Goal: Transaction & Acquisition: Purchase product/service

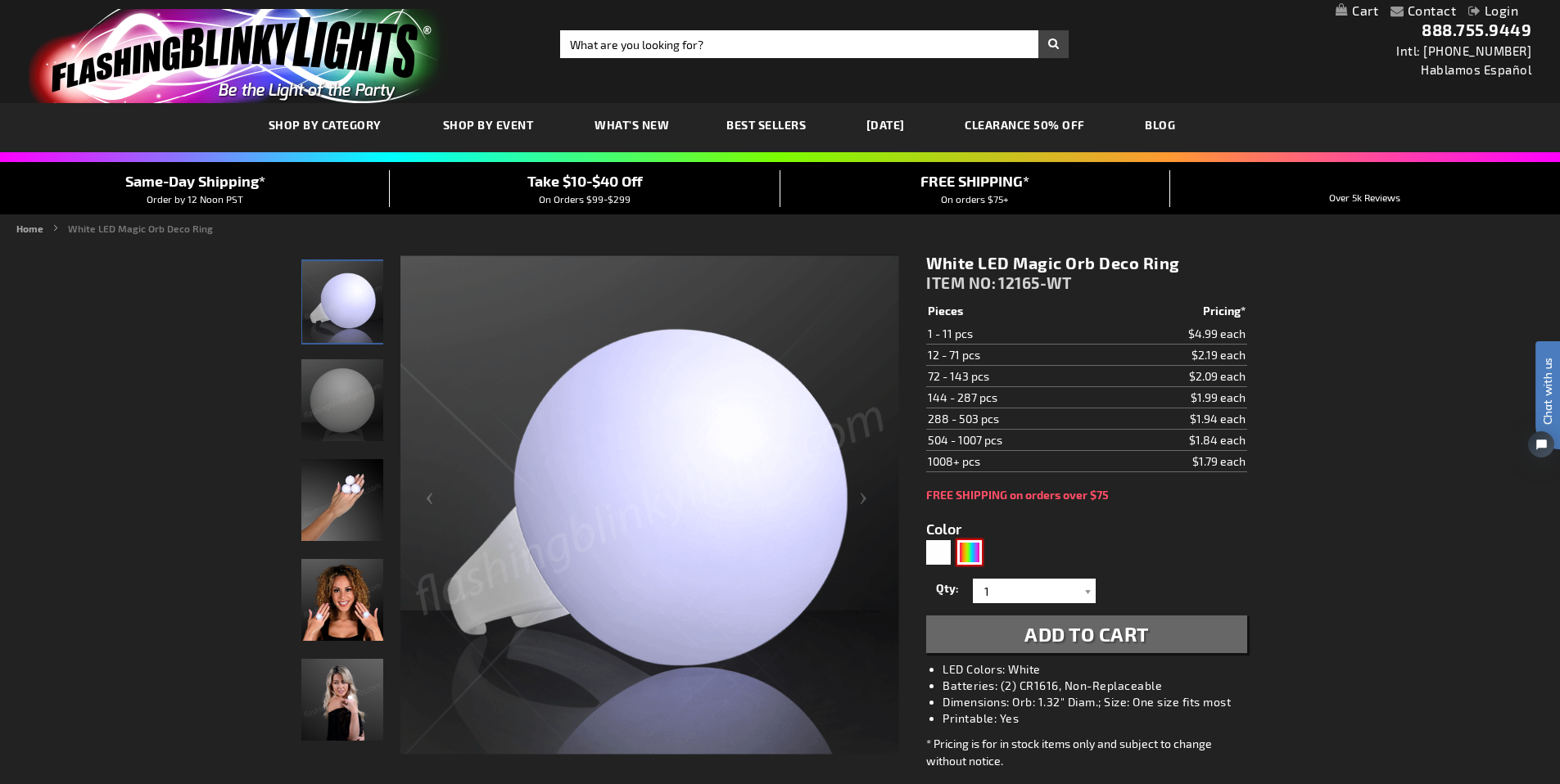
click at [977, 551] on div "Multicolor" at bounding box center [970, 553] width 25 height 25
type input "5659"
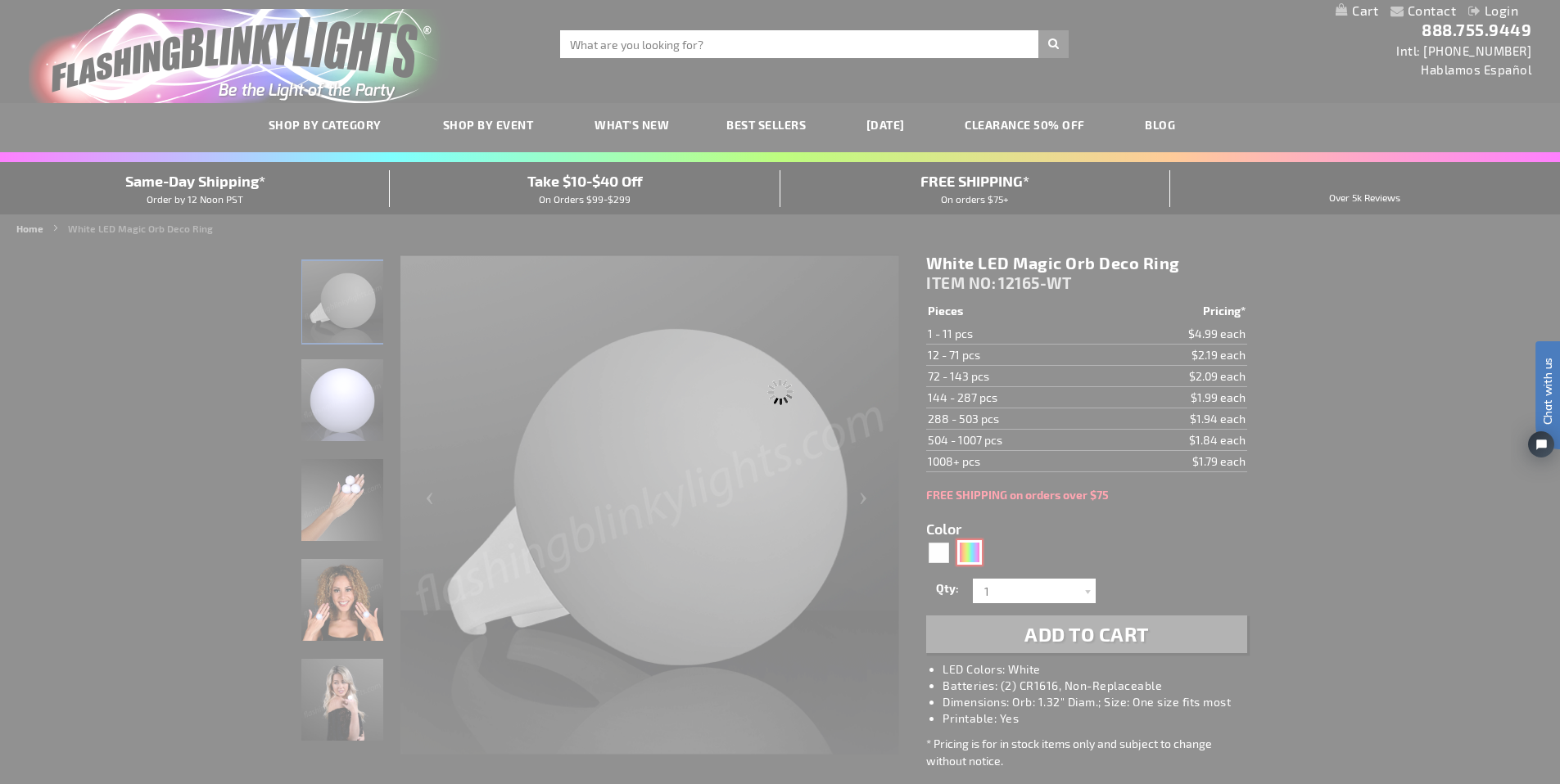
type input "12165-MLT"
type input "Customize - Magic Orb LED Deco Ball Ring - ITEM NO: 12165-MLT"
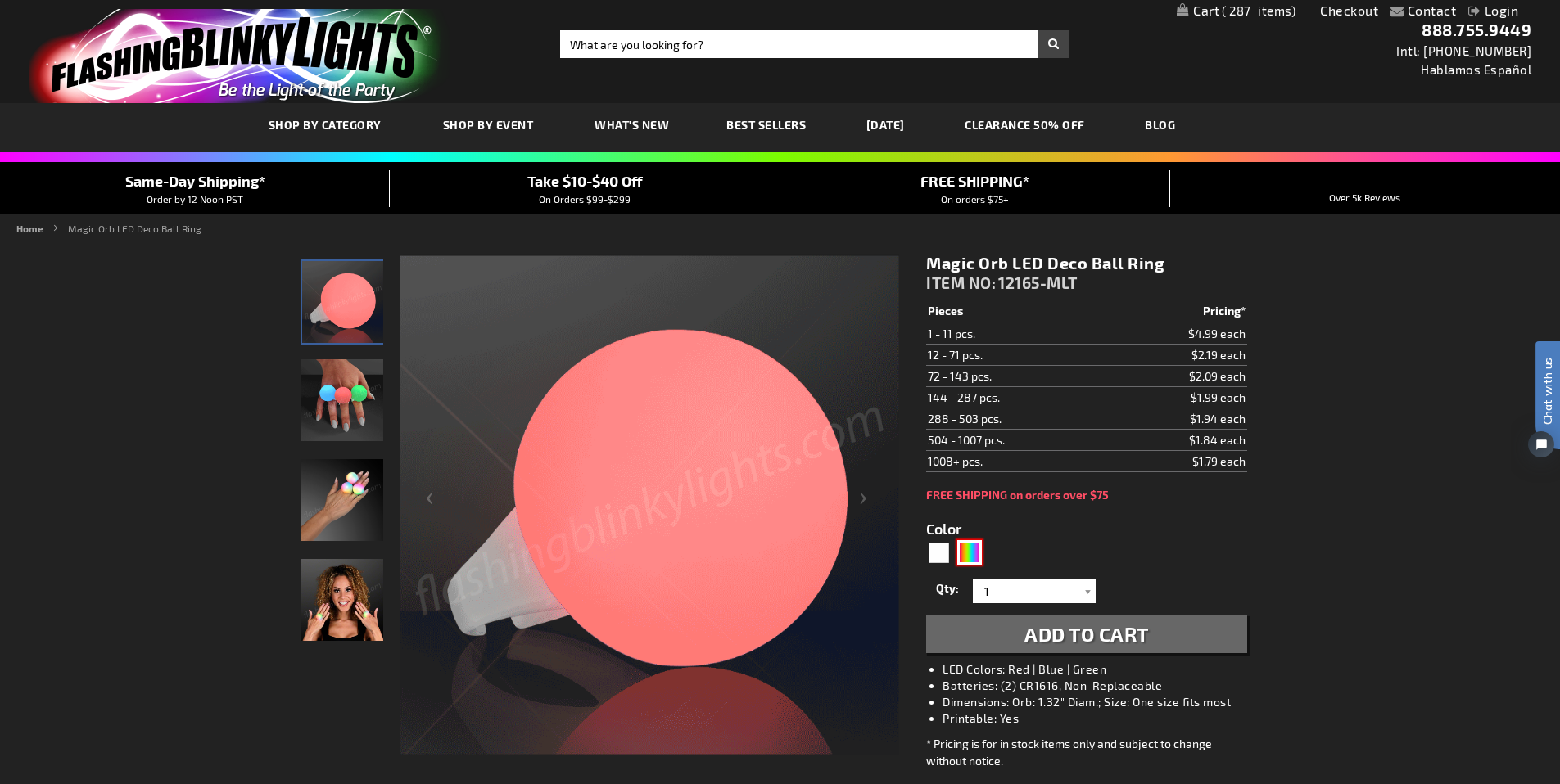
click at [340, 594] on img at bounding box center [342, 600] width 82 height 82
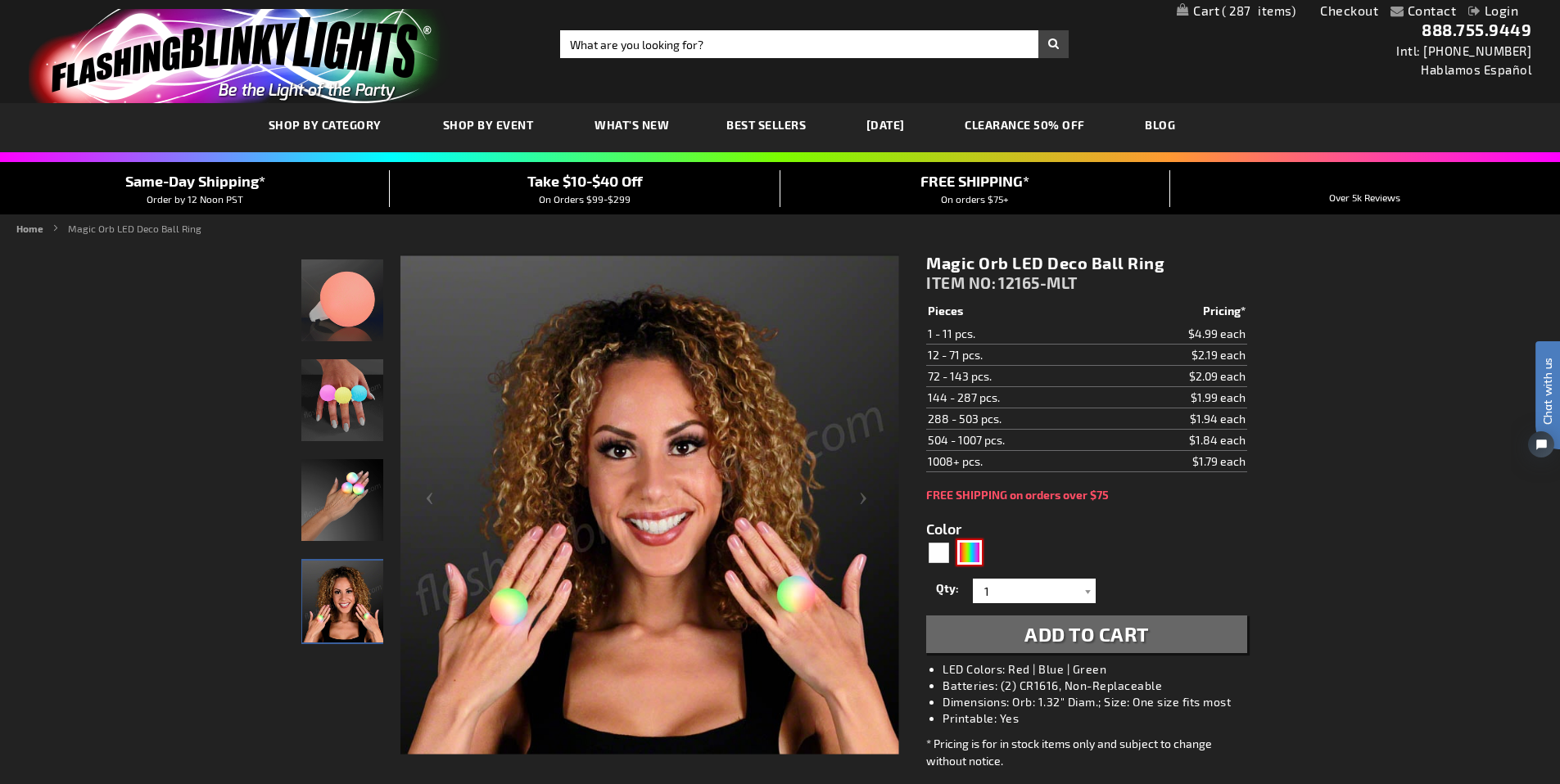
click at [360, 493] on img at bounding box center [342, 500] width 82 height 82
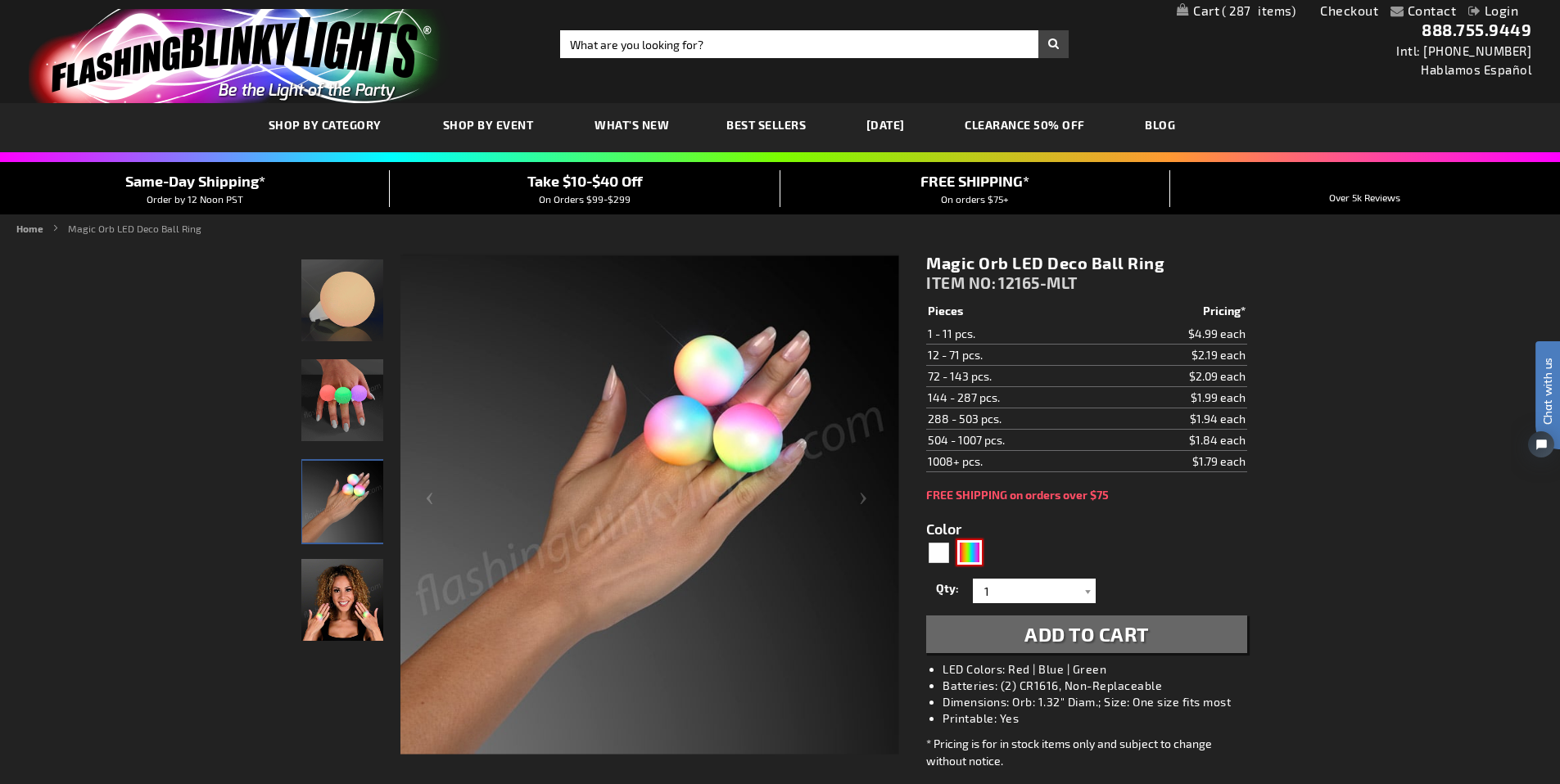
click at [372, 392] on img at bounding box center [342, 400] width 82 height 82
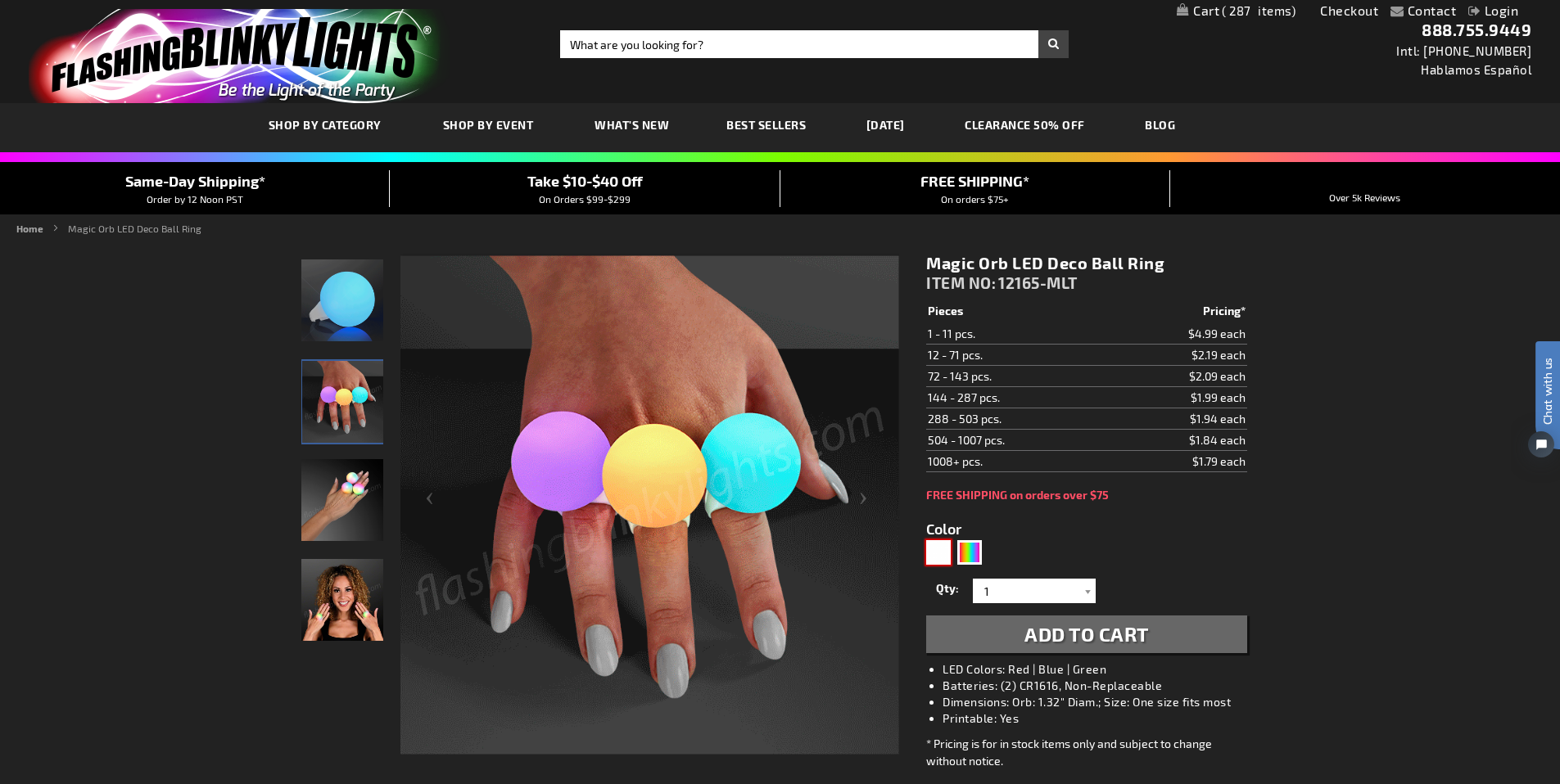
click at [945, 547] on div "White" at bounding box center [939, 553] width 25 height 25
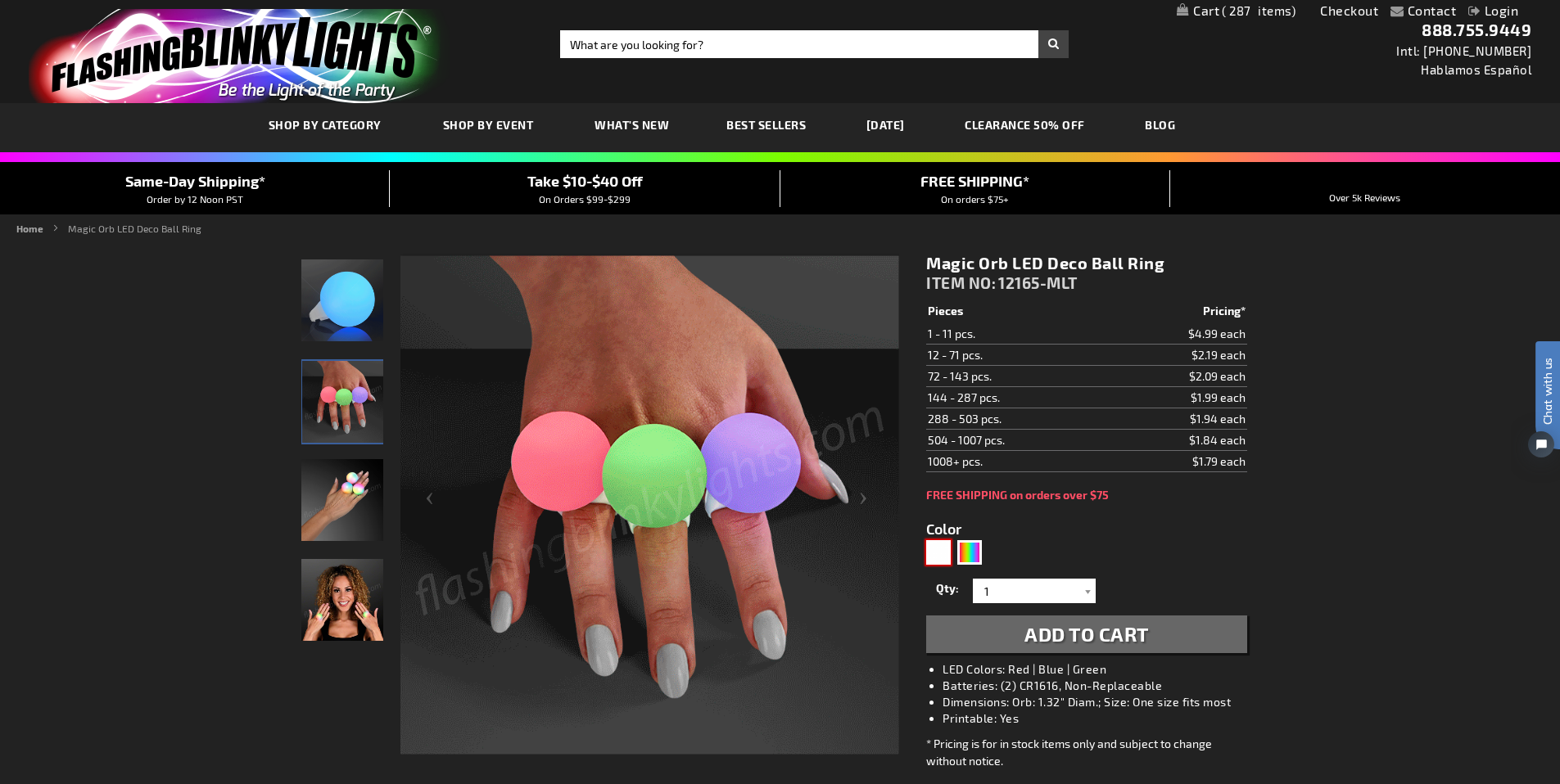
type input "5646"
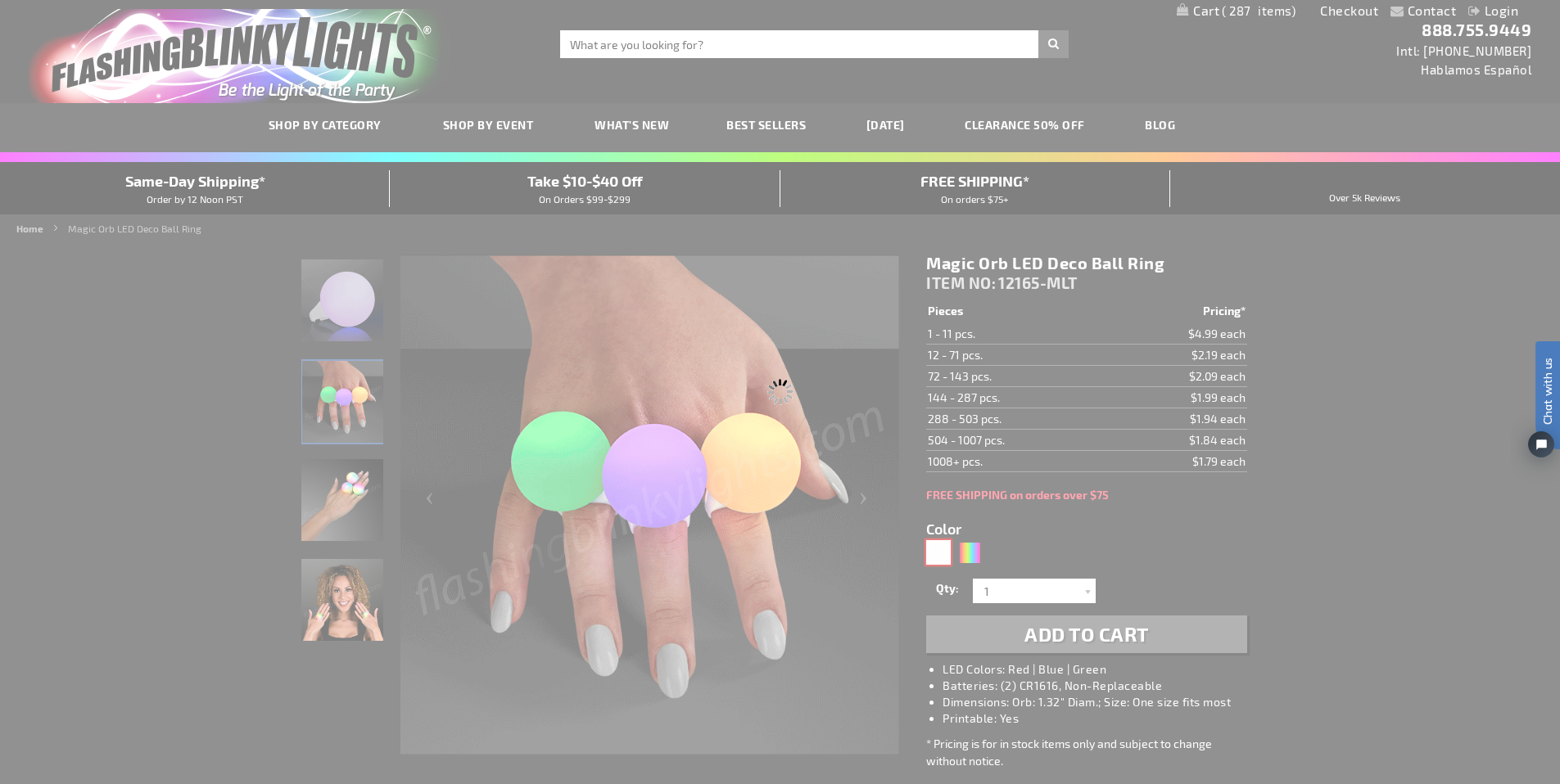
type input "12165-WT"
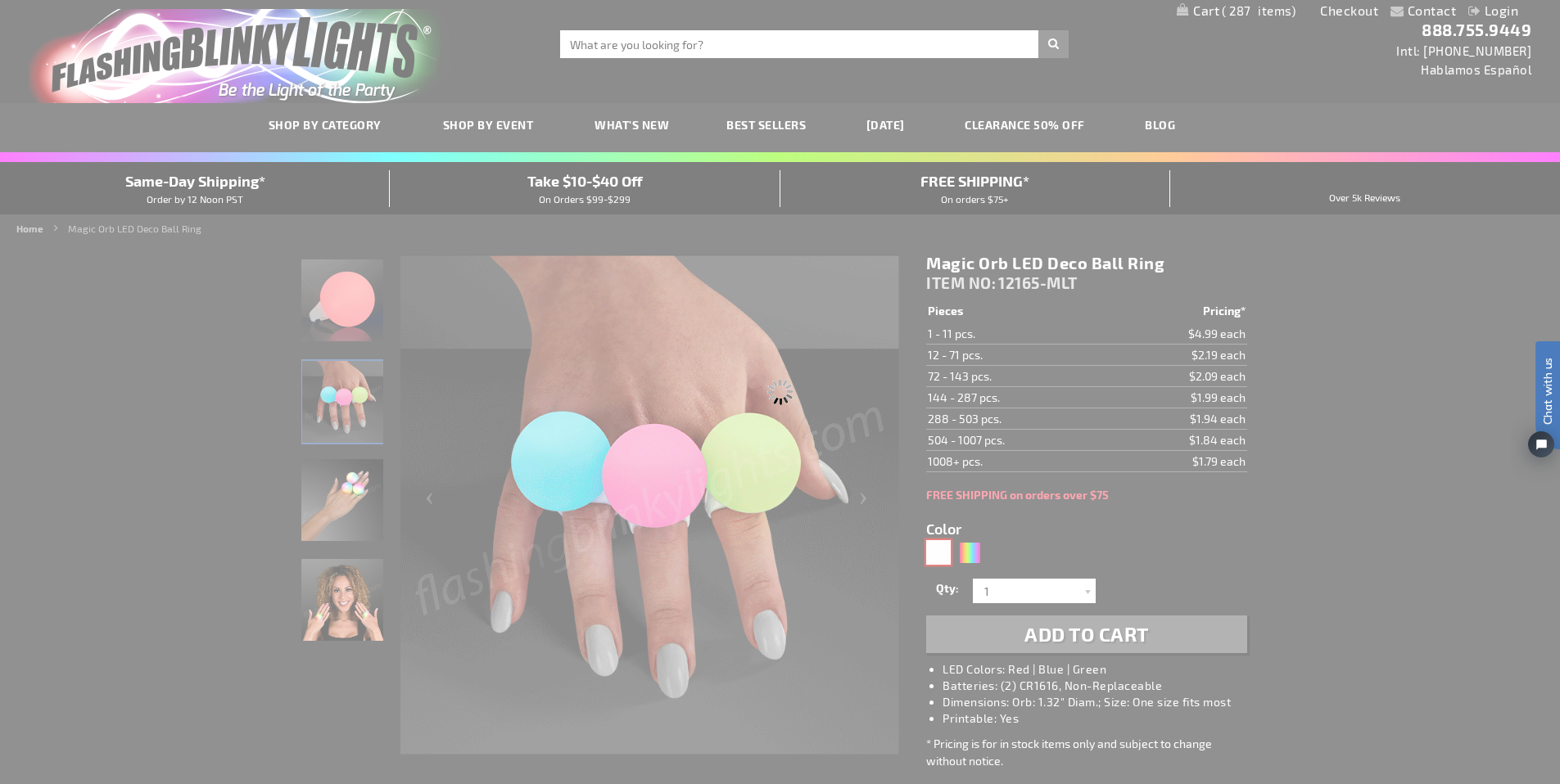
type input "Customize - White LED Magic Orb Deco Ring - ITEM NO: 12165-WT"
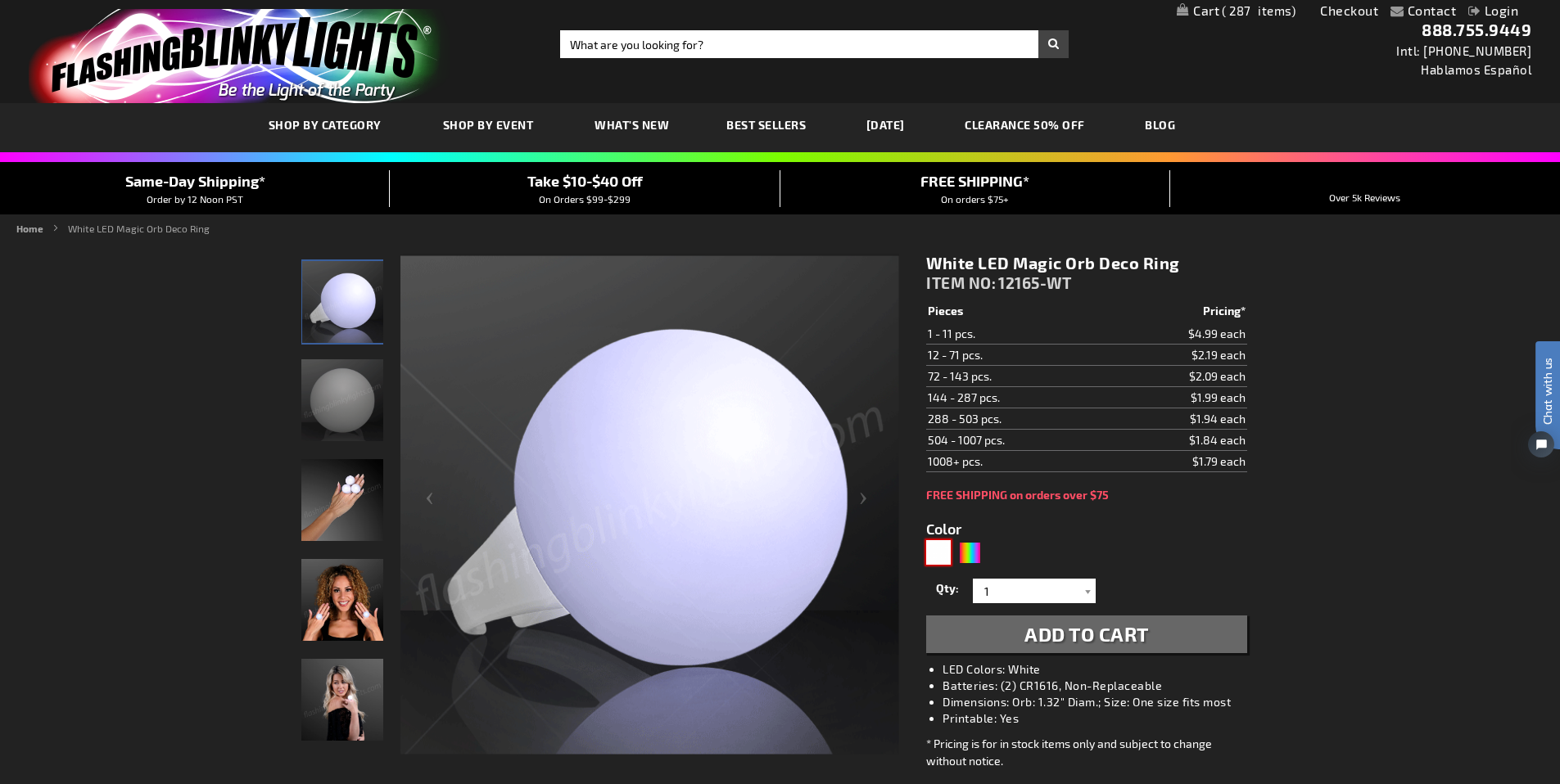
click at [343, 490] on img at bounding box center [342, 500] width 82 height 82
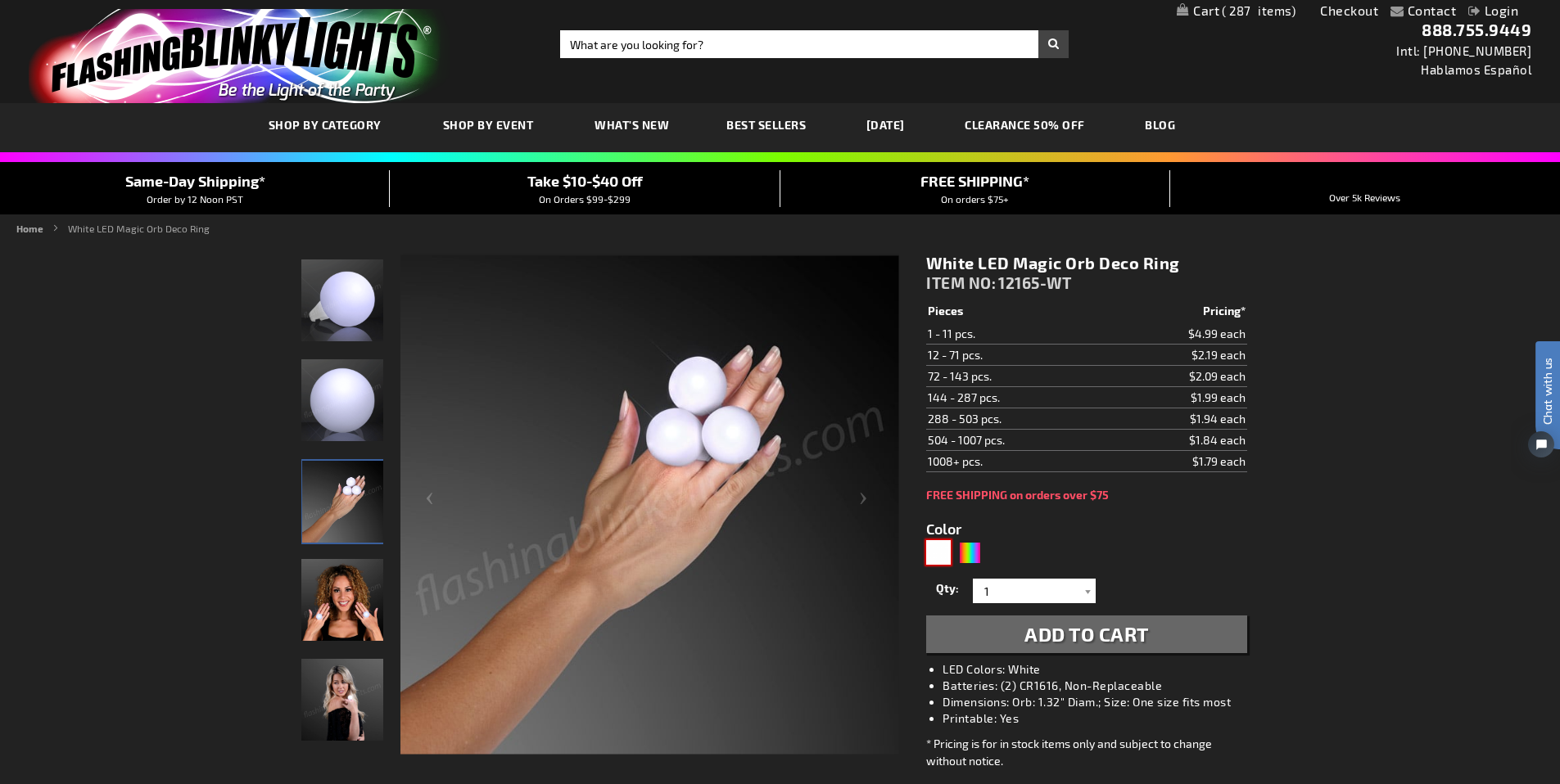
click at [351, 586] on img at bounding box center [342, 600] width 82 height 82
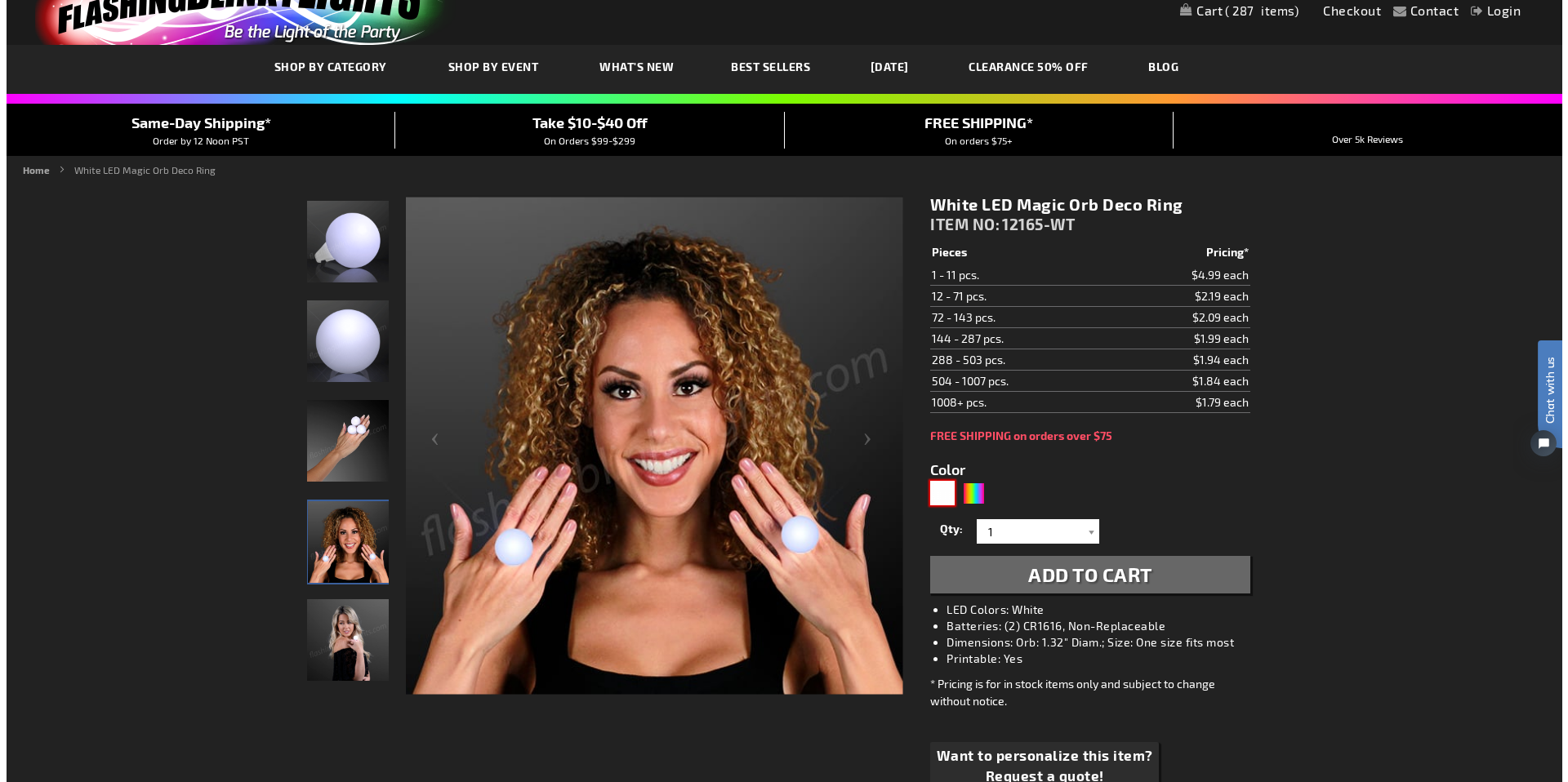
scroll to position [130, 0]
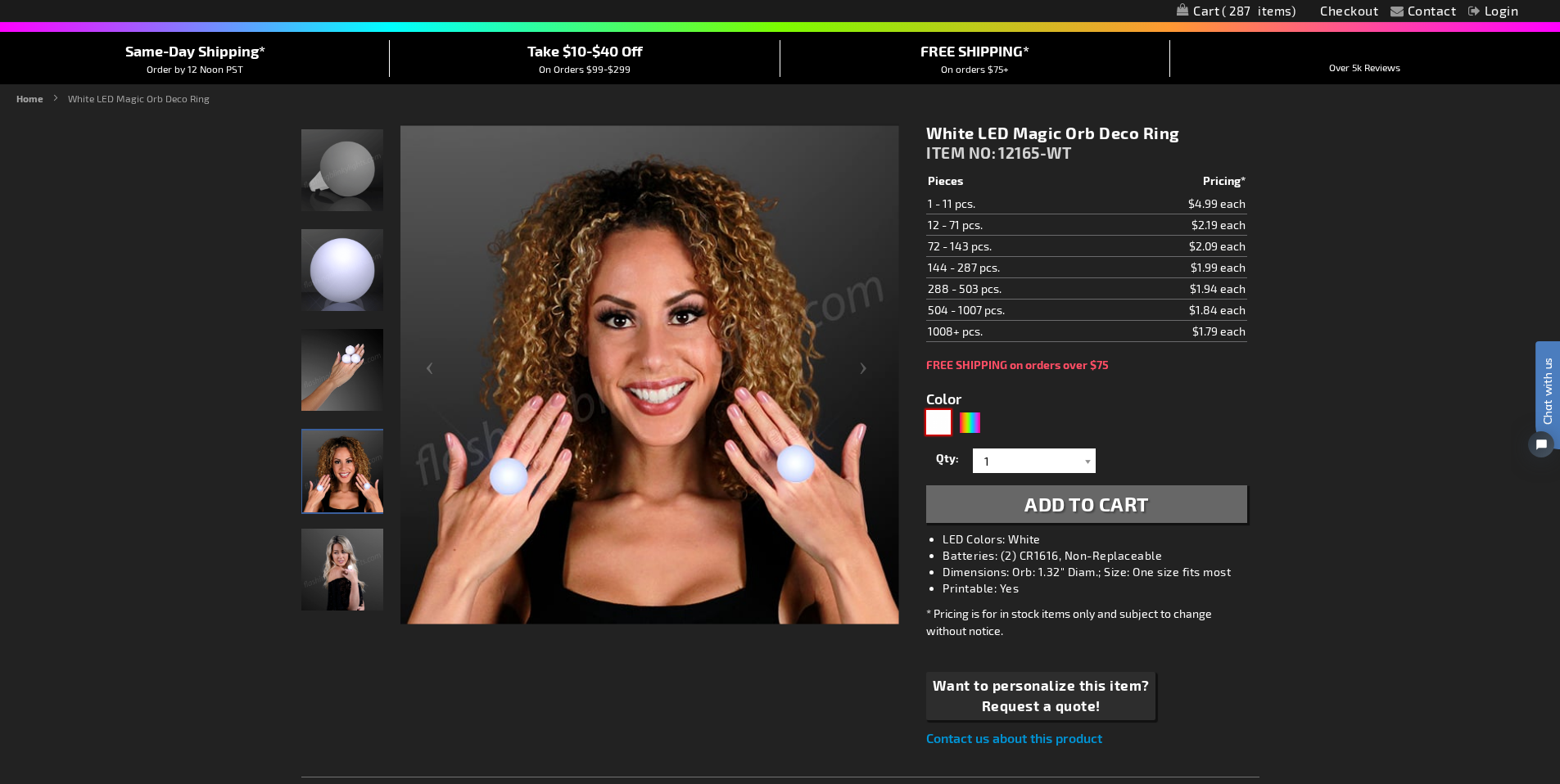
click at [364, 579] on img at bounding box center [342, 570] width 82 height 82
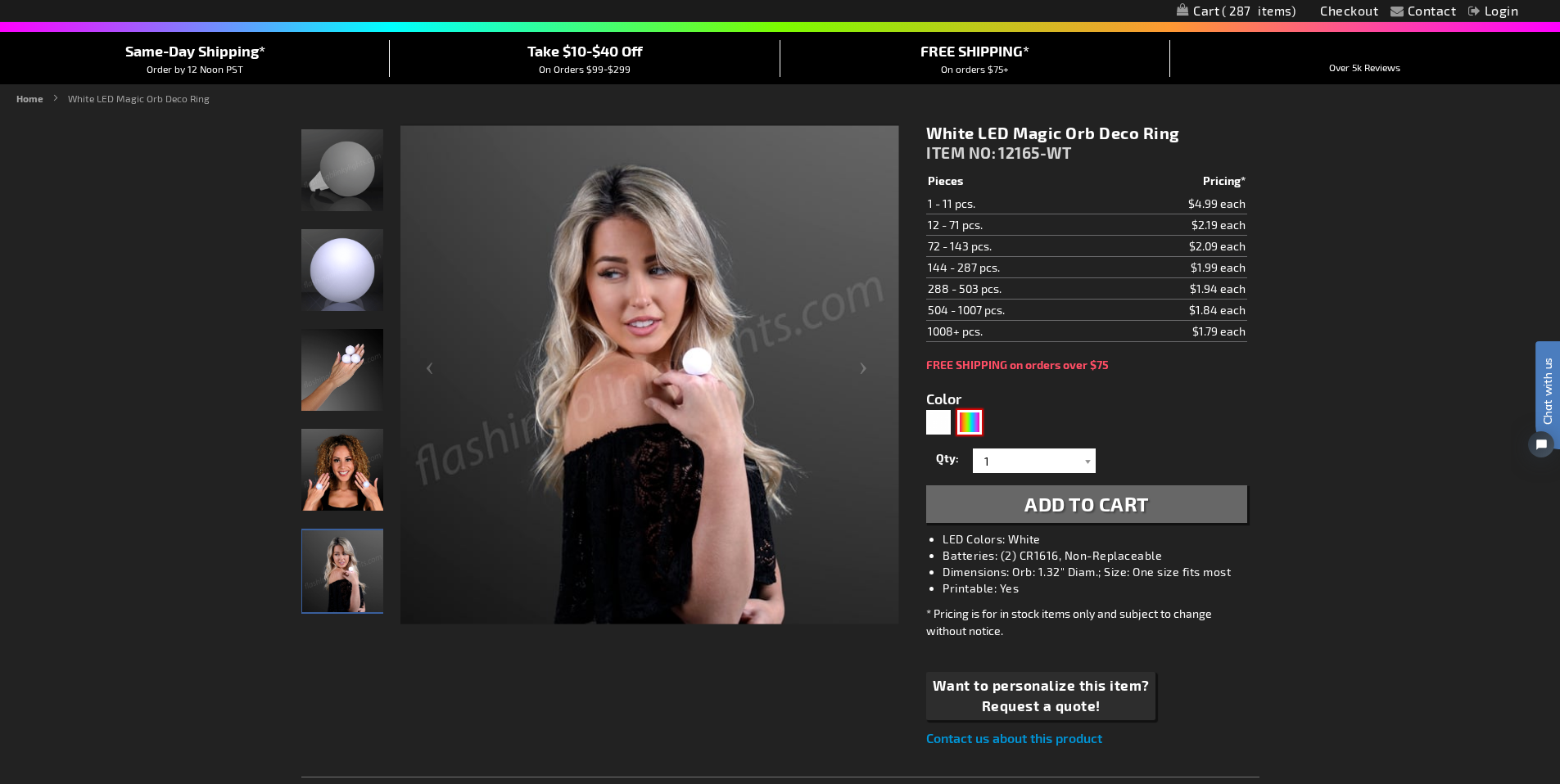
click at [972, 426] on div "Multicolor" at bounding box center [970, 423] width 25 height 25
type input "5659"
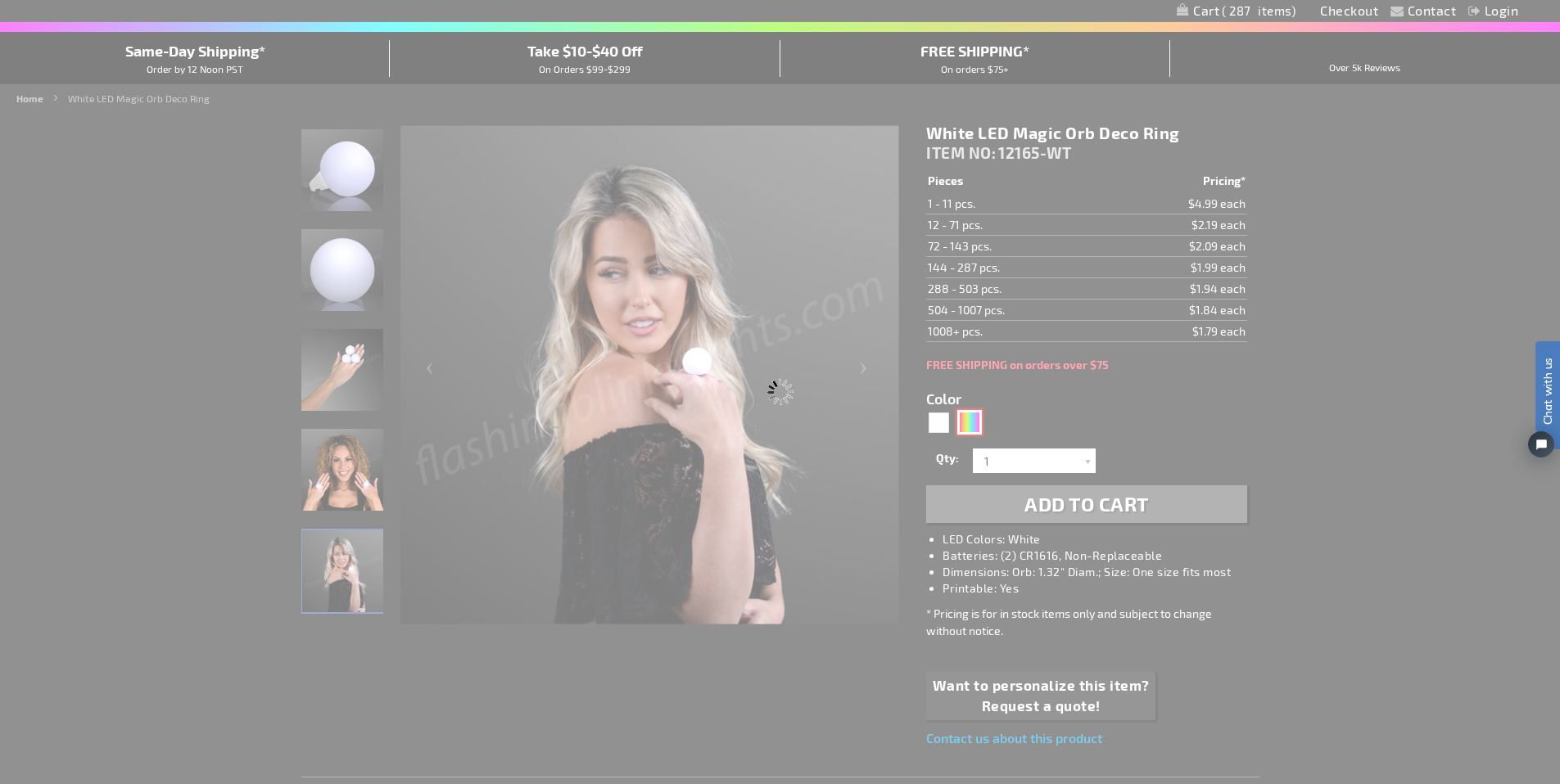
type input "12165-MLT"
type input "Customize - Magic Orb LED Deco Ball Ring - ITEM NO: 12165-MLT"
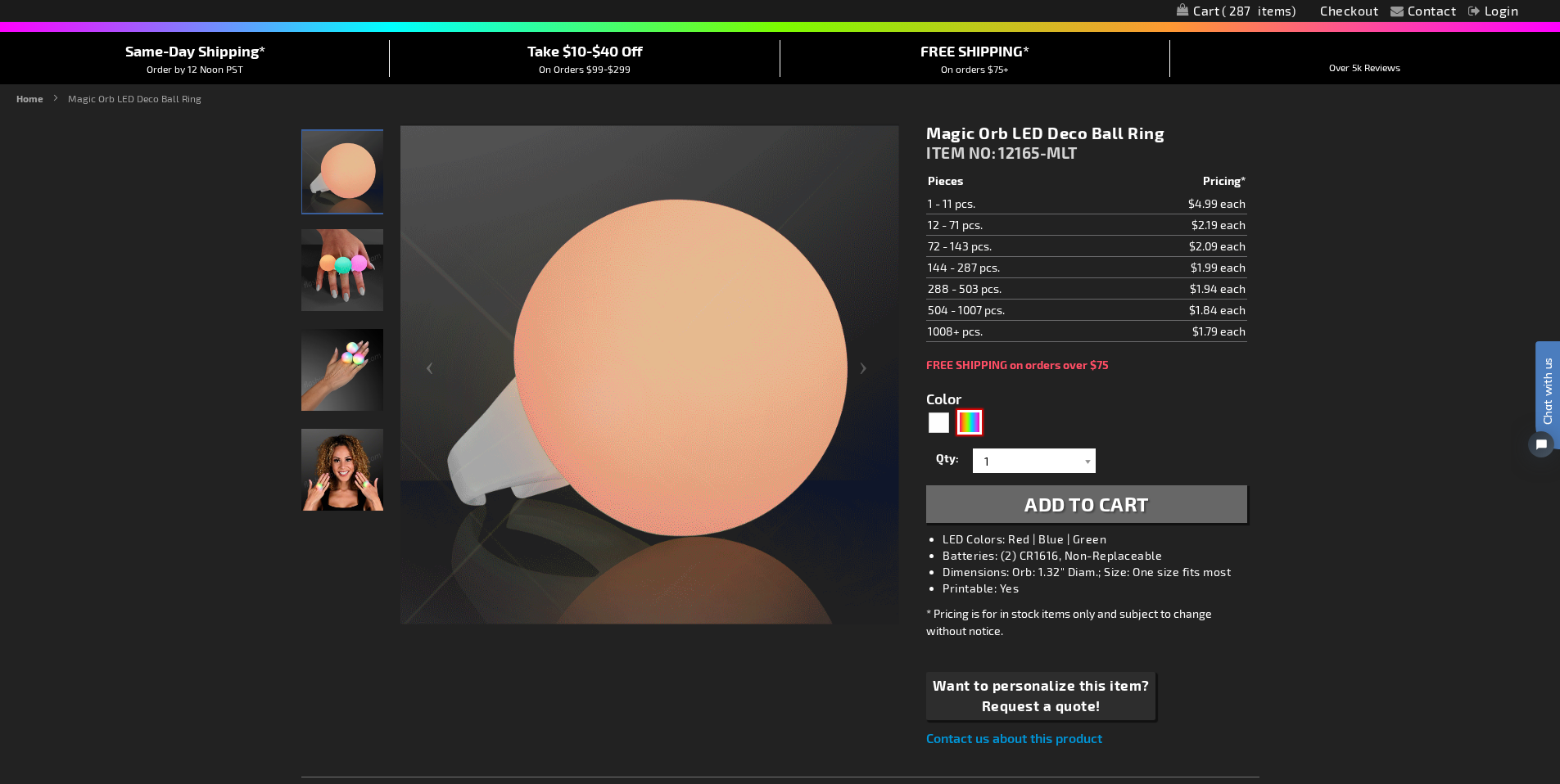
click at [339, 368] on img at bounding box center [342, 369] width 82 height 82
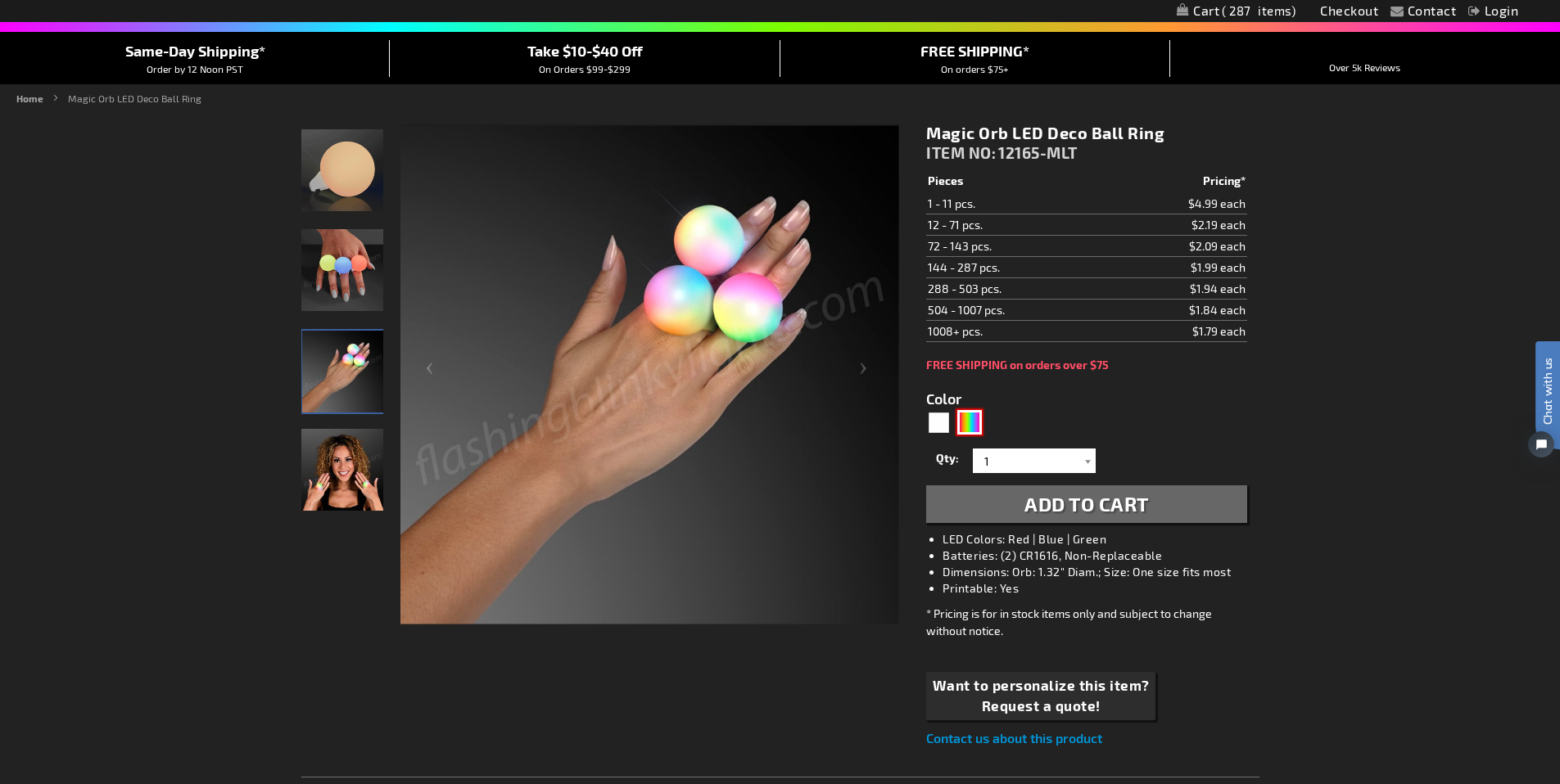
click at [355, 276] on img at bounding box center [342, 270] width 82 height 82
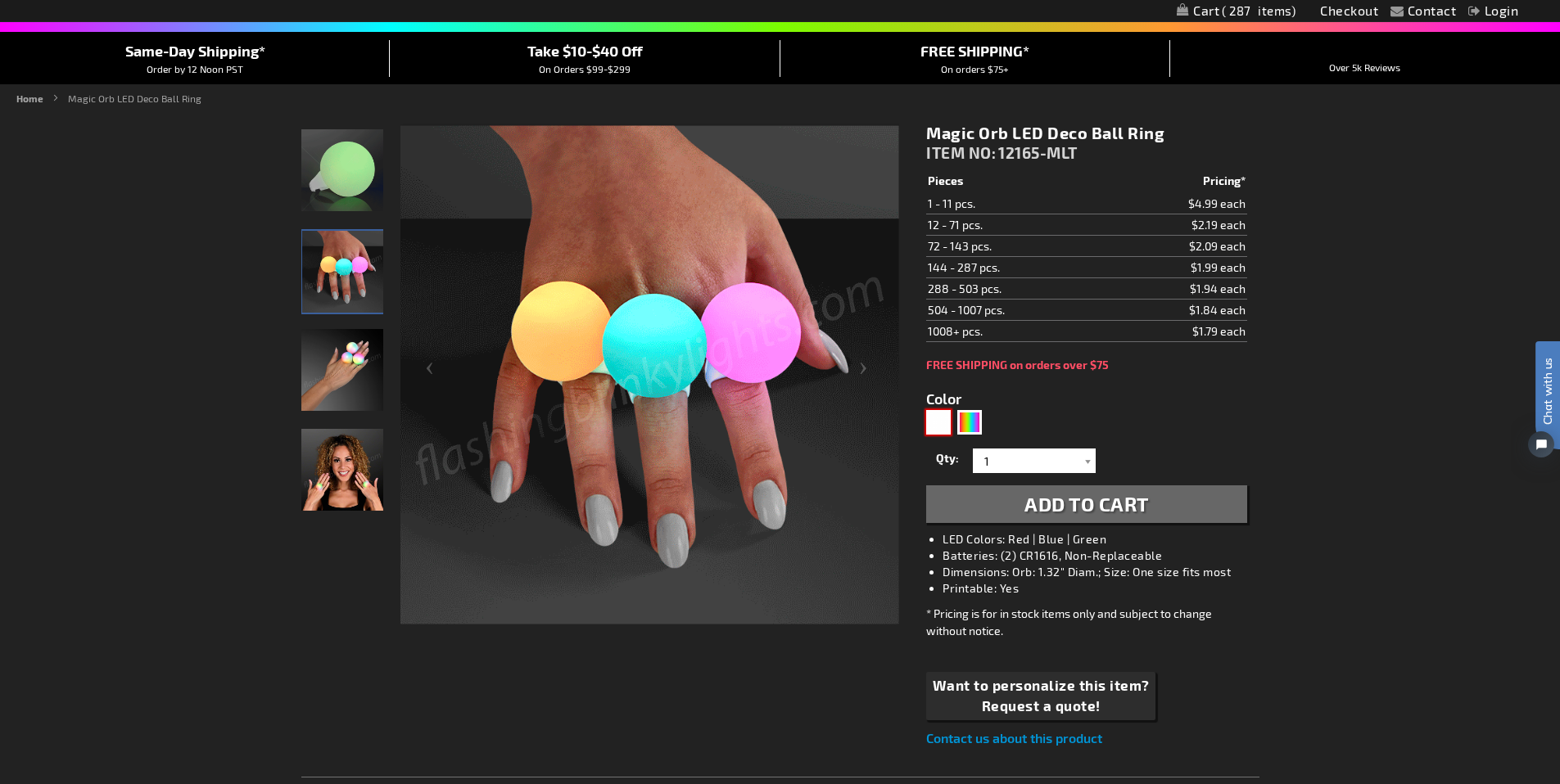
click at [929, 418] on div "White" at bounding box center [939, 423] width 25 height 25
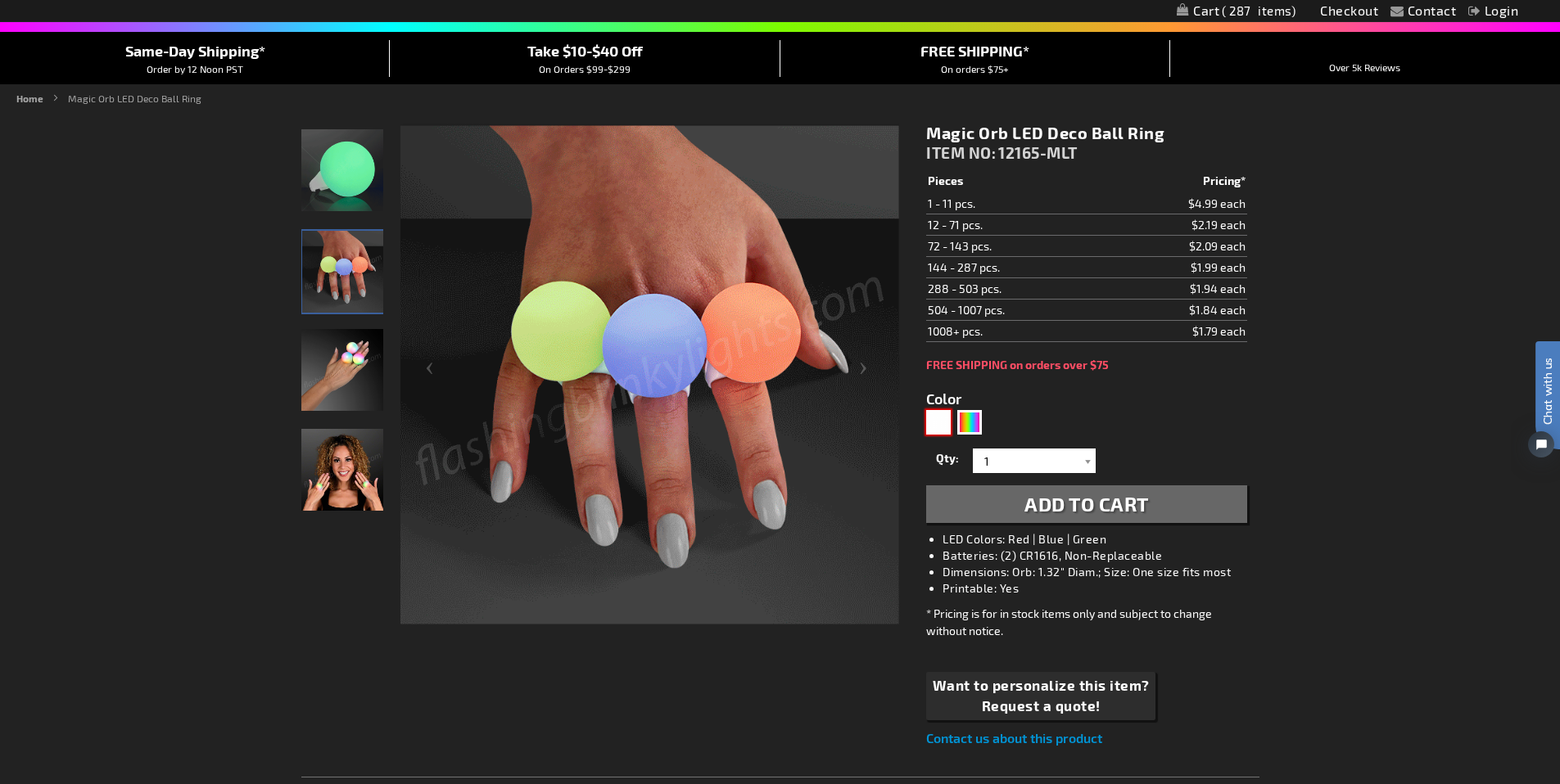
type input "5646"
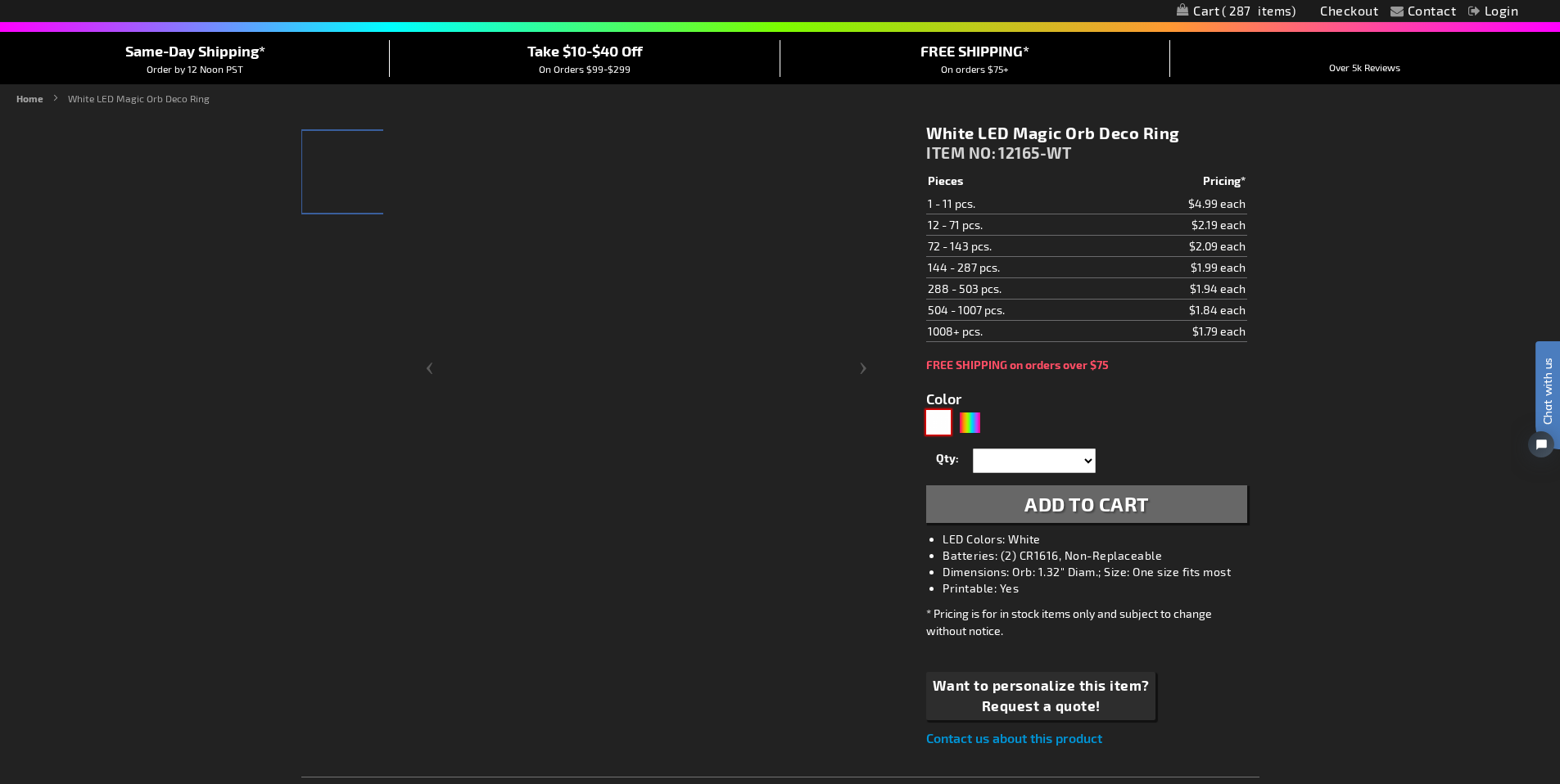
type input "12165-WT"
type input "Customize - White LED Magic Orb Deco Ring - ITEM NO: 12165-WT"
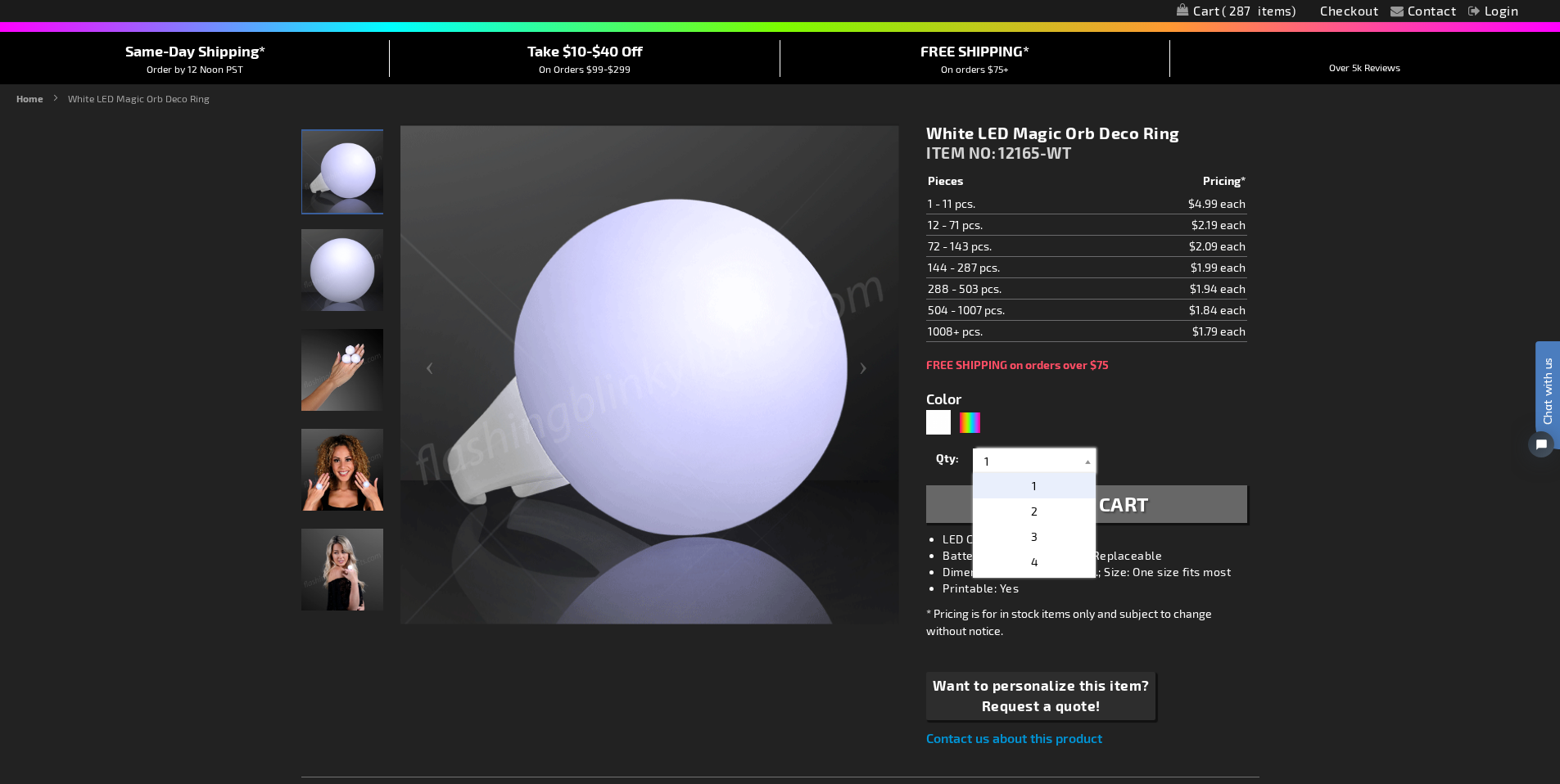
click at [1051, 462] on input "1" at bounding box center [1036, 461] width 119 height 25
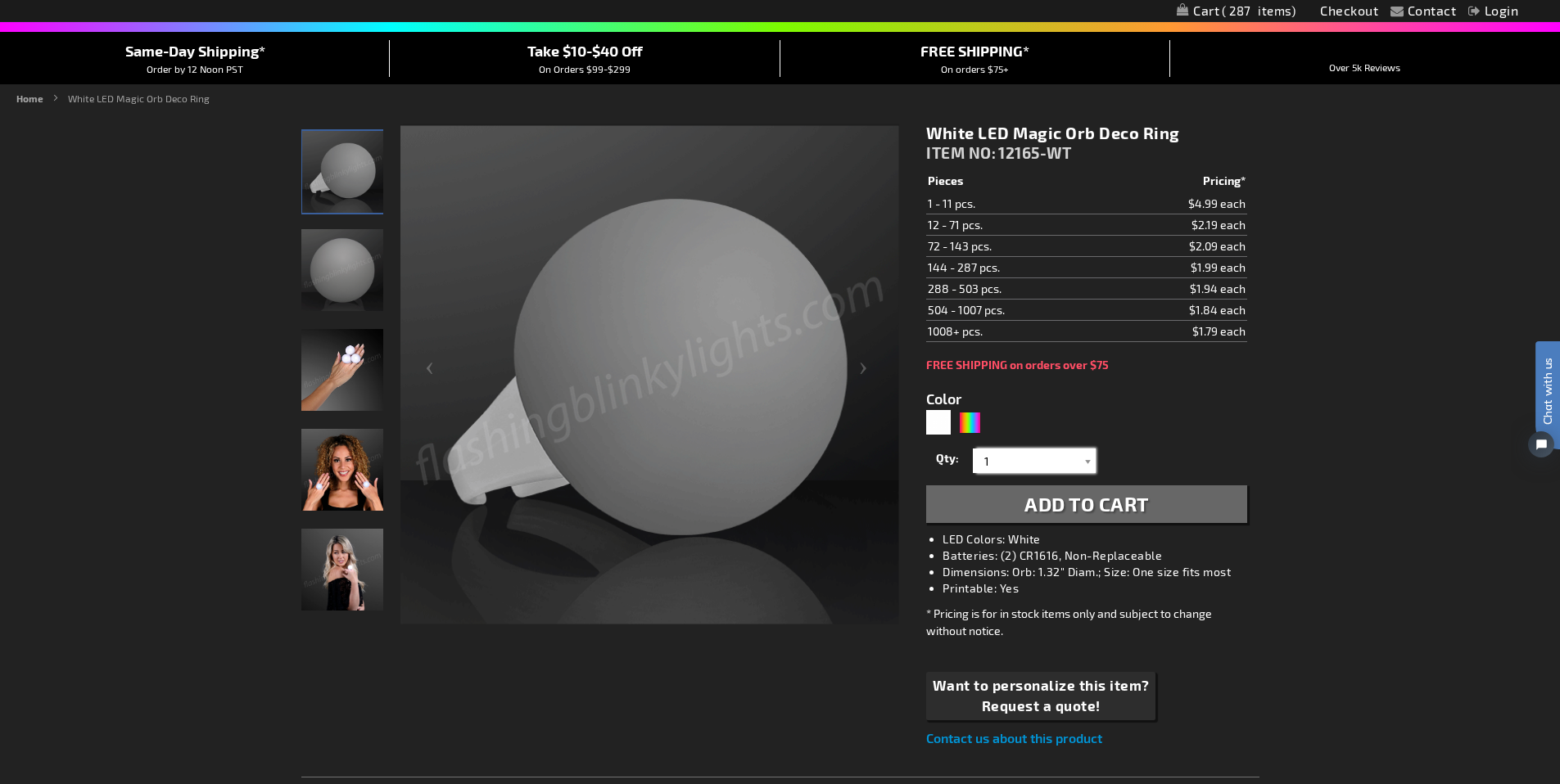
drag, startPoint x: 1018, startPoint y: 459, endPoint x: 942, endPoint y: 460, distance: 76.0
click at [942, 460] on div "Qty 1 2 3 4 5 6 7 8 9 10 11 12 24 36 48 60 72 84 96 108 120 132 144 156 168" at bounding box center [1086, 461] width 320 height 33
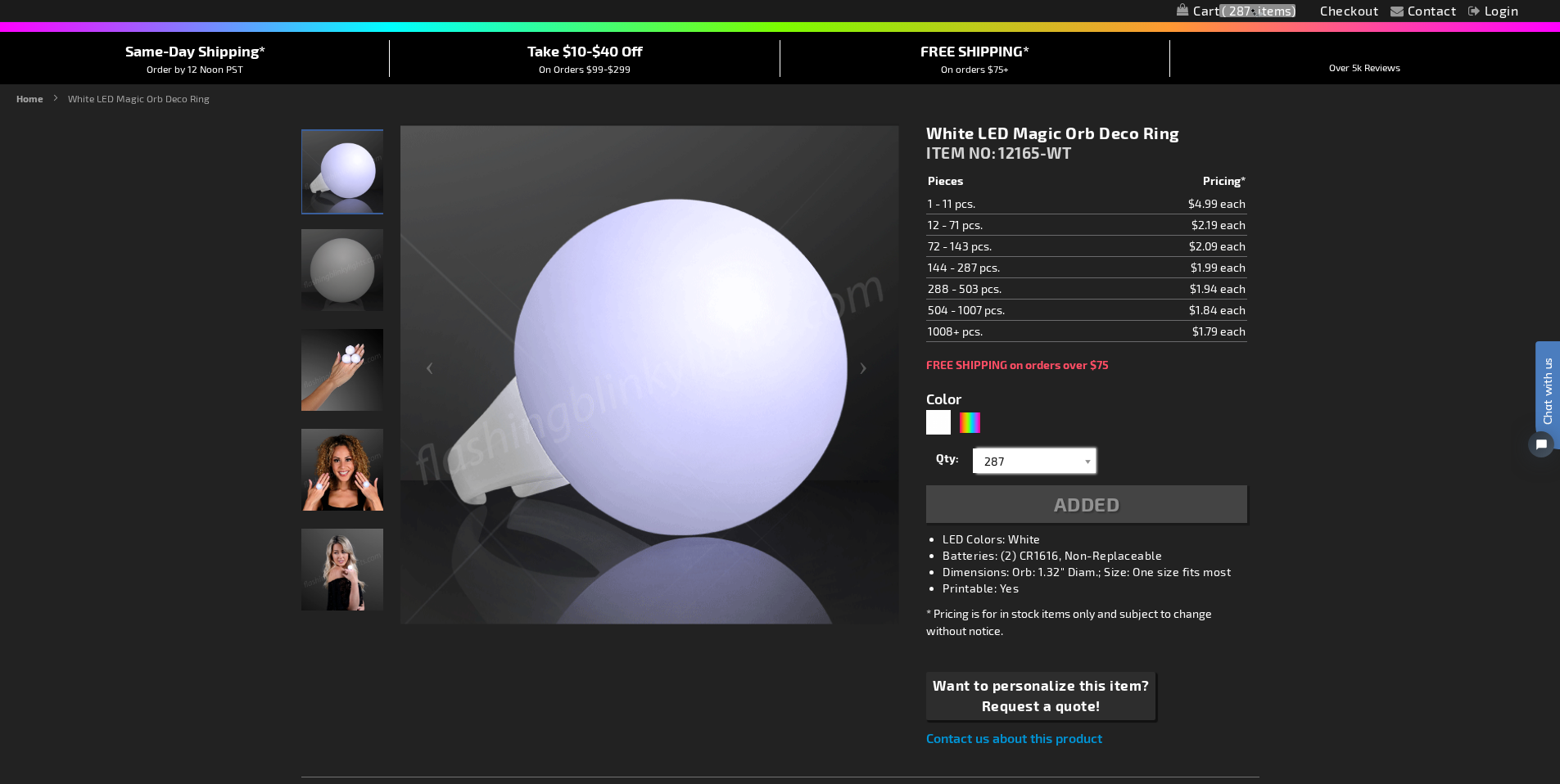
type input "287"
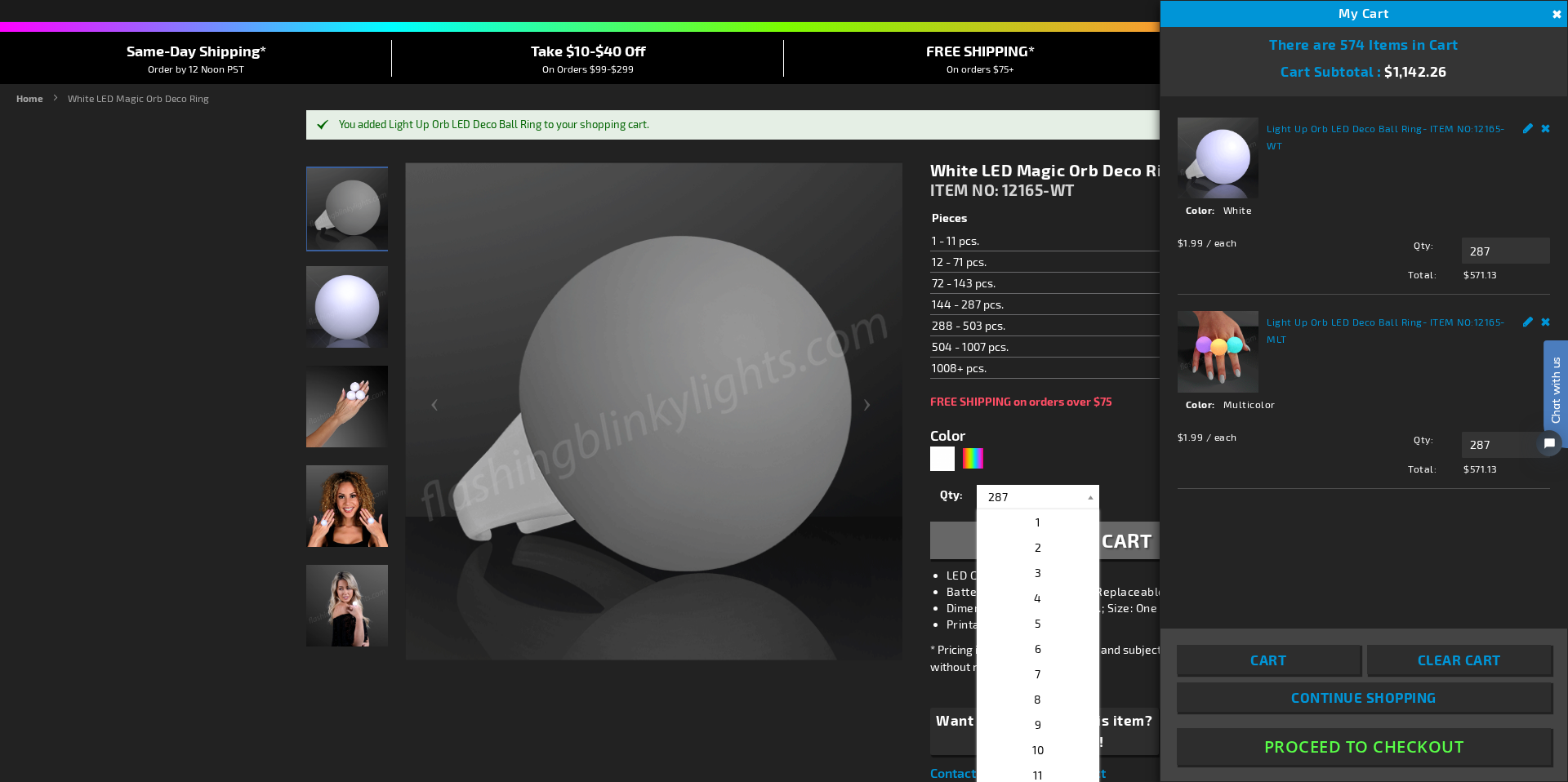
click at [1189, 553] on div "Light Up Orb LED Deco Ball Ring - ITEM NO: 12165-WT See Details Options Details…" at bounding box center [1364, 351] width 407 height 510
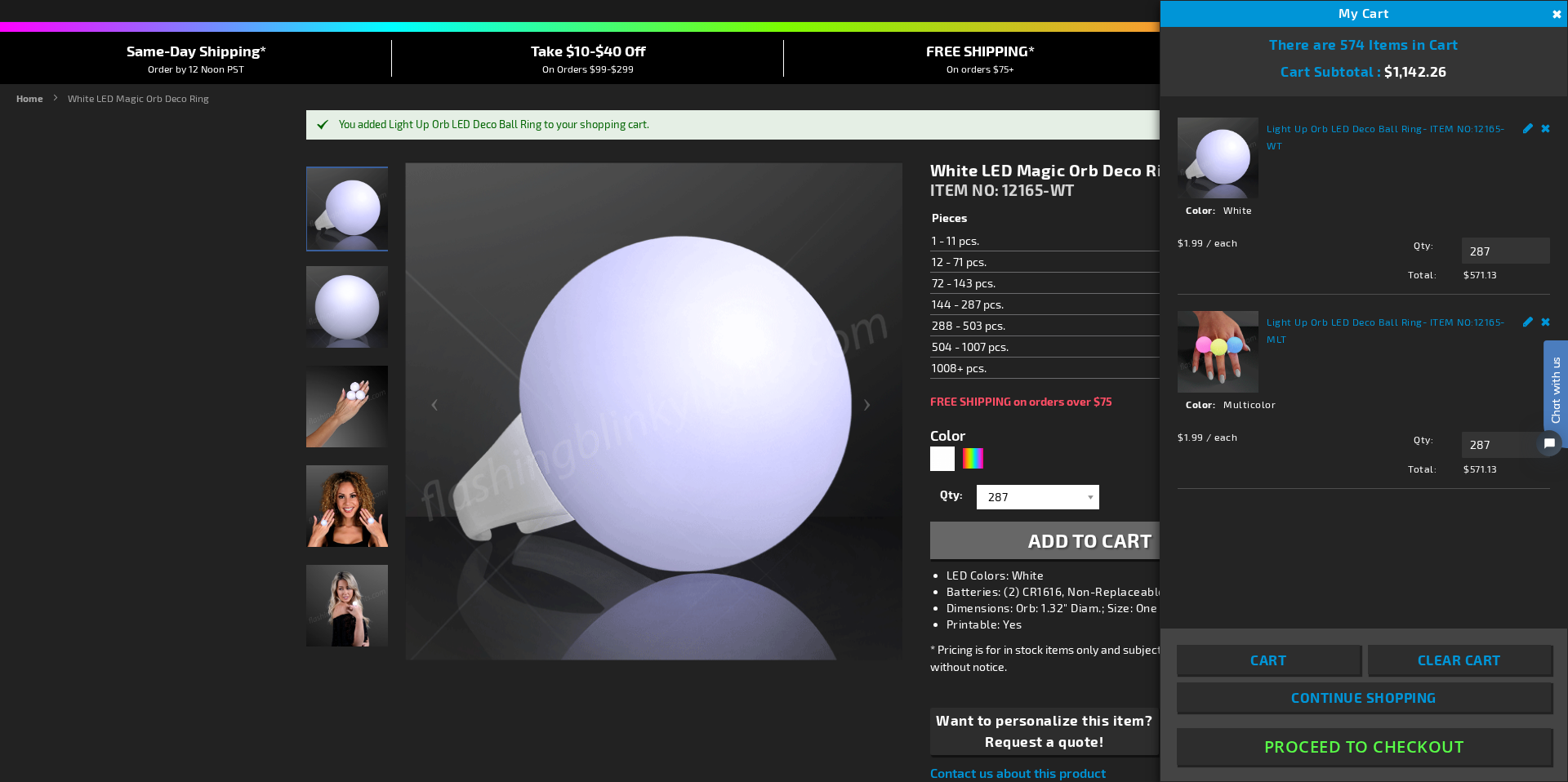
click at [1547, 324] on html "Chat with us" at bounding box center [1543, 391] width 49 height 285
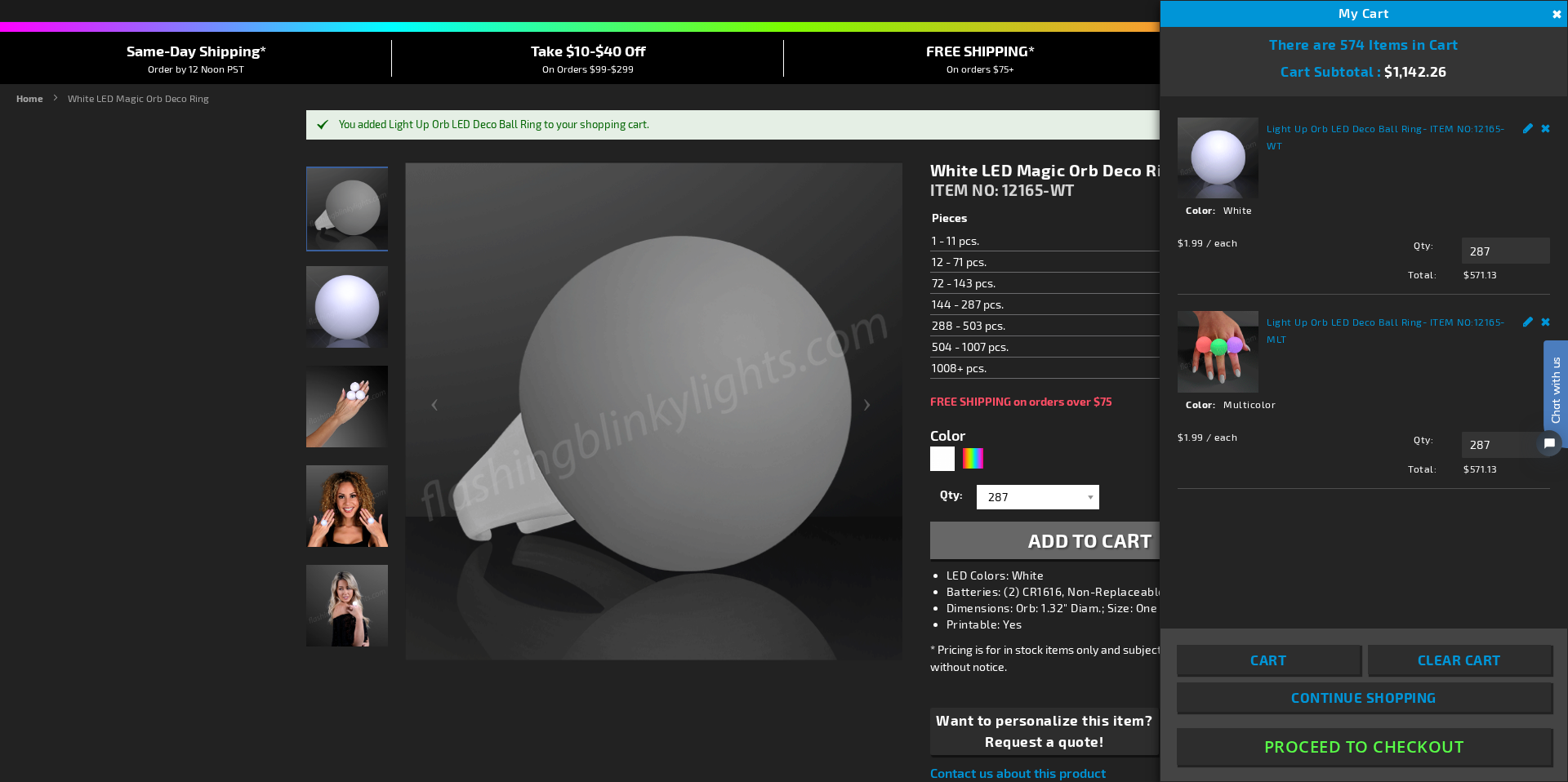
click at [1546, 322] on html "Chat with us" at bounding box center [1543, 391] width 49 height 285
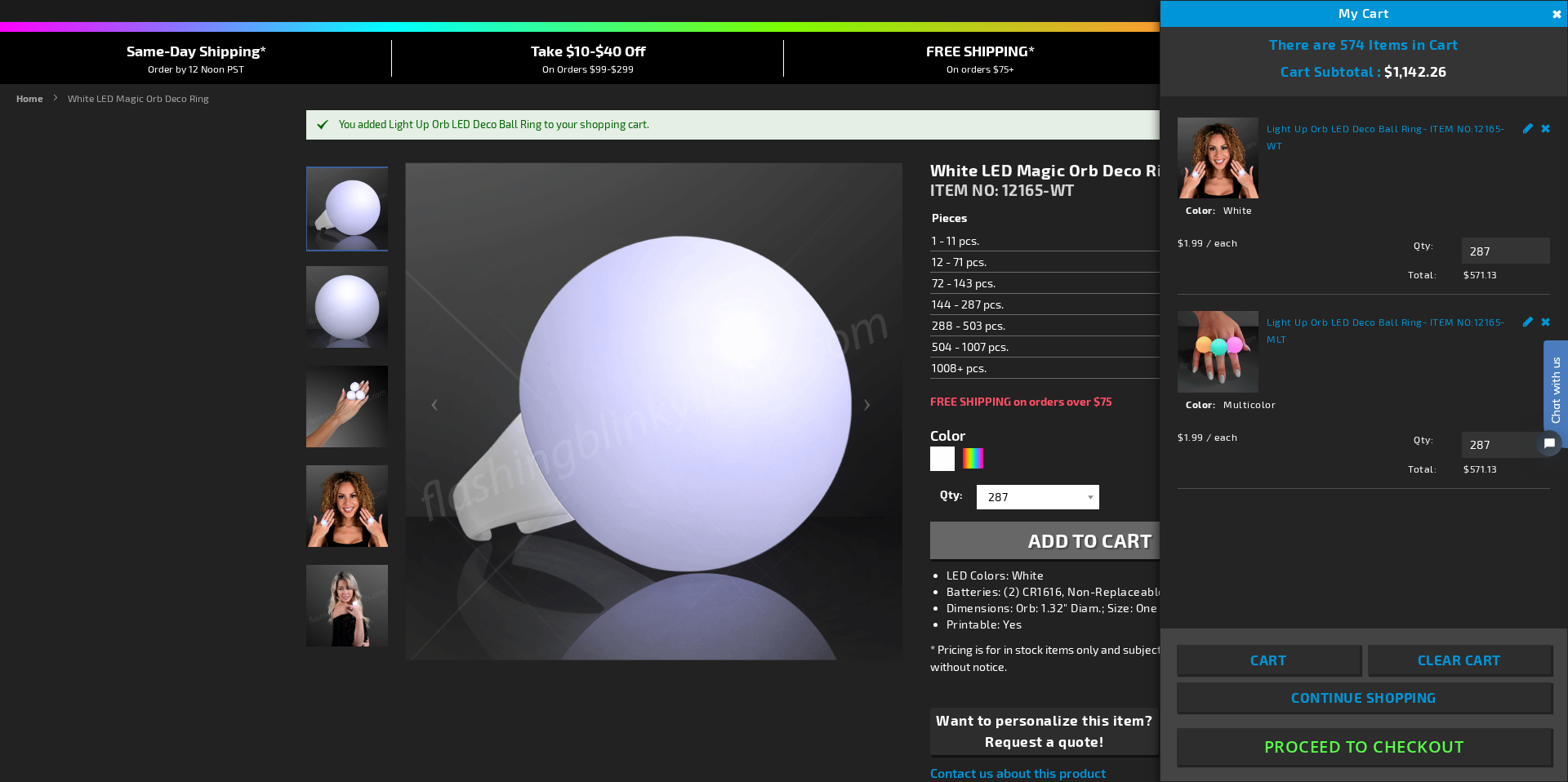
click at [1541, 322] on html "Chat with us" at bounding box center [1543, 391] width 49 height 285
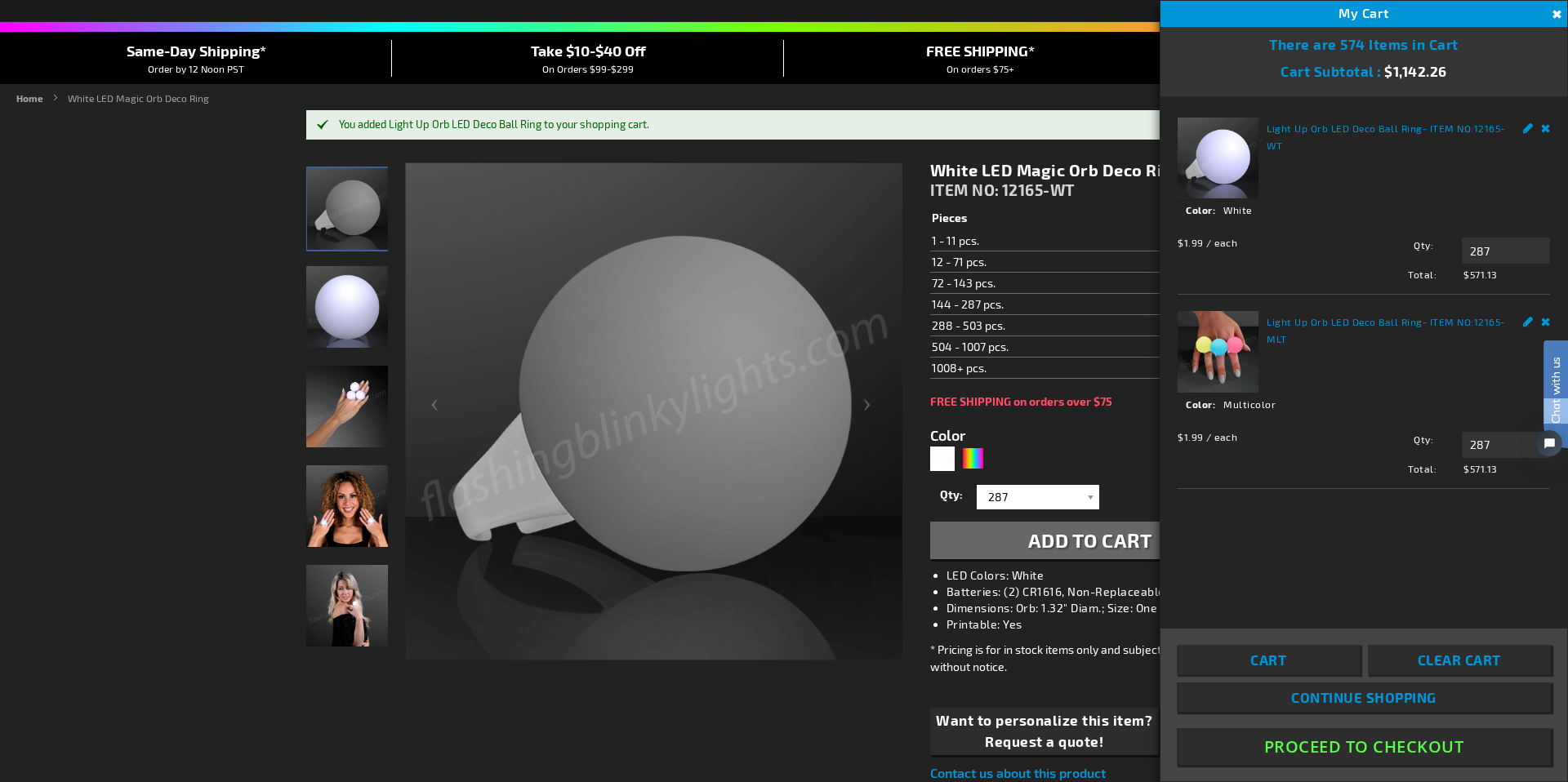
click at [1541, 322] on html "Chat with us" at bounding box center [1543, 391] width 49 height 285
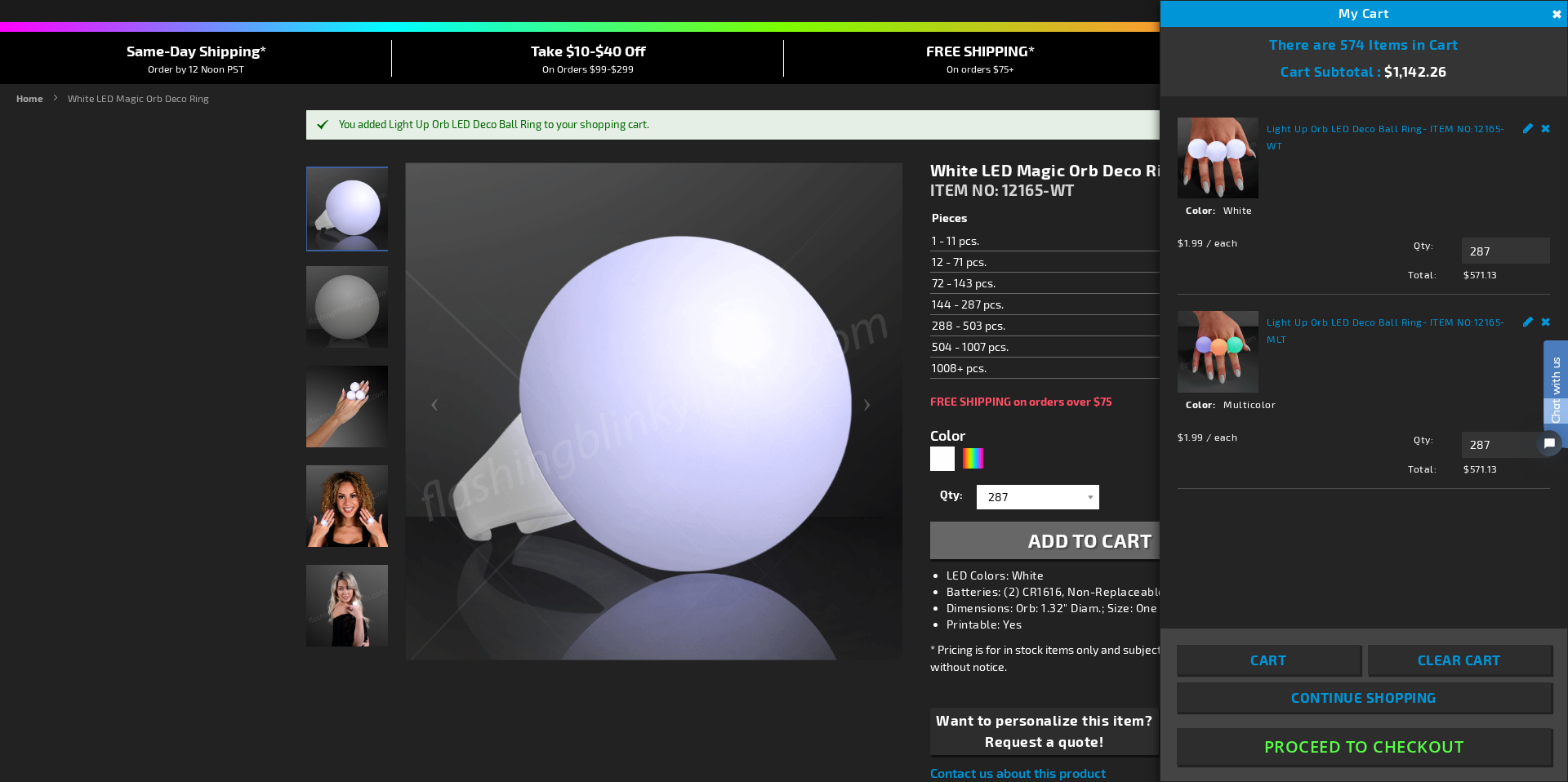
click at [1434, 317] on span "- ITEM NO: 12165-MLT" at bounding box center [1386, 330] width 239 height 28
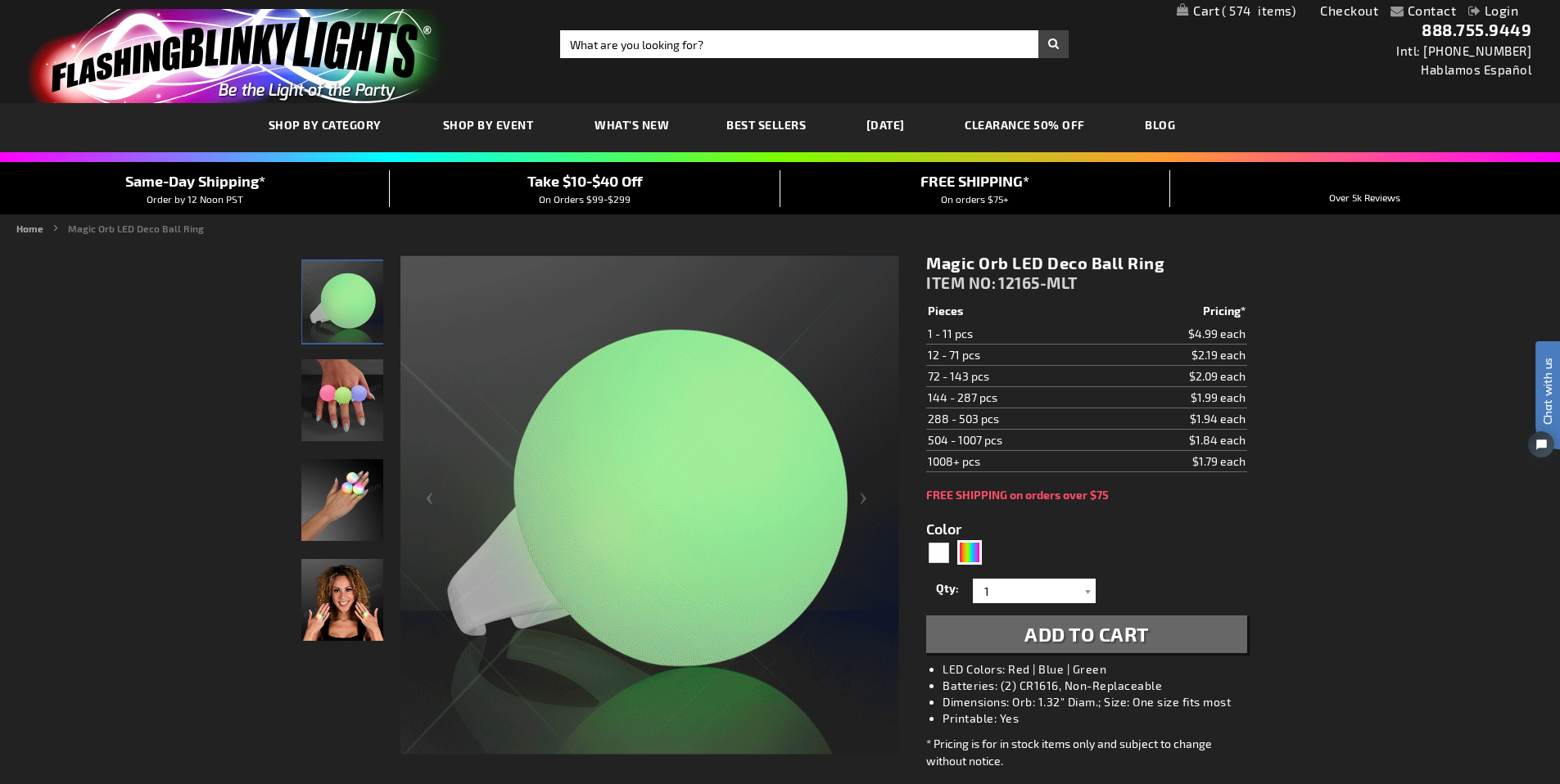
click at [1252, 4] on span "574" at bounding box center [1259, 11] width 74 height 15
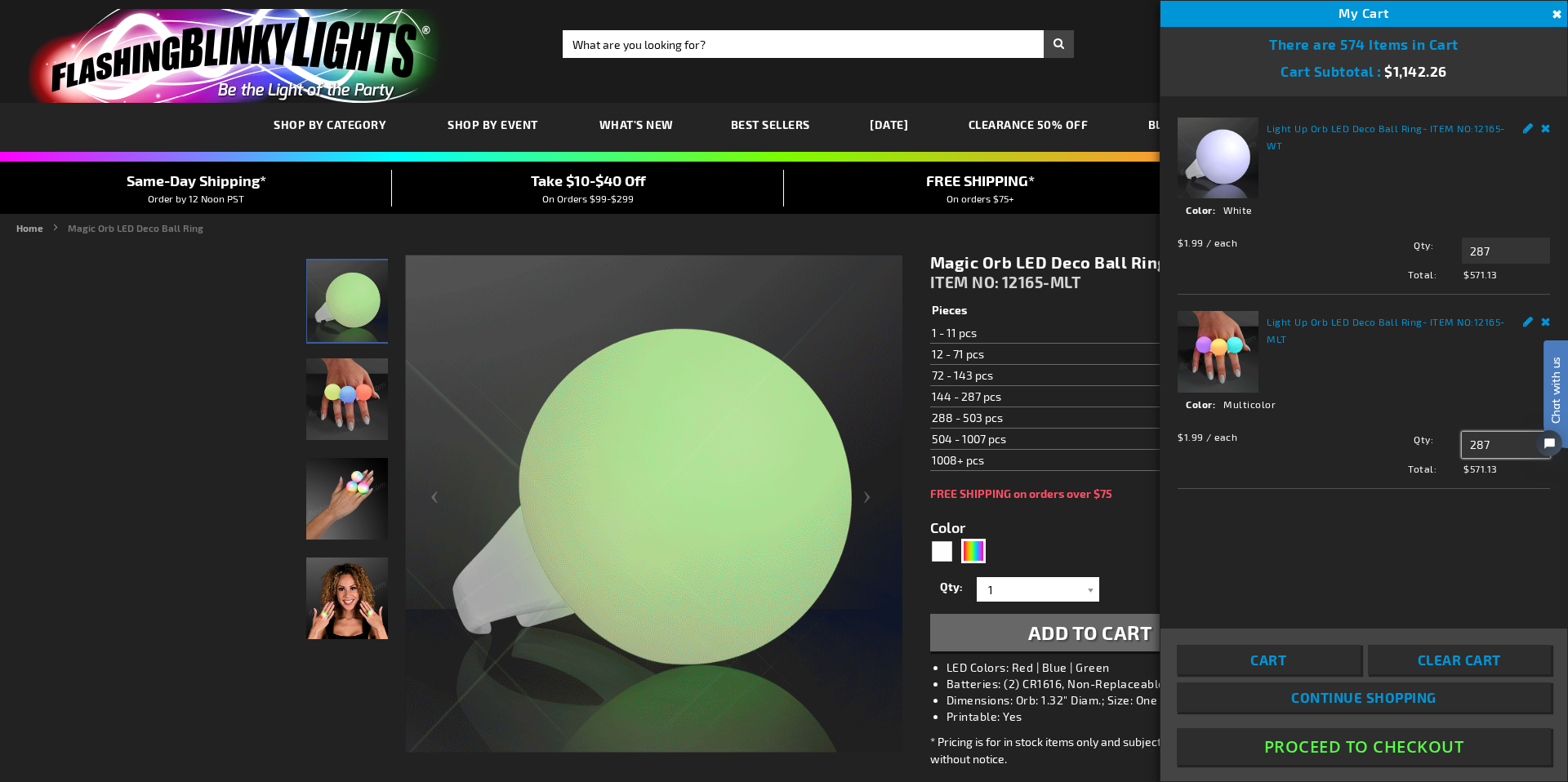
drag, startPoint x: 1517, startPoint y: 442, endPoint x: 1438, endPoint y: 445, distance: 79.1
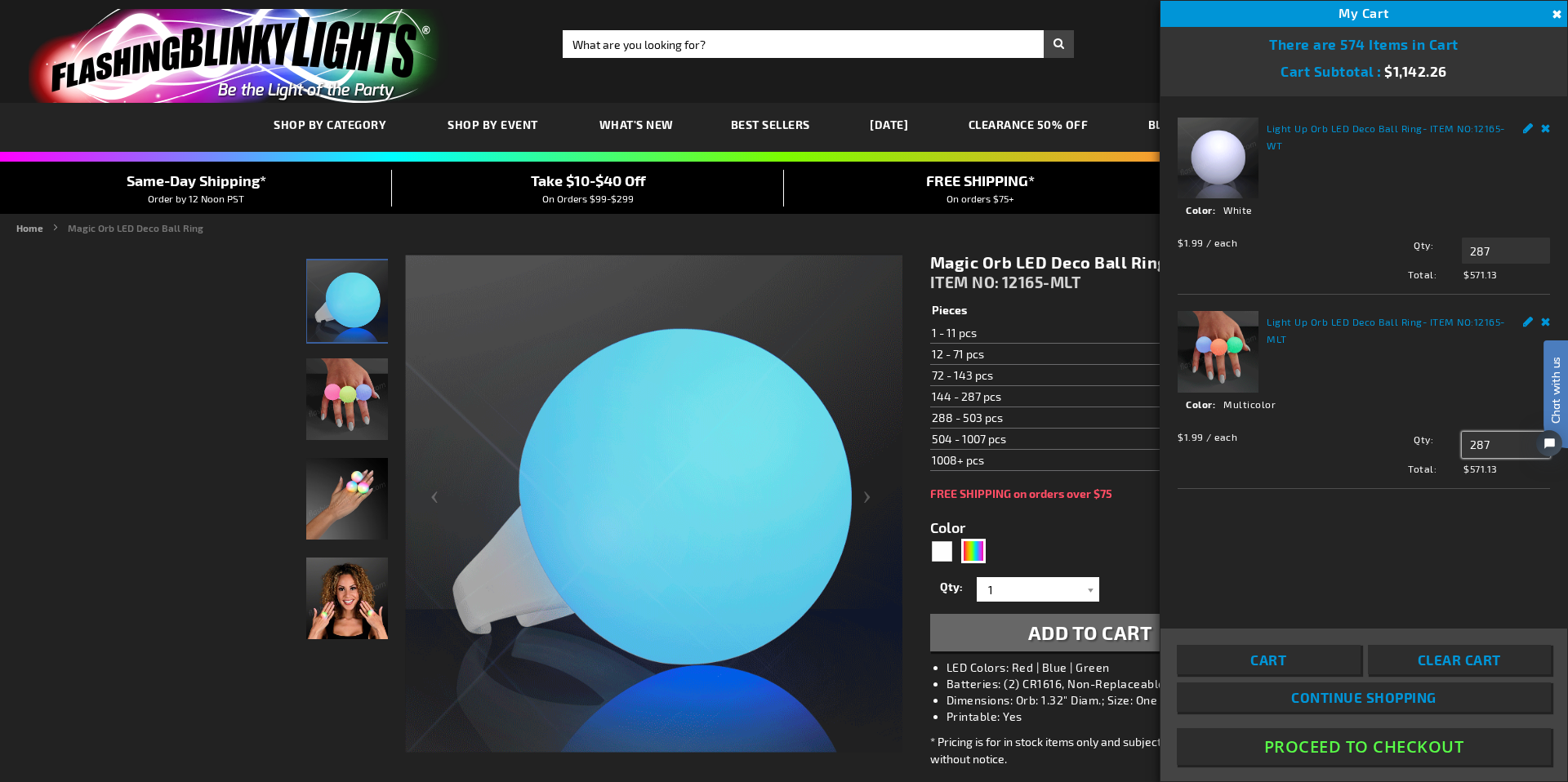
click at [1438, 445] on div "Qty 287 Update" at bounding box center [1448, 445] width 205 height 27
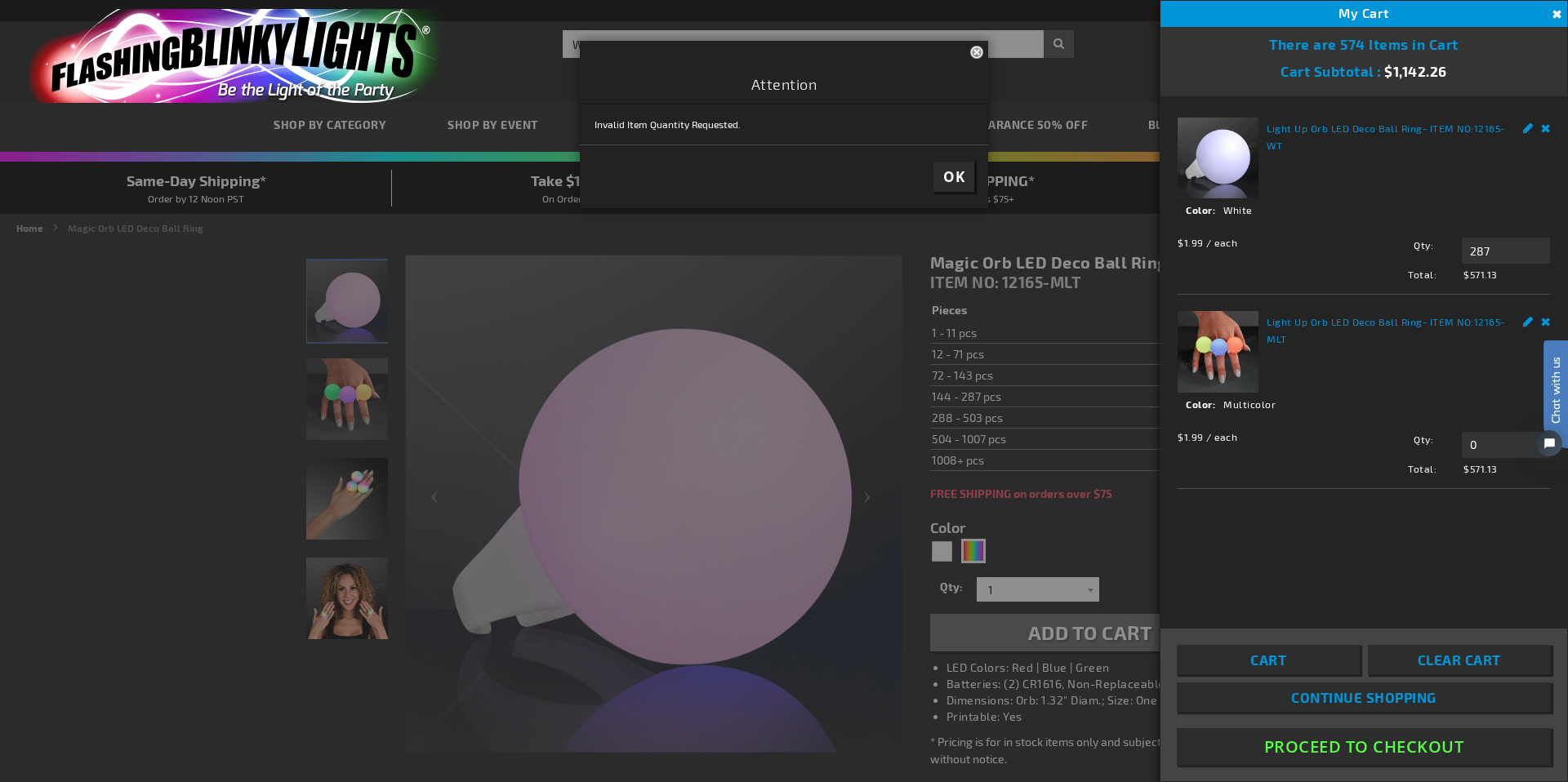
type input "287"
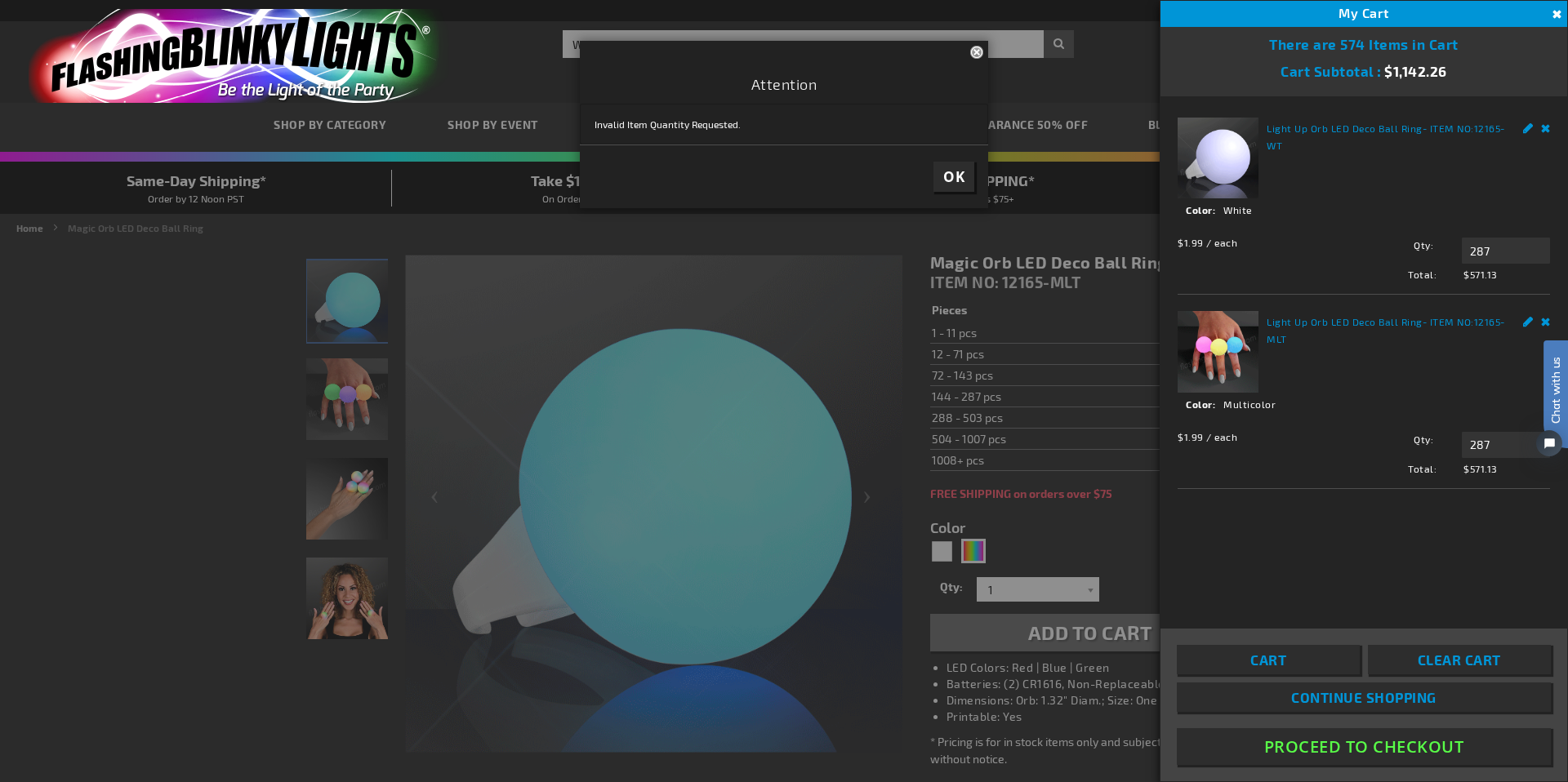
click at [1525, 325] on html "Chat with us" at bounding box center [1543, 391] width 49 height 285
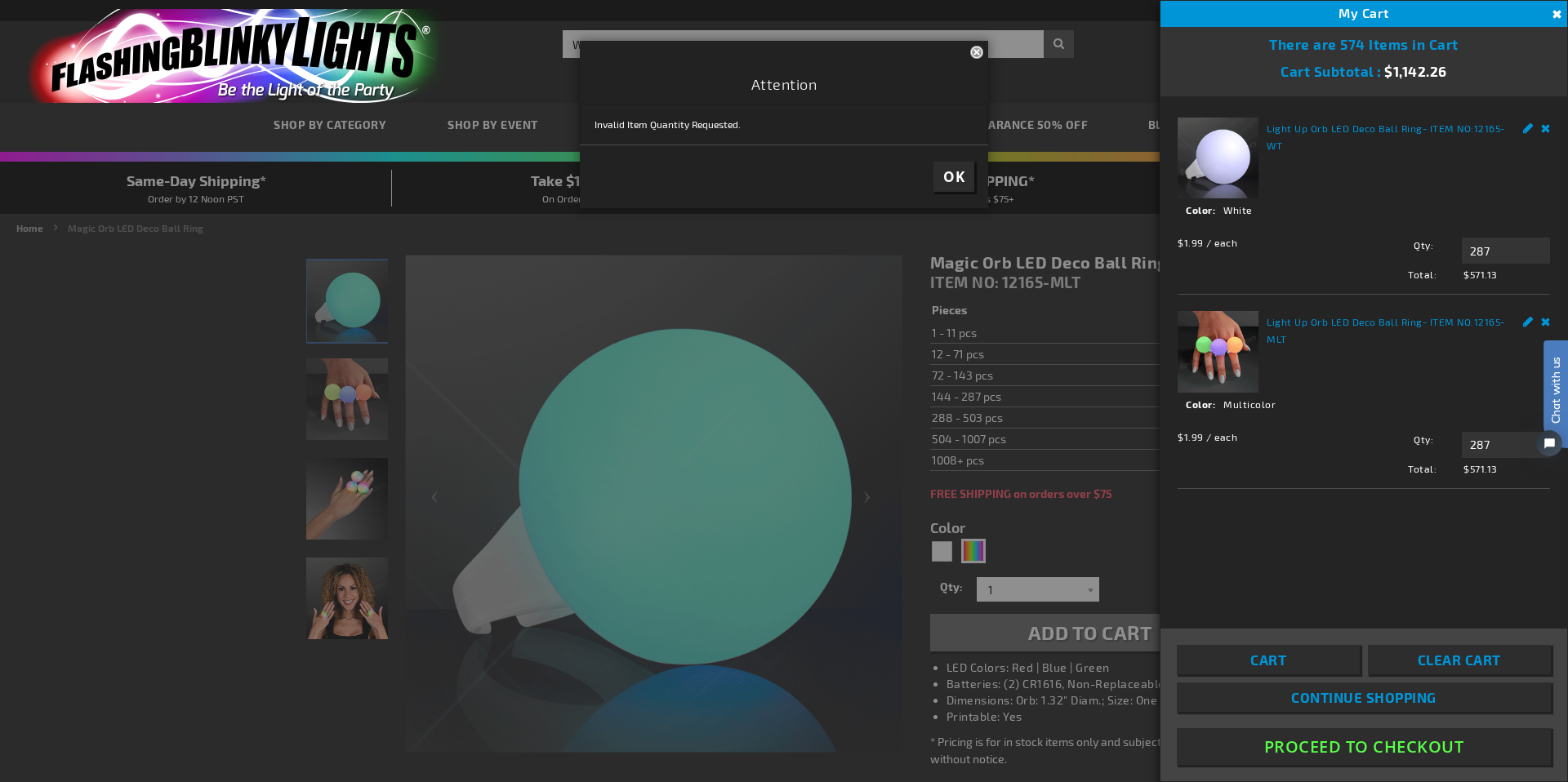
click at [1528, 322] on html "Chat with us" at bounding box center [1543, 391] width 49 height 285
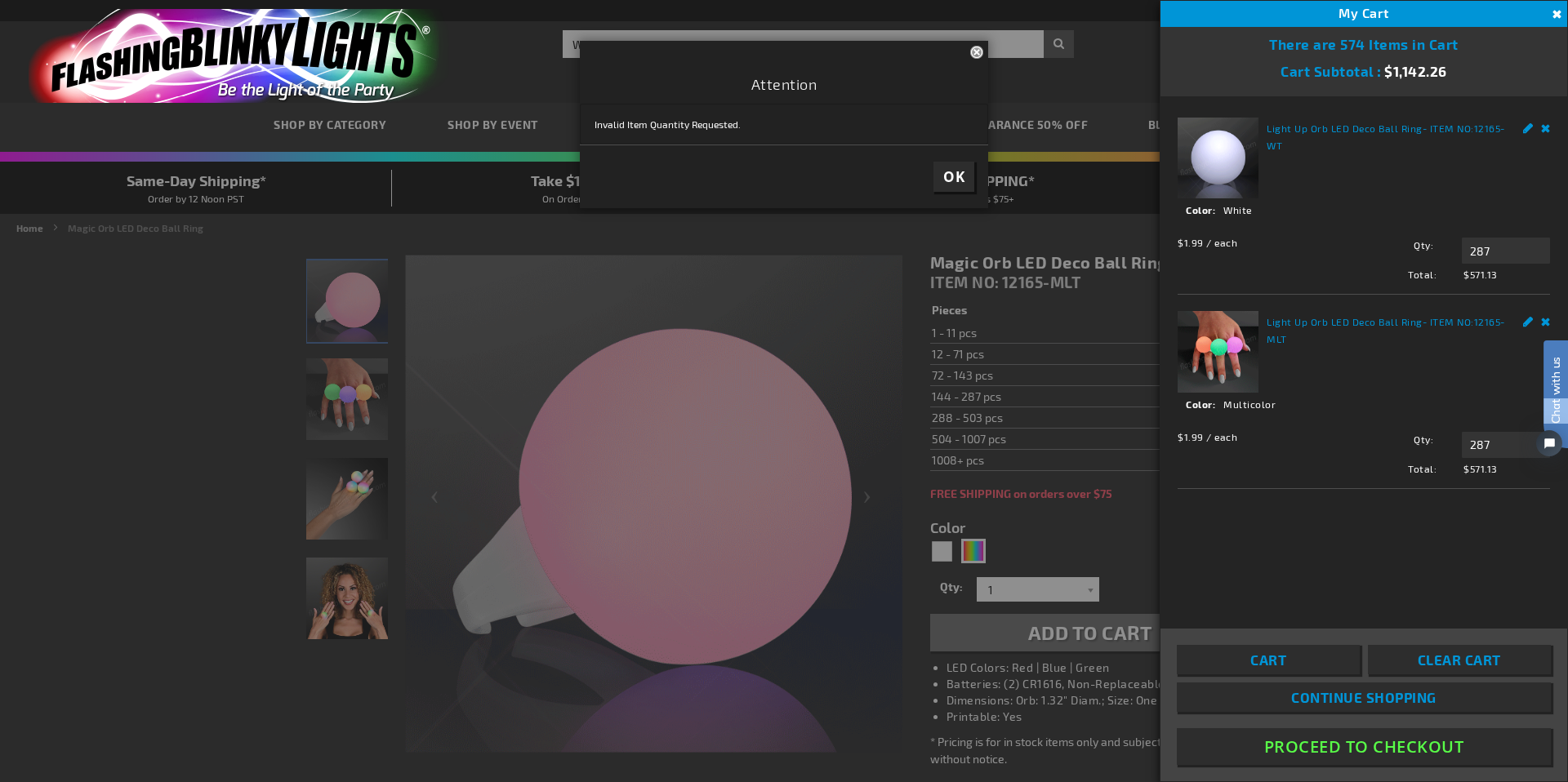
click at [1528, 322] on html "Chat with us" at bounding box center [1543, 391] width 49 height 285
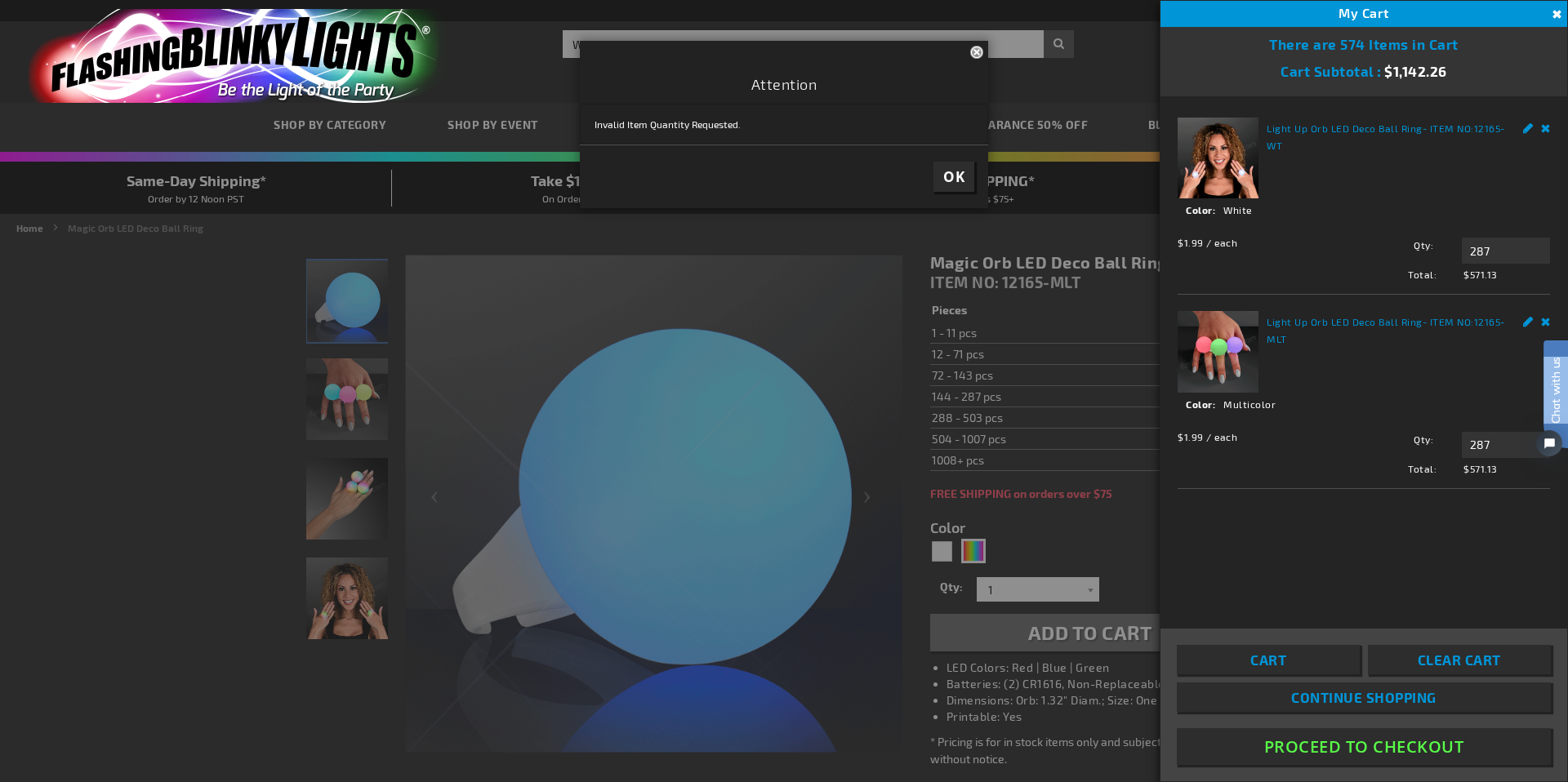
click at [1528, 322] on html "Chat with us" at bounding box center [1543, 391] width 49 height 285
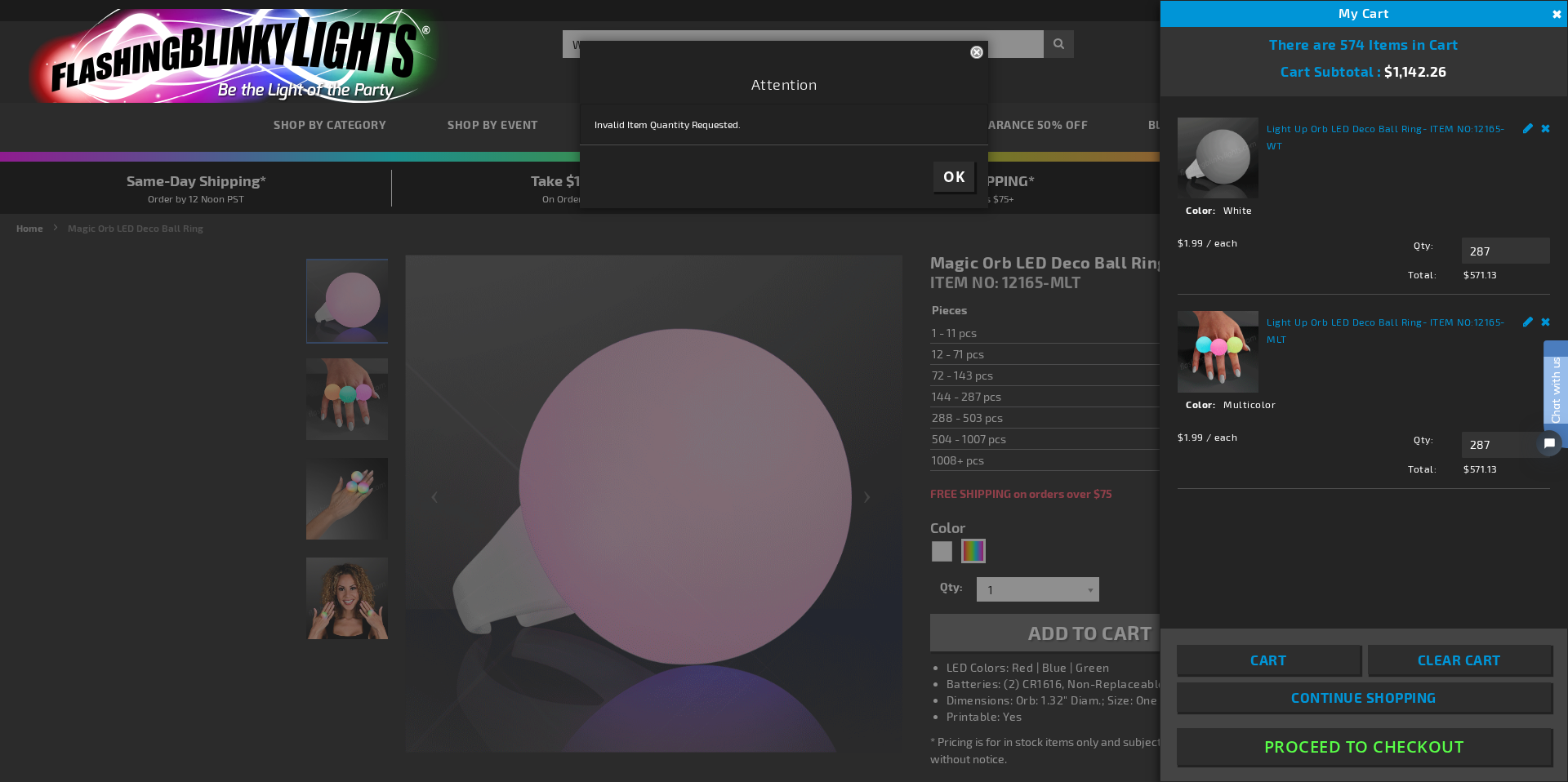
click at [1528, 322] on html "Chat with us" at bounding box center [1543, 391] width 49 height 285
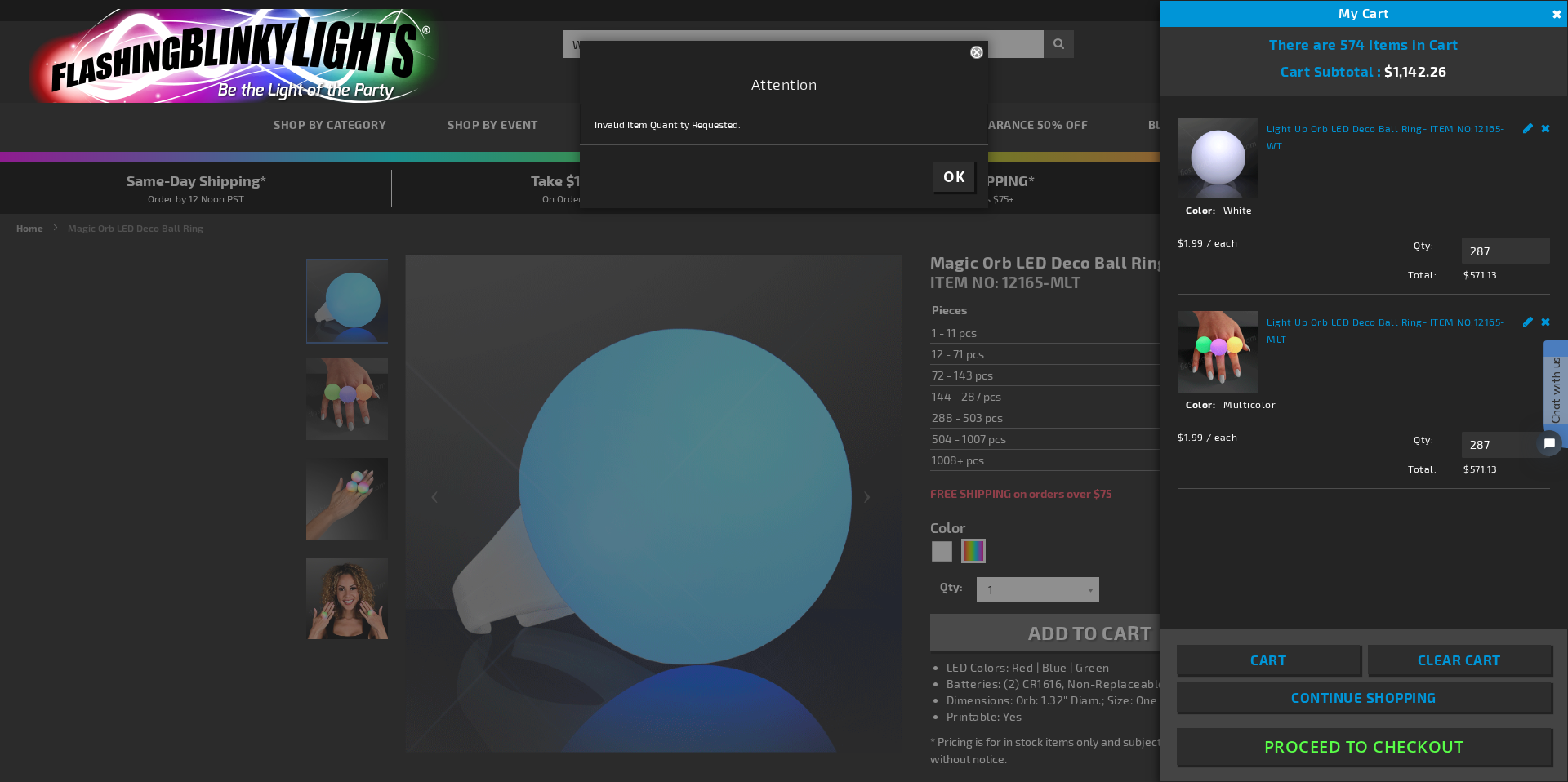
click at [940, 185] on button "OK" at bounding box center [954, 177] width 41 height 30
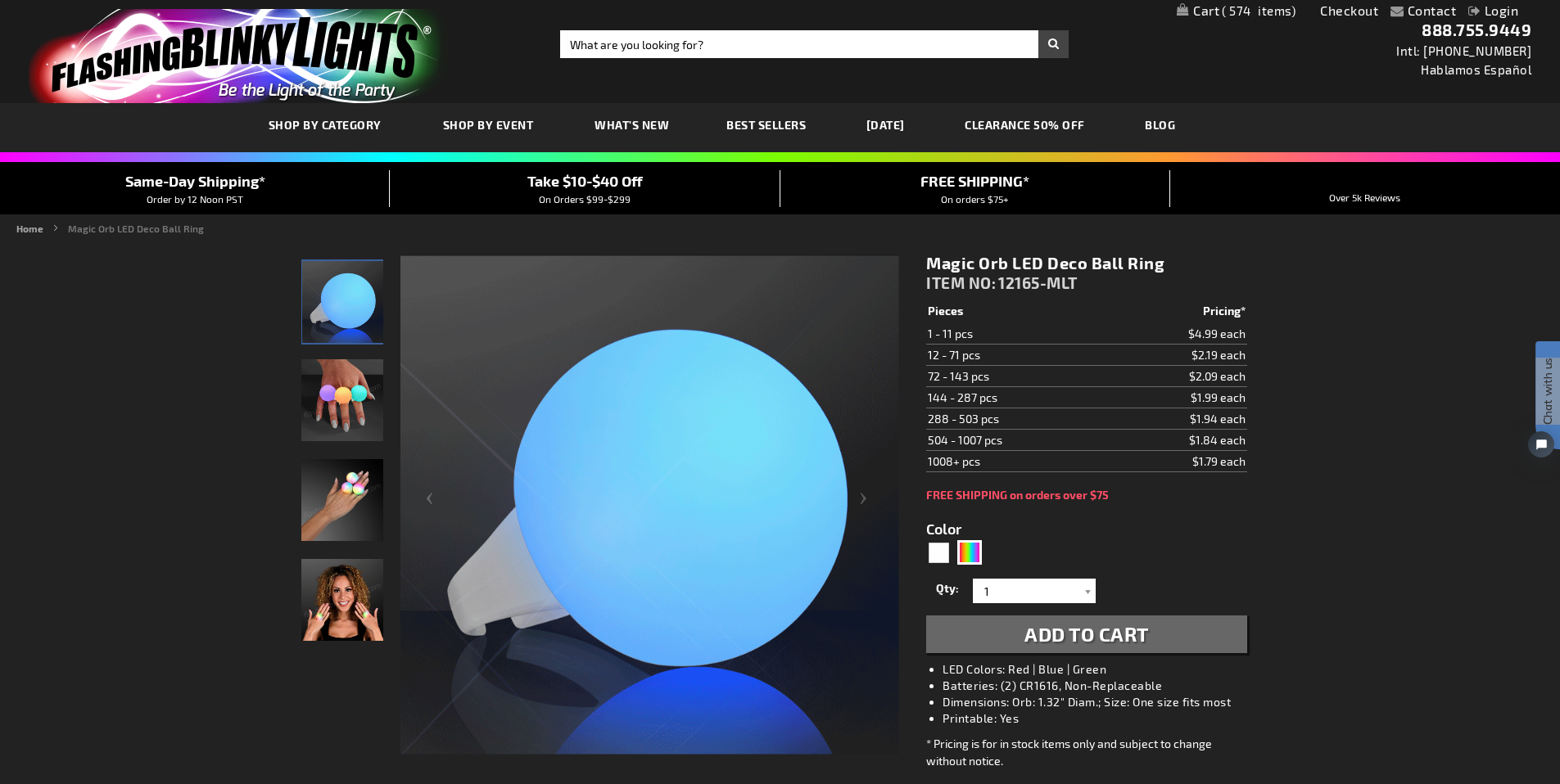
click at [1231, 12] on span "574" at bounding box center [1259, 11] width 74 height 15
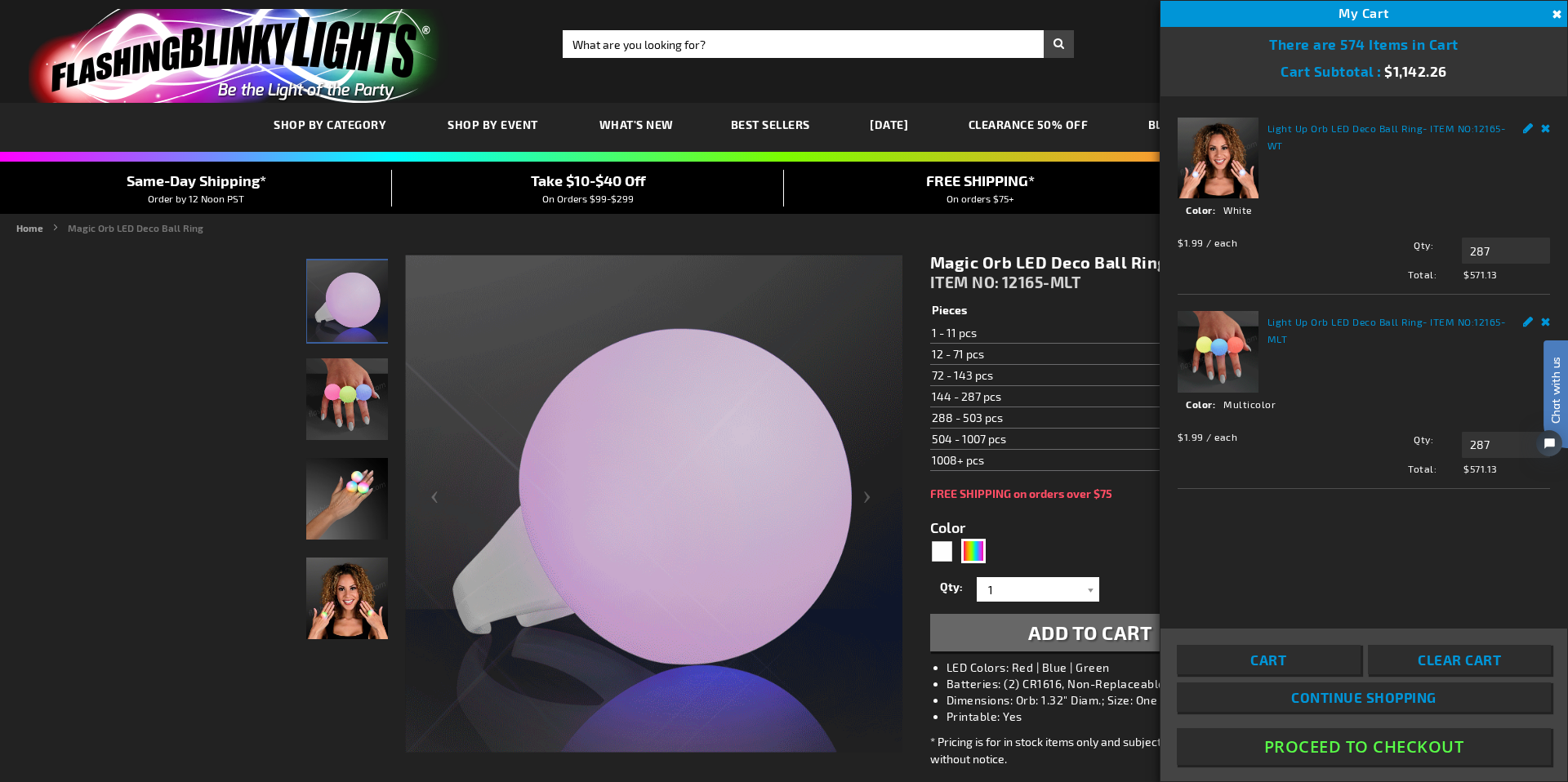
click at [1547, 322] on html "Chat with us" at bounding box center [1543, 391] width 49 height 285
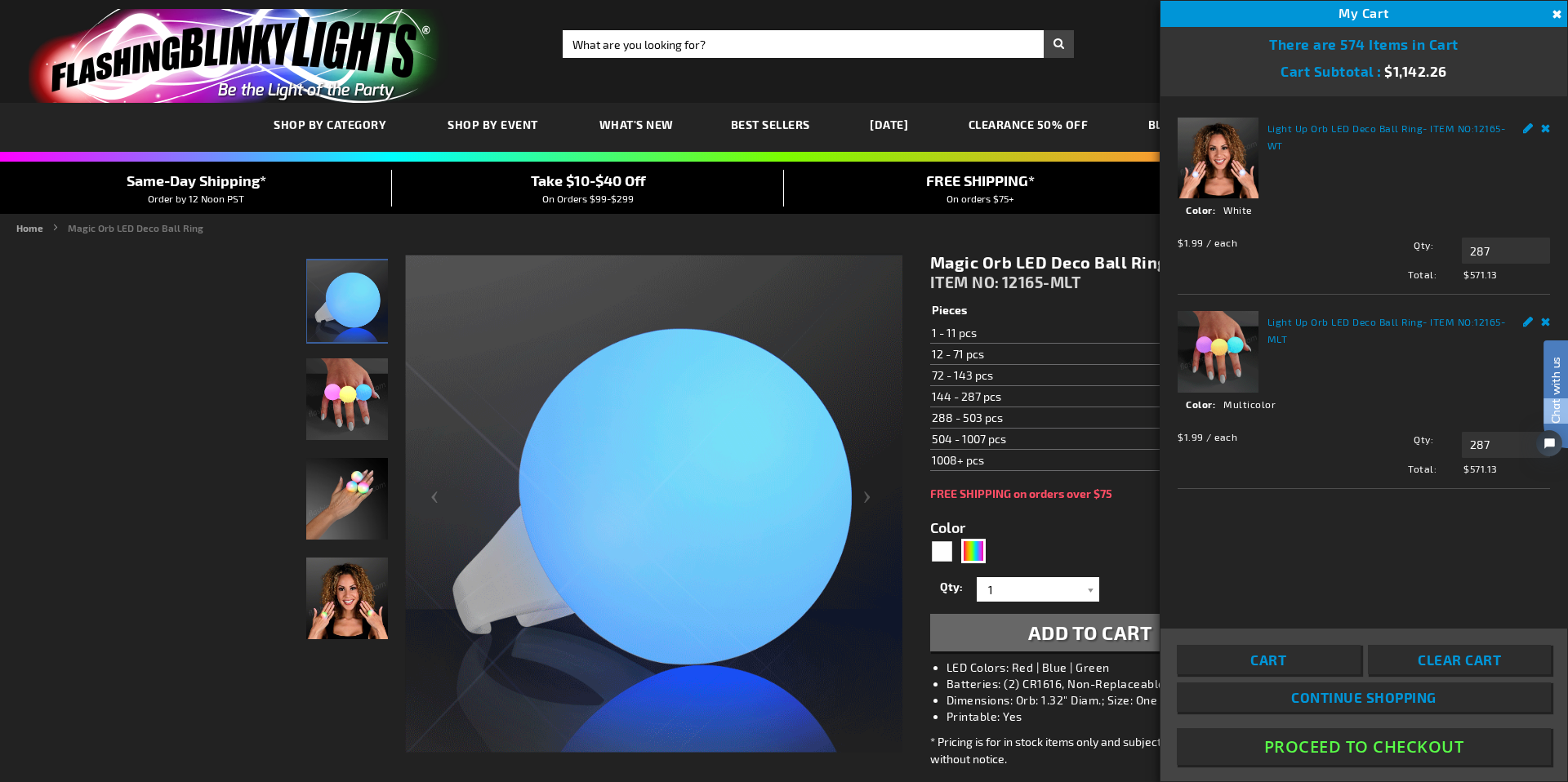
click at [1547, 322] on html "Chat with us" at bounding box center [1543, 391] width 49 height 285
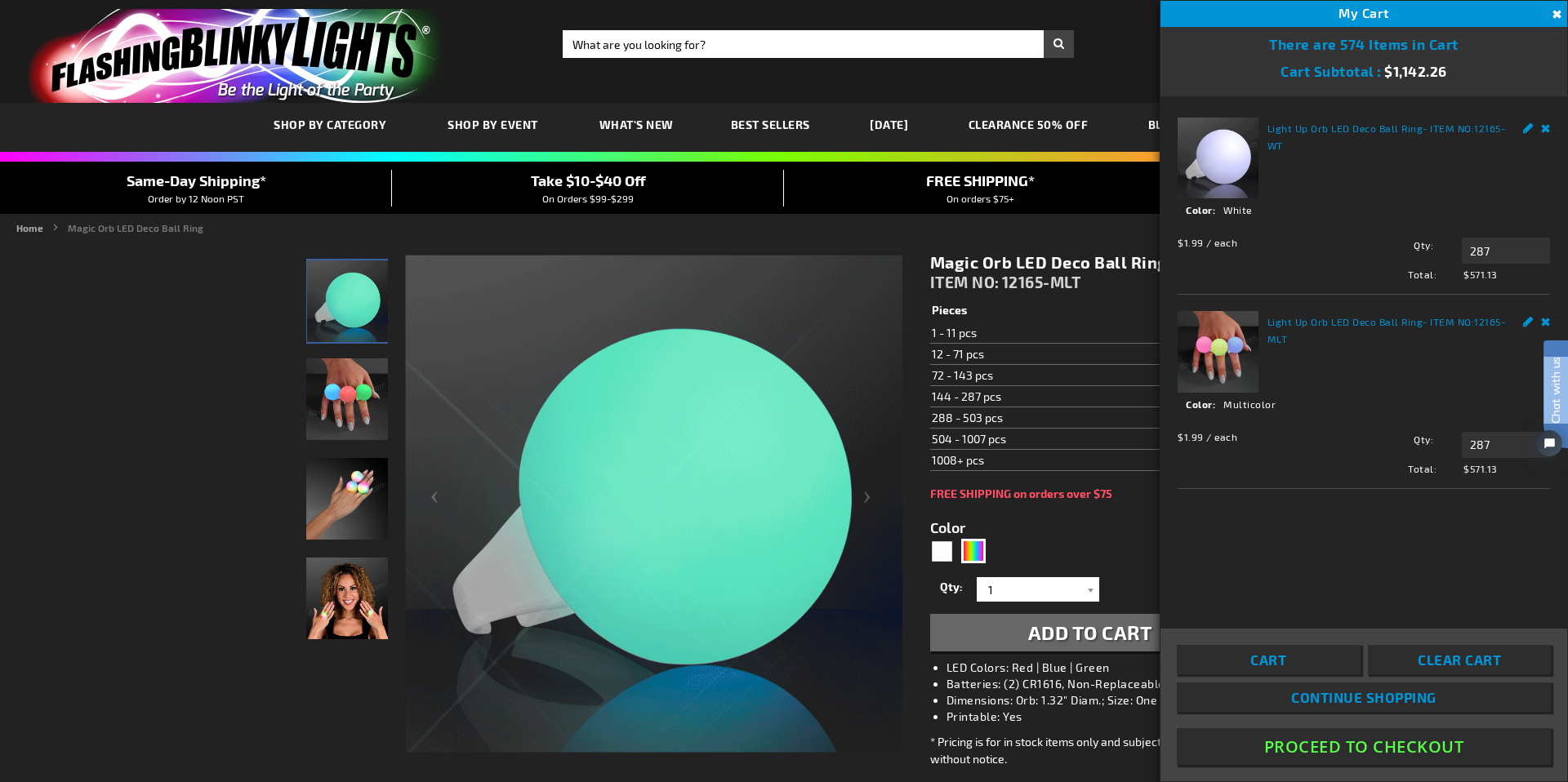
click at [1547, 322] on html "Chat with us" at bounding box center [1543, 391] width 49 height 285
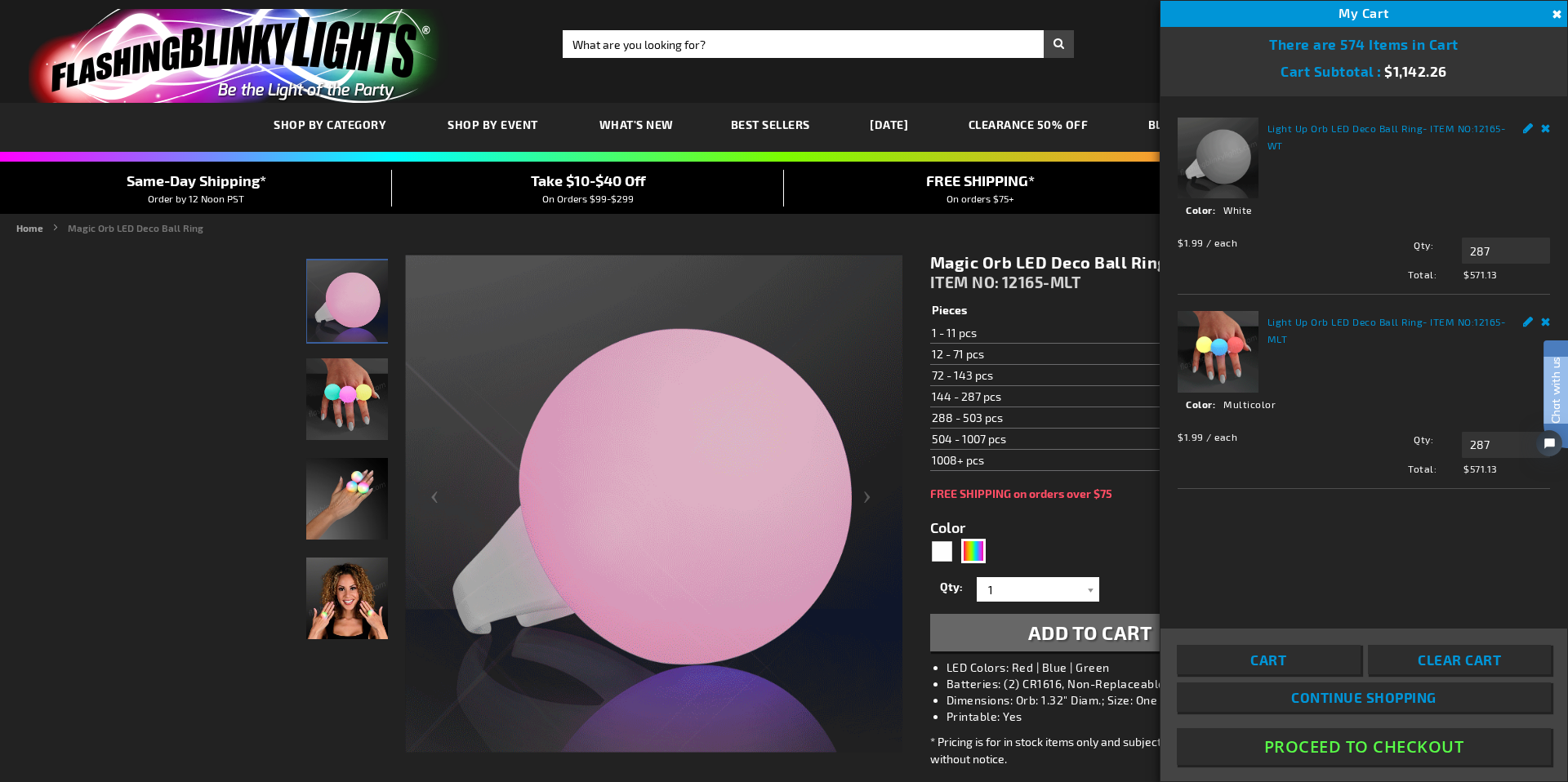
click at [1547, 322] on html "Chat with us" at bounding box center [1543, 391] width 49 height 285
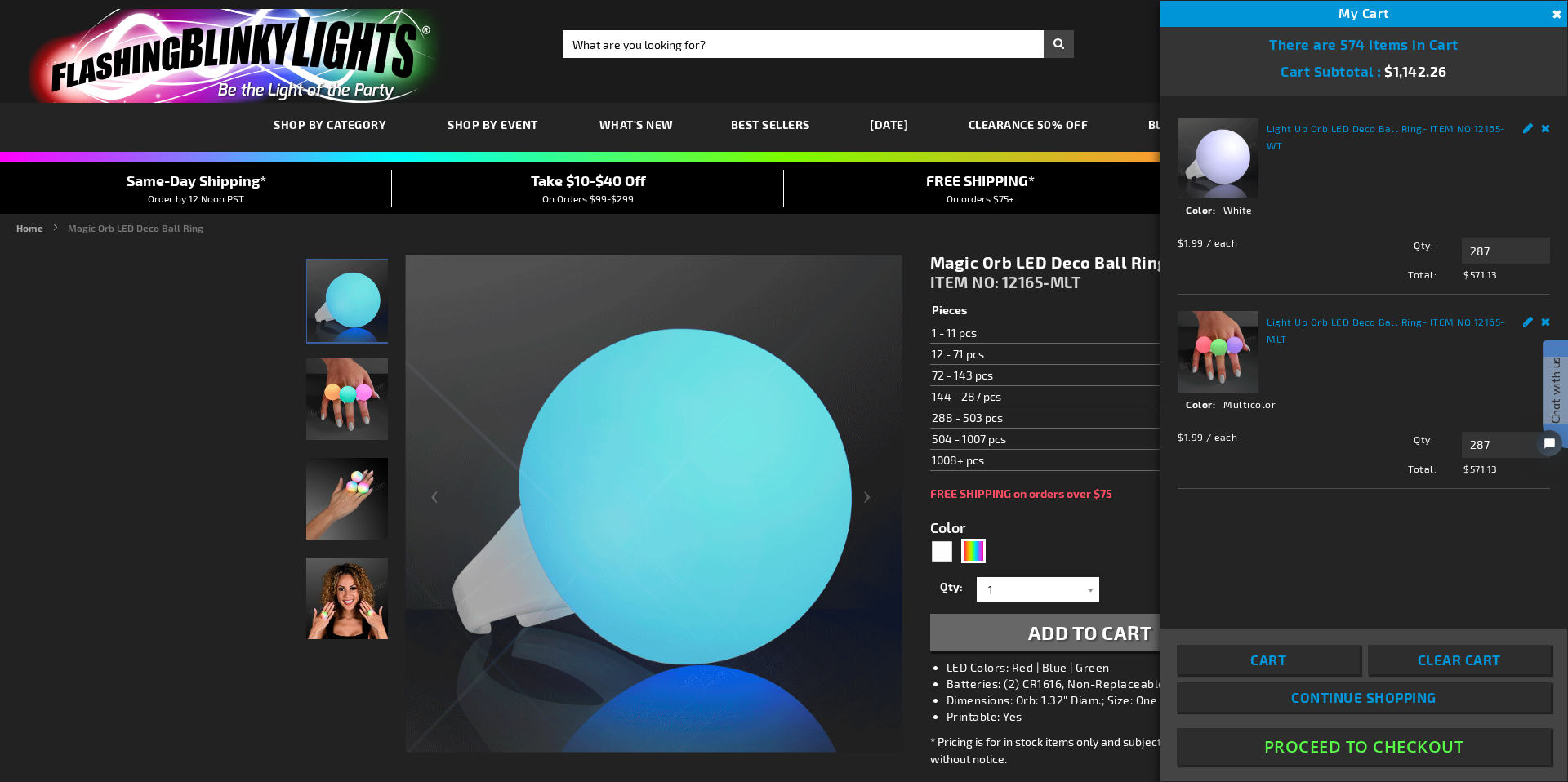
click at [1497, 309] on li "Light Up Orb LED Deco Ball Ring - ITEM NO: 12165-MLT See Details Options Detail…" at bounding box center [1363, 391] width 372 height 194
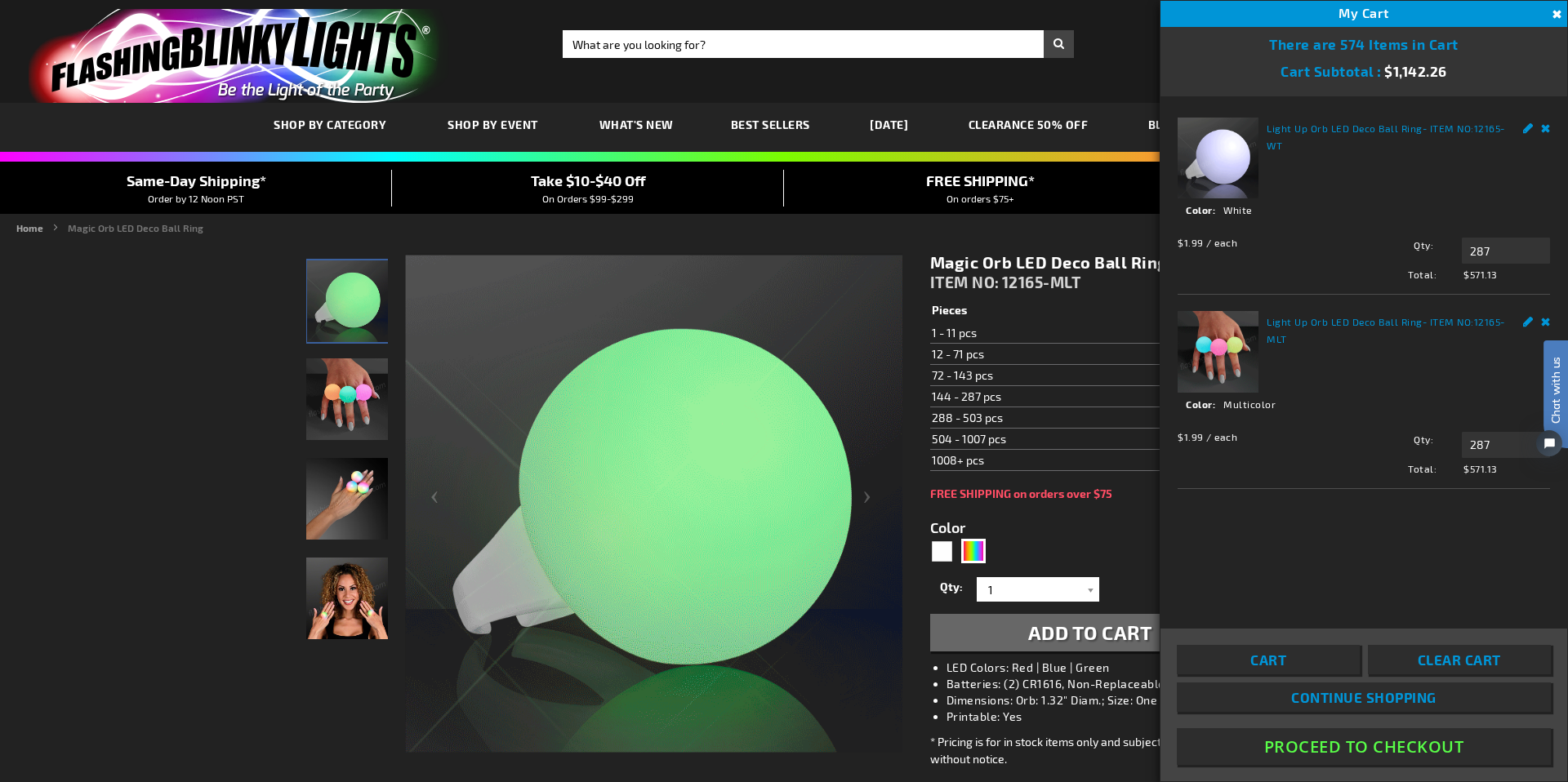
click at [1525, 323] on html "Chat with us" at bounding box center [1543, 391] width 49 height 285
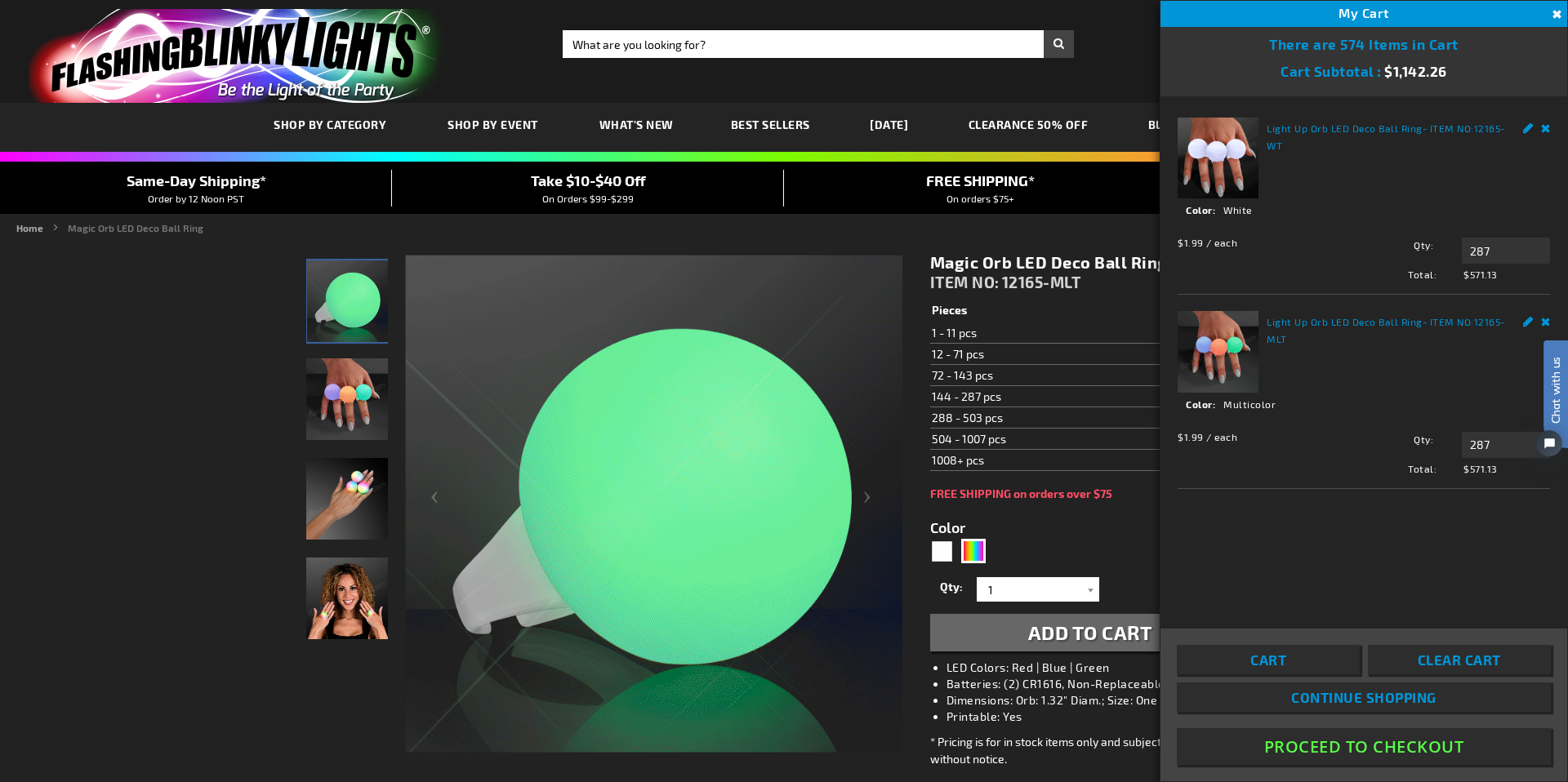
click at [1525, 324] on html "Chat with us" at bounding box center [1543, 391] width 49 height 285
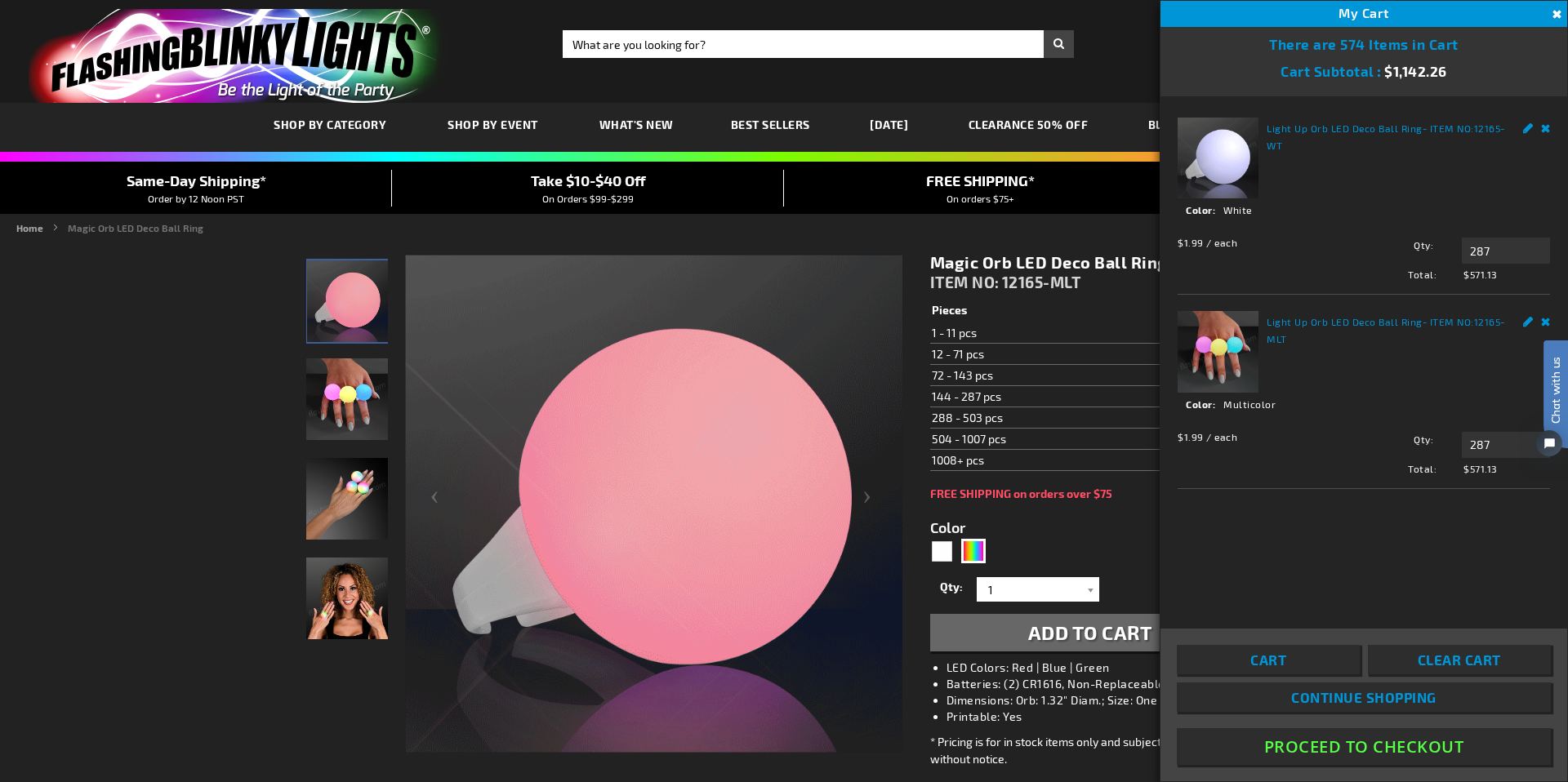
click at [1321, 665] on link "Cart" at bounding box center [1267, 659] width 183 height 29
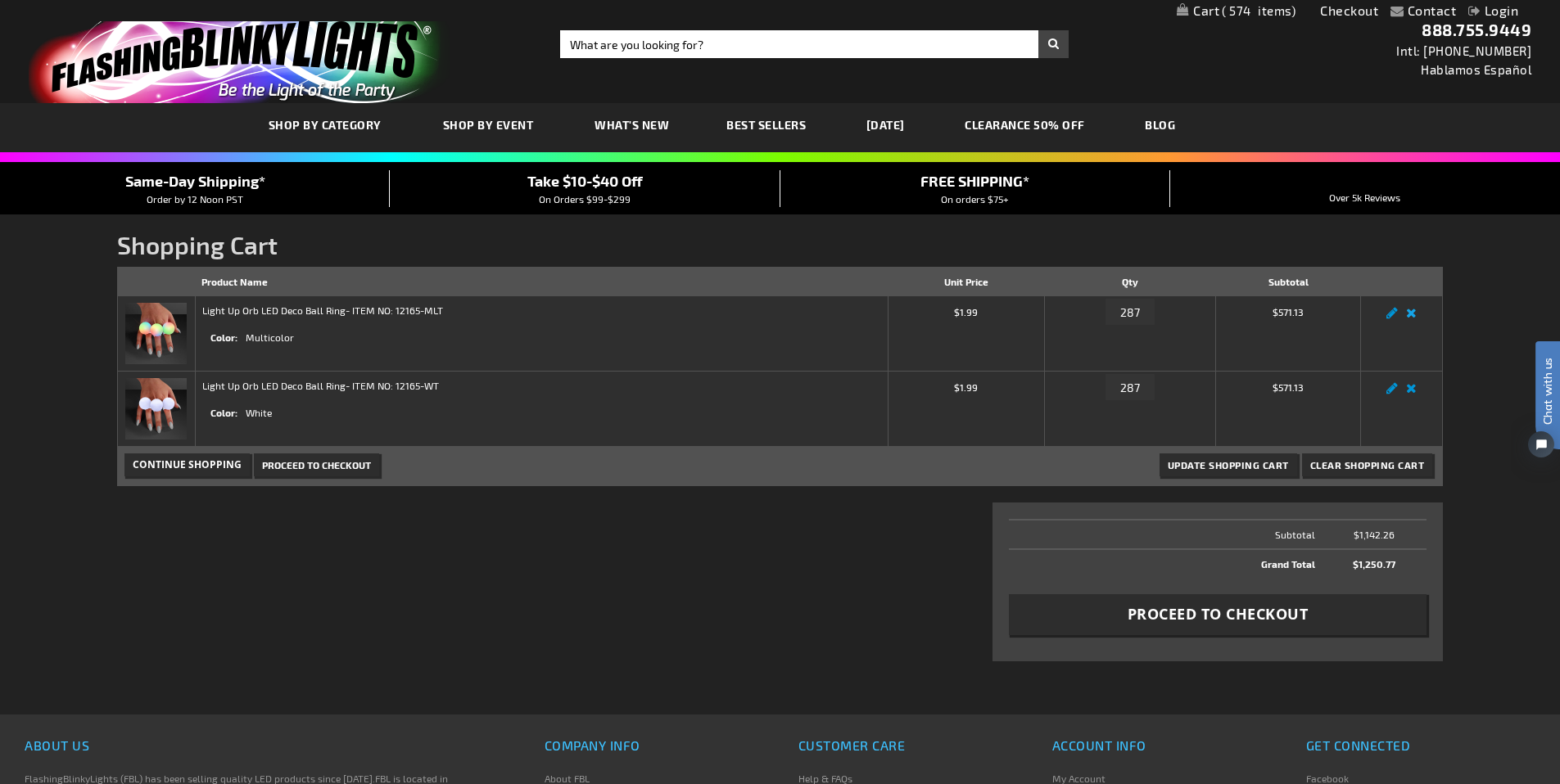
click at [1409, 317] on link "Remove item" at bounding box center [1411, 317] width 19 height 0
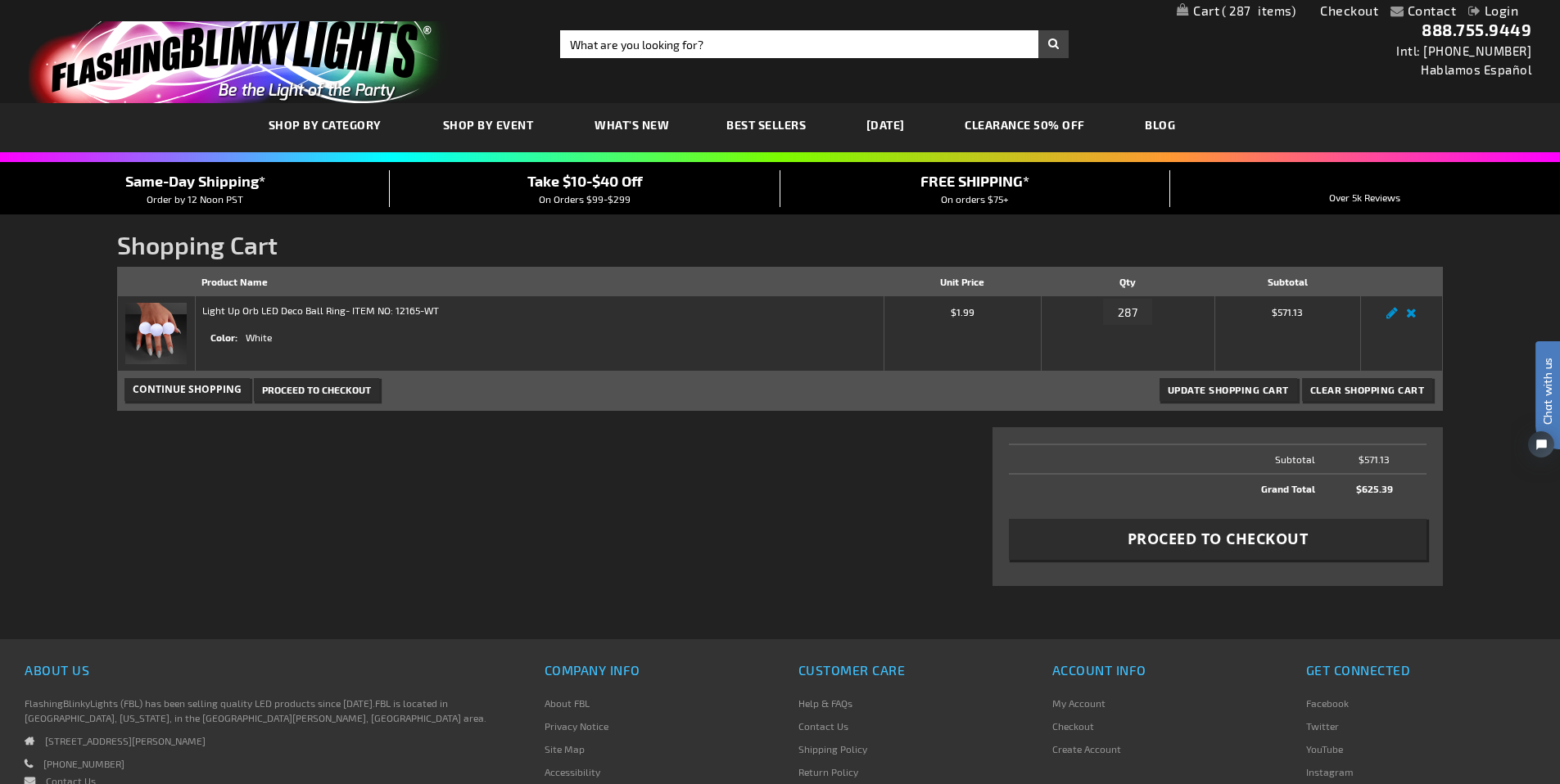
click at [775, 534] on div "Shopping Cart Items Product Name Unit Price Qty Subtotal Light Up Orb LED Deco …" at bounding box center [780, 436] width 1326 height 339
click at [1260, 539] on span "Proceed to Checkout" at bounding box center [1218, 539] width 181 height 20
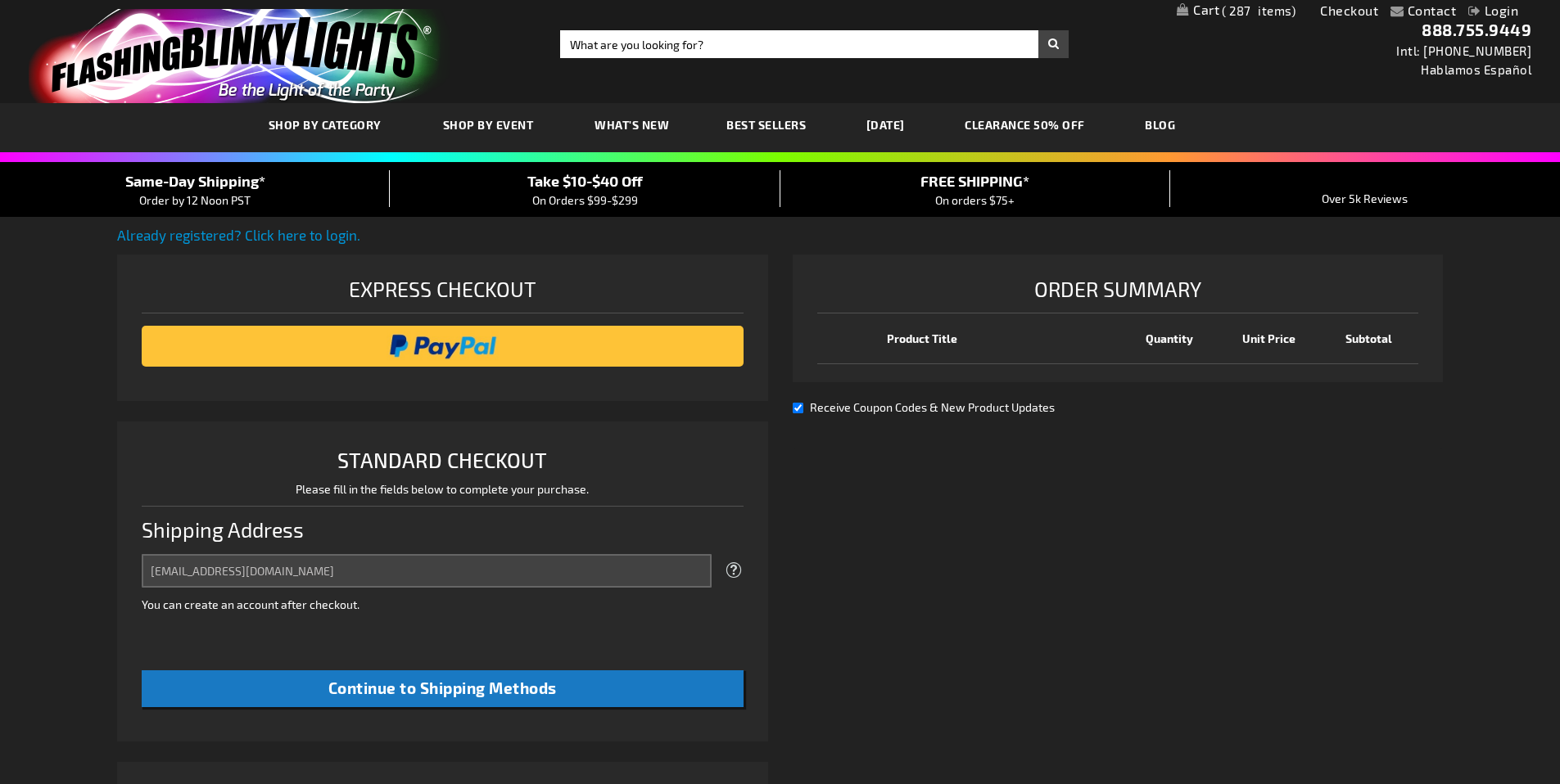
select select "US"
select select "12"
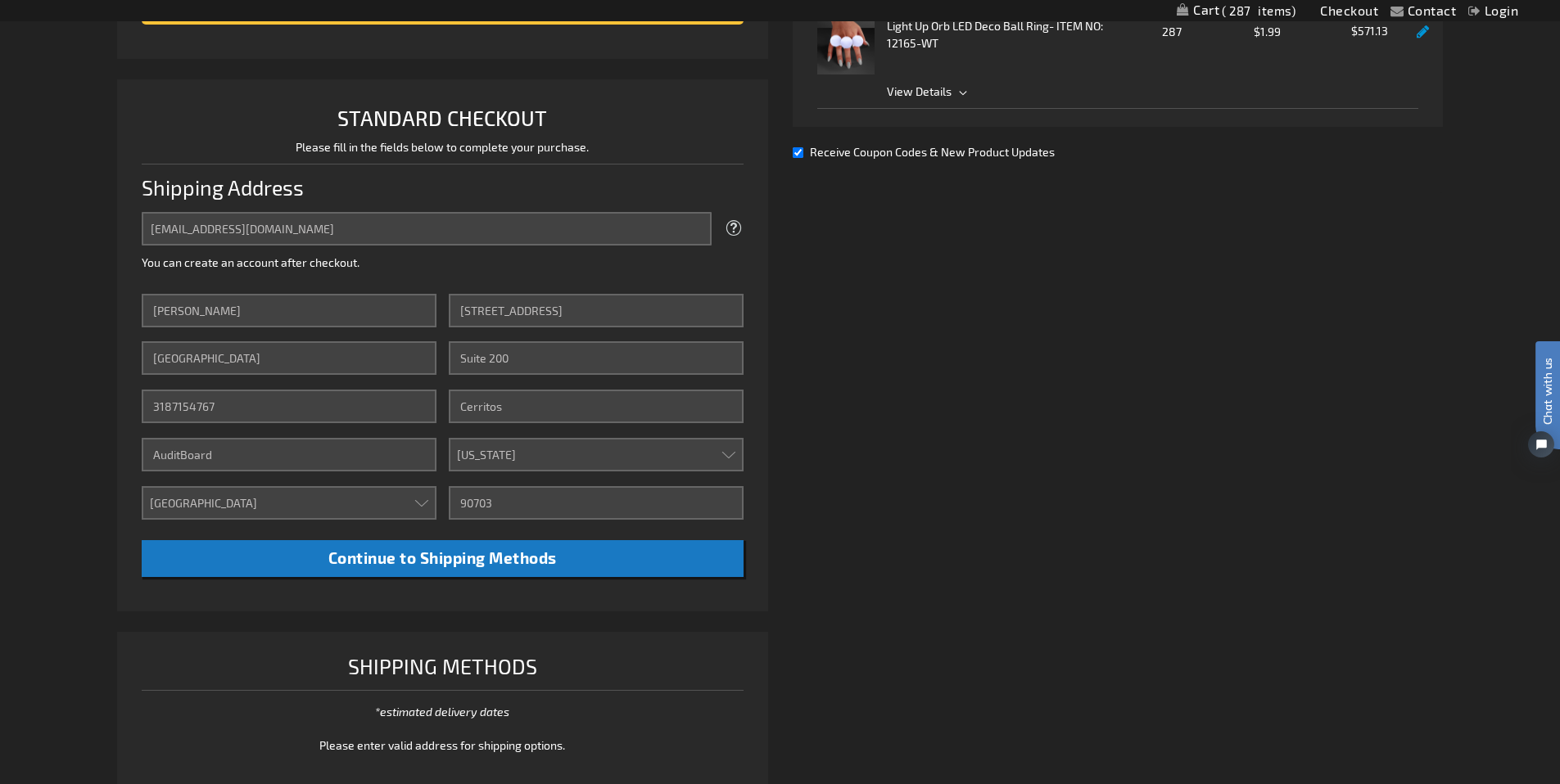
scroll to position [479, 0]
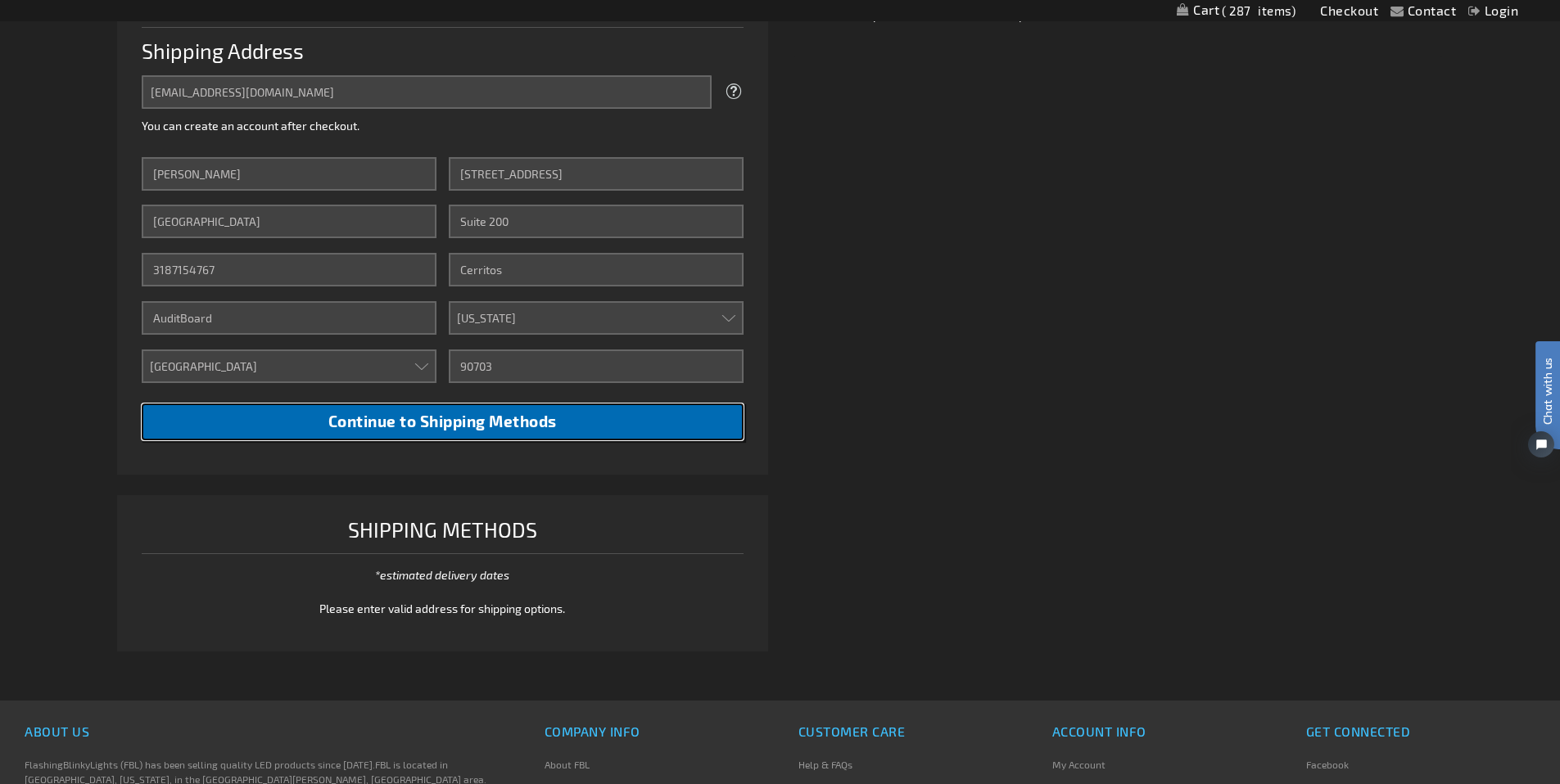
click at [533, 425] on span "Continue to Shipping Methods" at bounding box center [443, 421] width 229 height 19
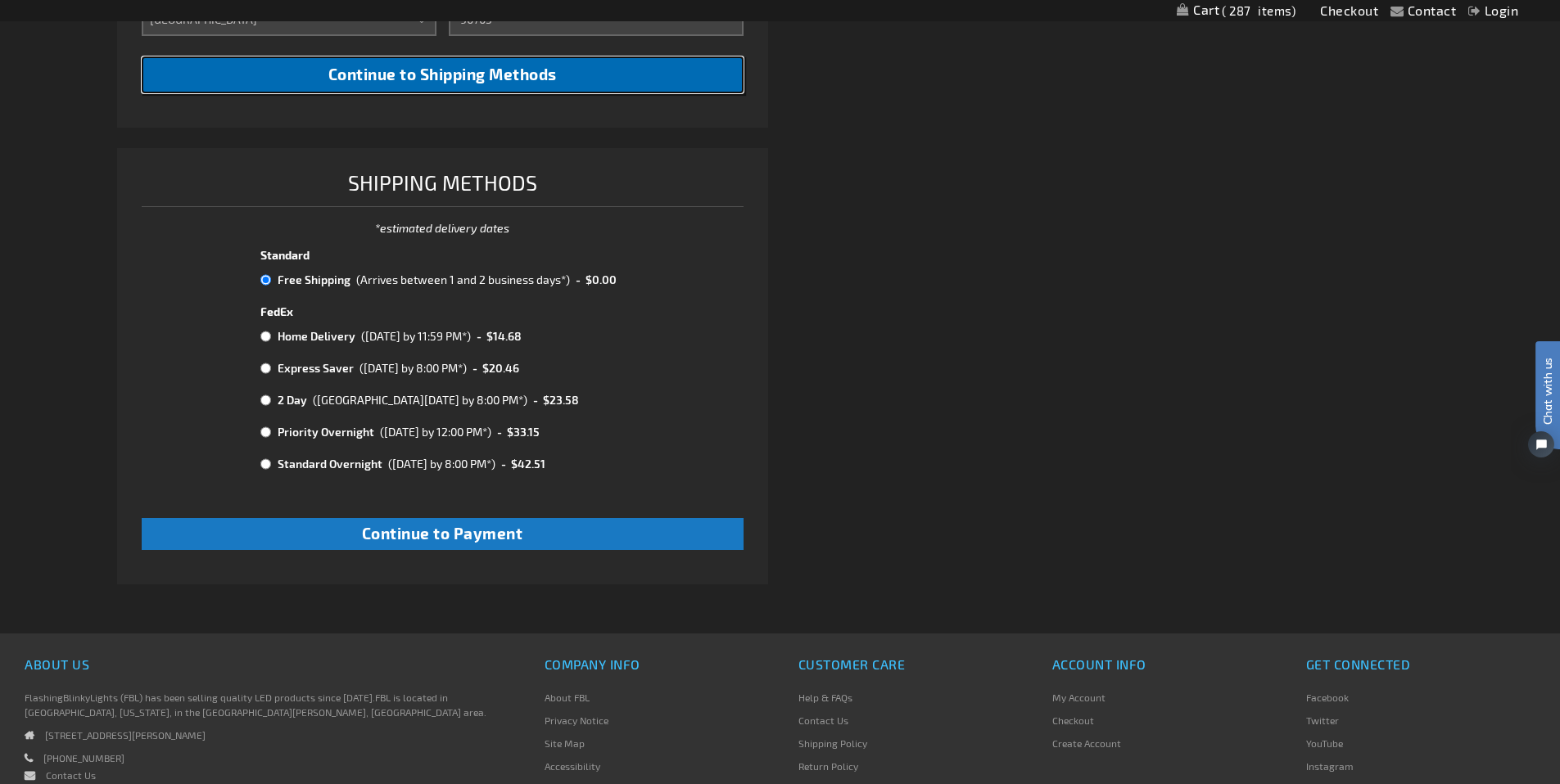
scroll to position [827, 0]
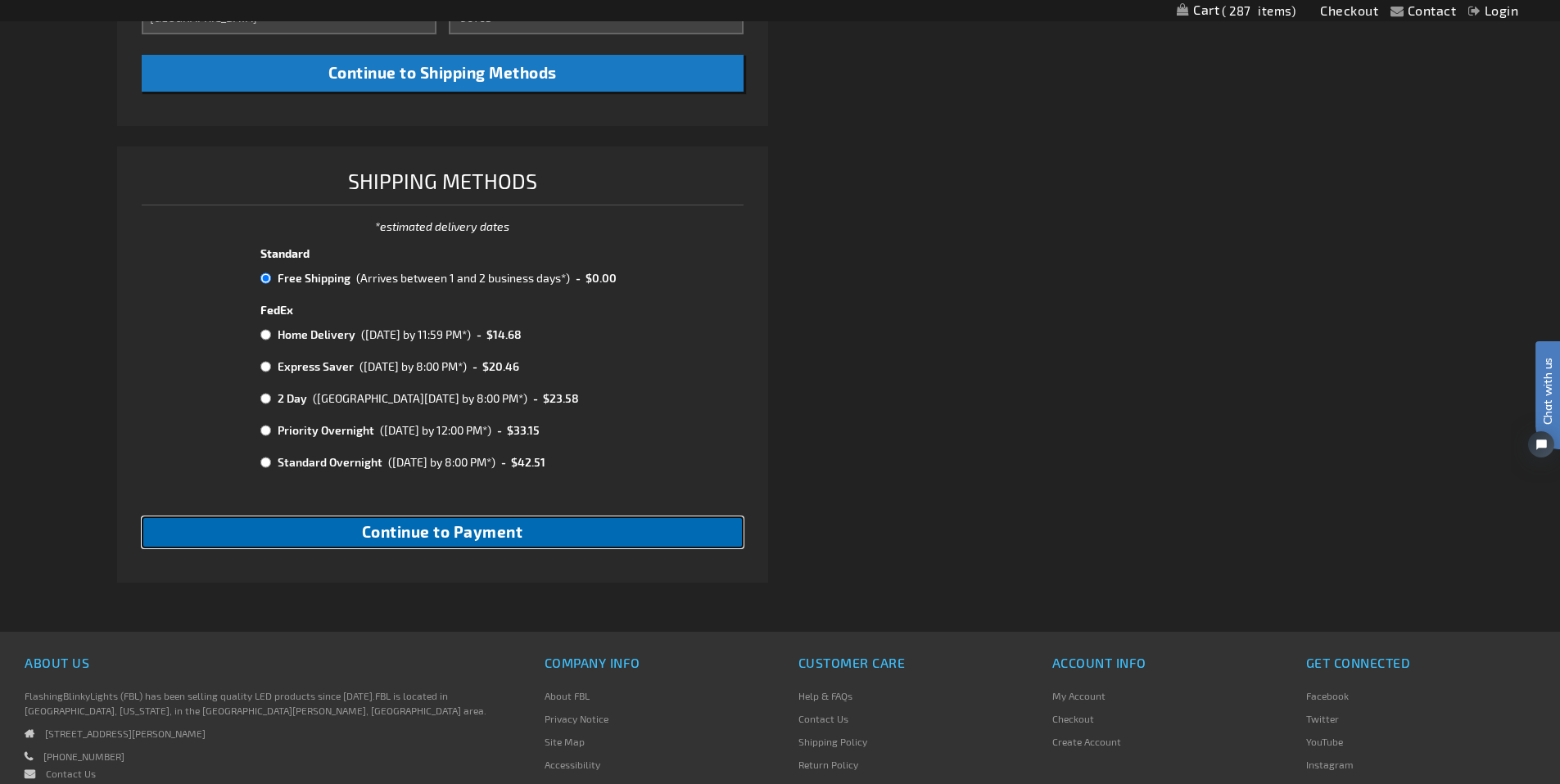
click at [630, 534] on button "Continue to Payment" at bounding box center [442, 532] width 602 height 32
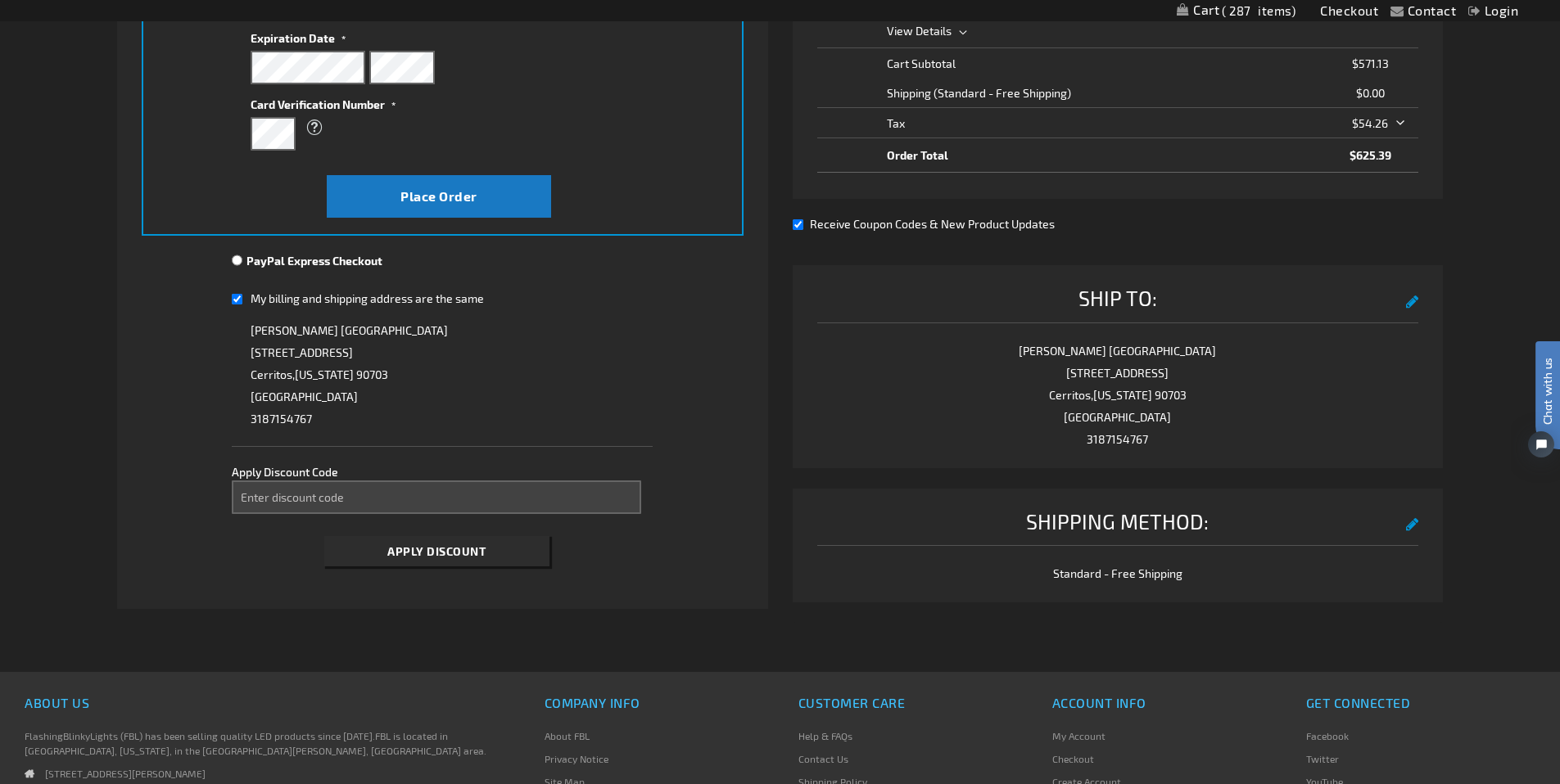
scroll to position [395, 0]
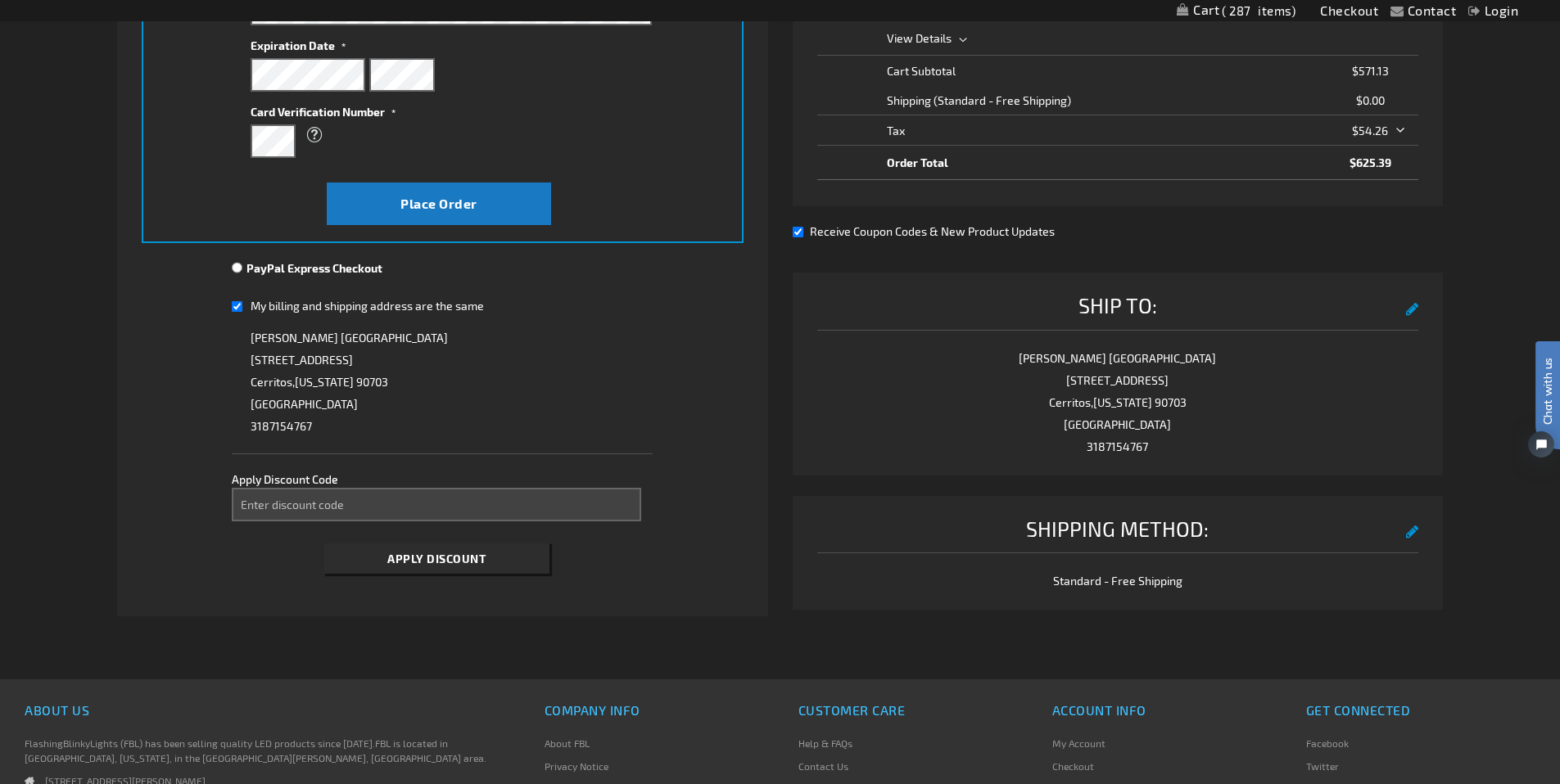
click at [797, 361] on div "Ship To: edit [PERSON_NAME] [STREET_ADDRESS][US_STATE] 3187154767" at bounding box center [1118, 374] width 651 height 203
click at [235, 308] on input "My billing and shipping address are the same" at bounding box center [237, 307] width 11 height 34
checkbox input "false"
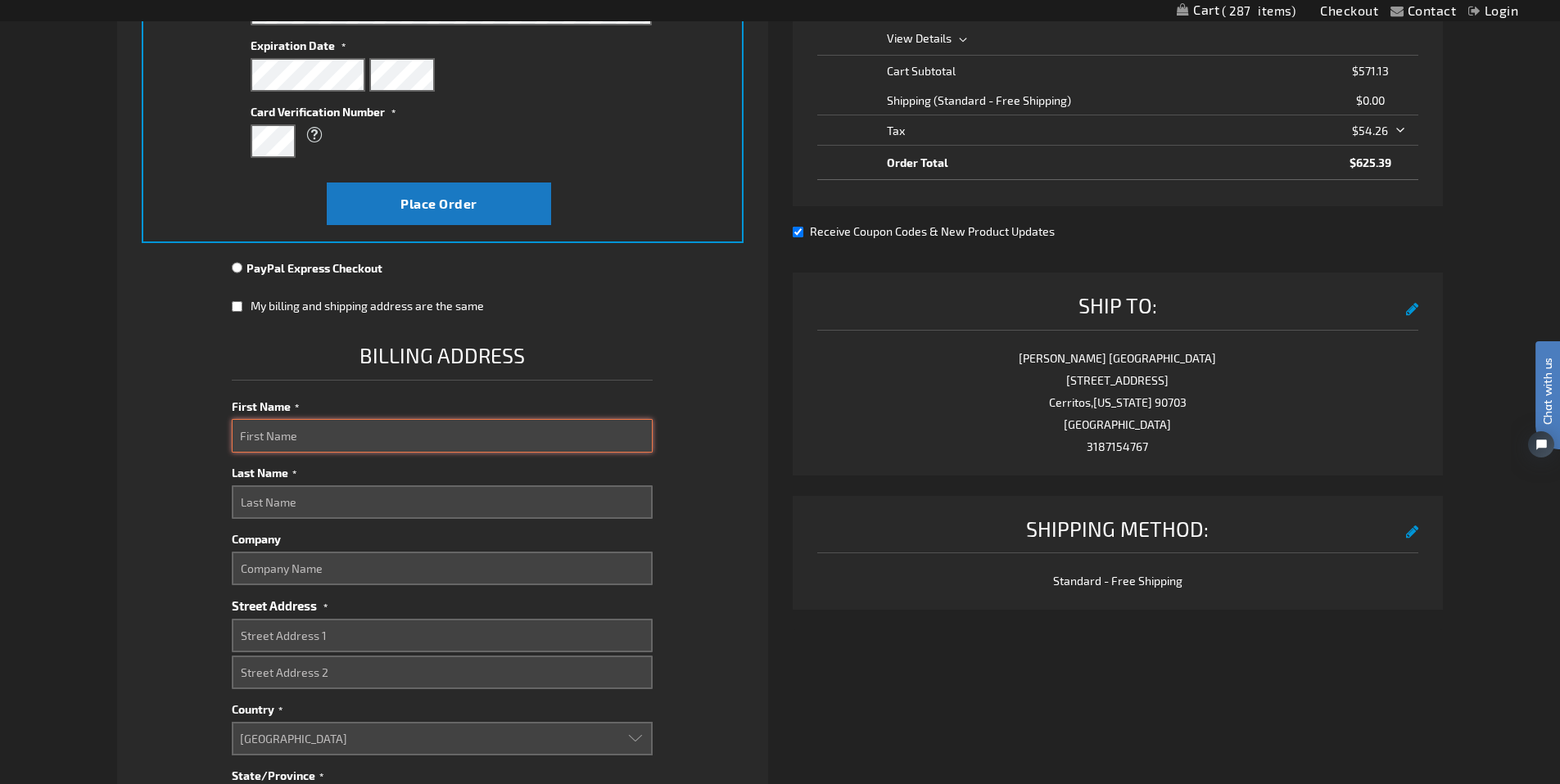
click at [380, 437] on input "First Name" at bounding box center [441, 436] width 421 height 34
type input "EVENTS"
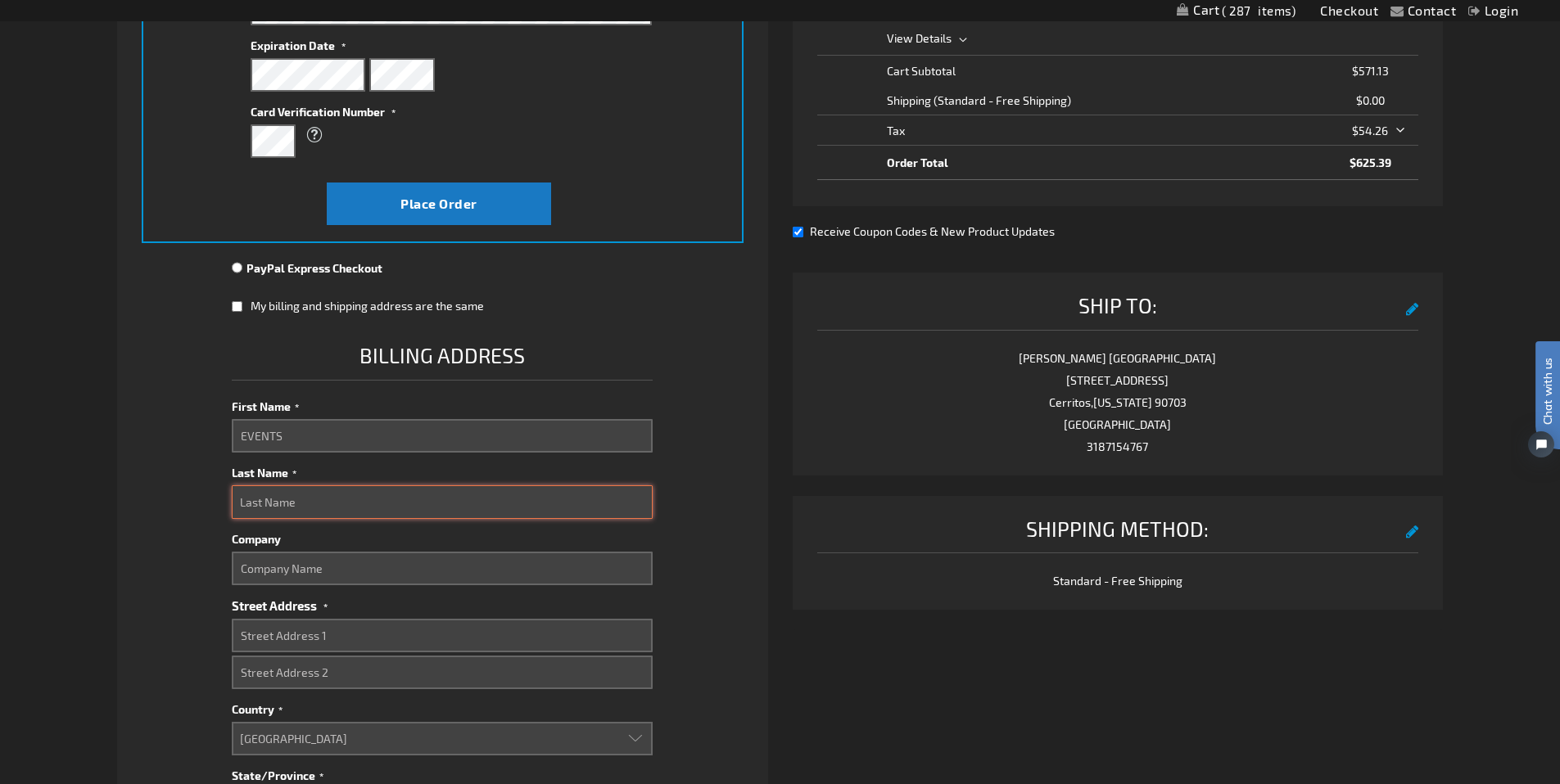
click at [375, 504] on input "Last Name" at bounding box center [441, 502] width 421 height 34
type input "DEPARTMENT"
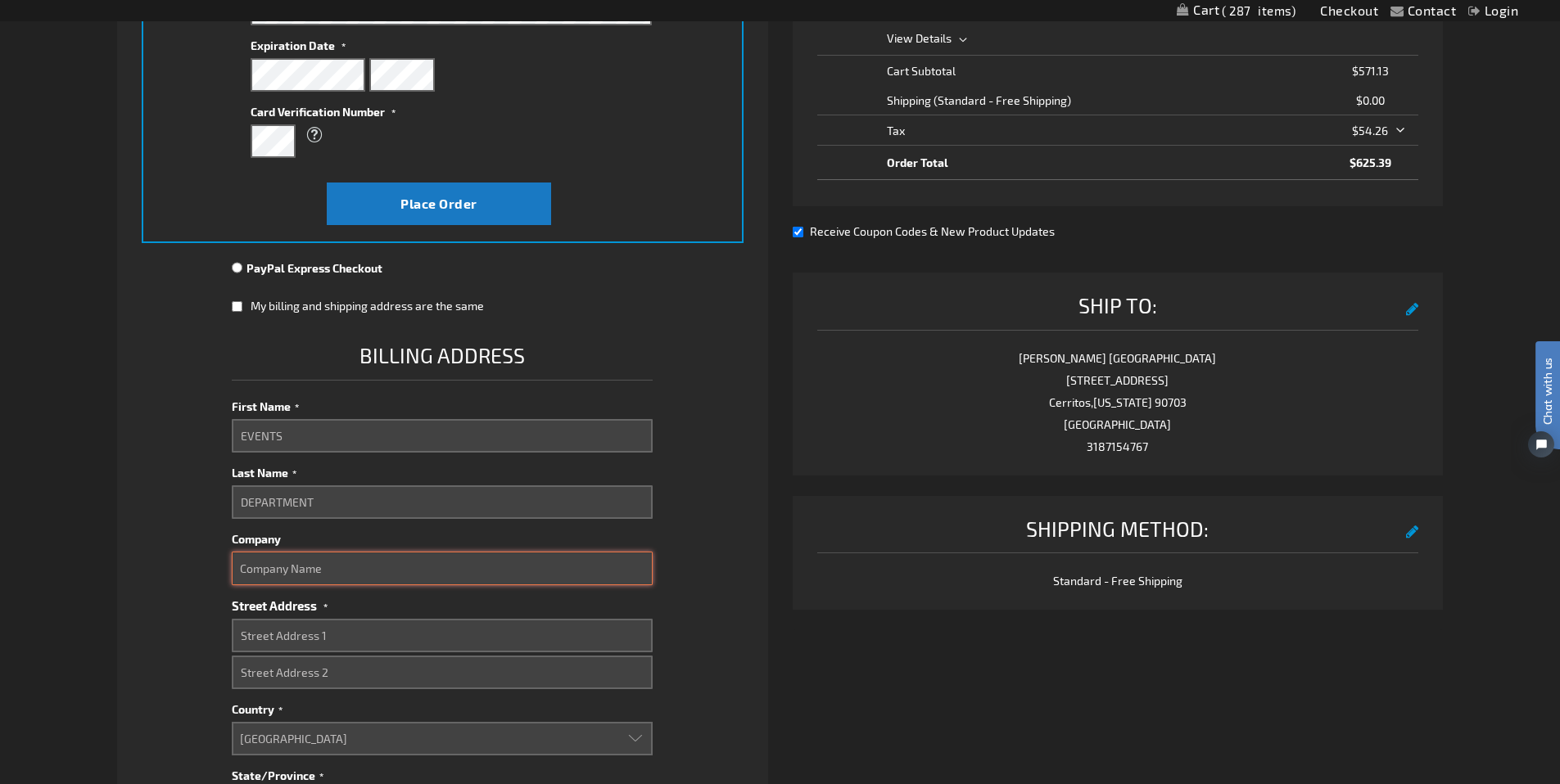
click at [380, 577] on input "Company" at bounding box center [441, 569] width 421 height 34
type input "AuditBoard"
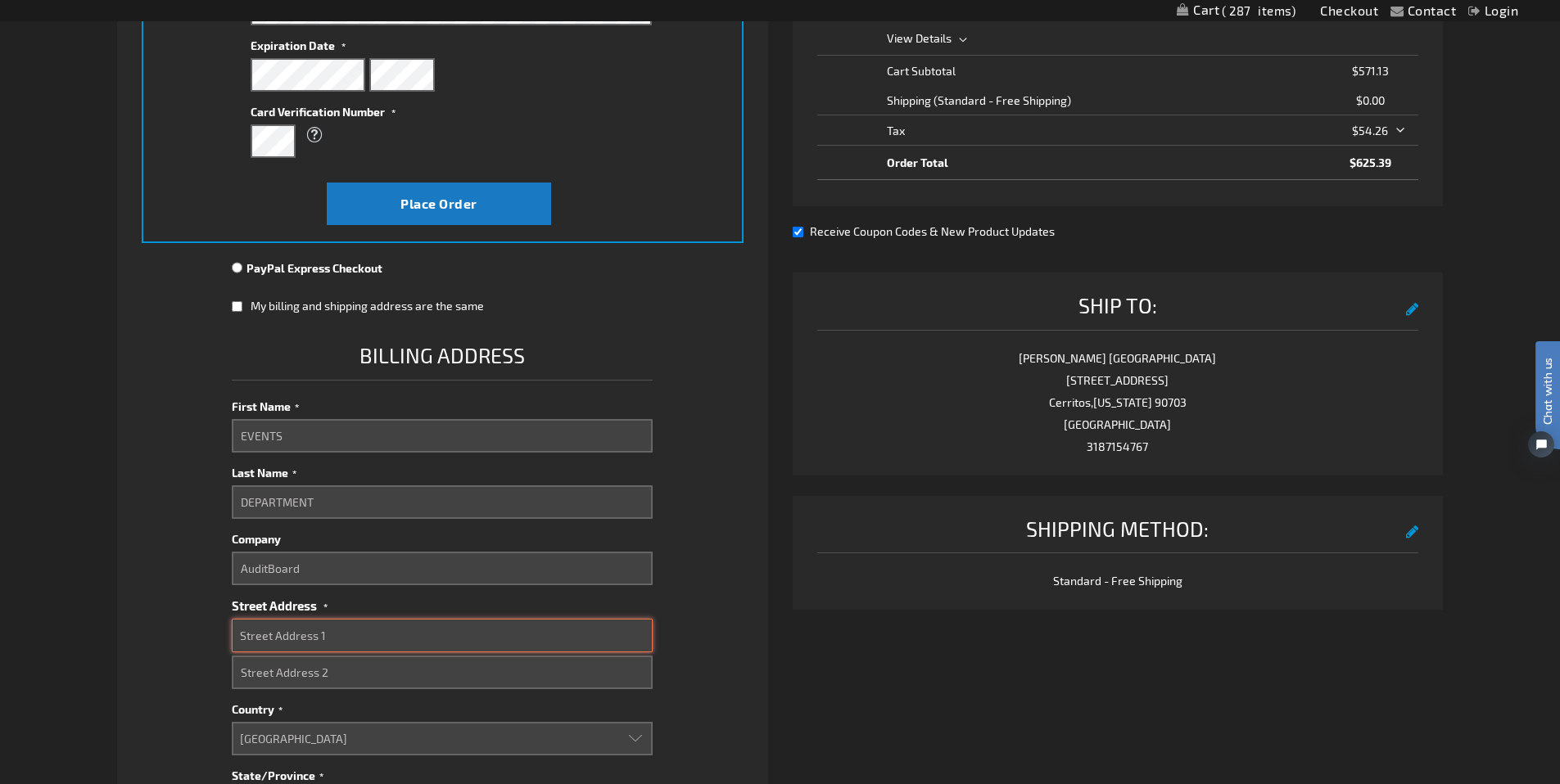
click at [404, 639] on input "Street Address: Line 1" at bounding box center [441, 636] width 421 height 34
type input "12900 Park Plaza Drive"
click at [412, 679] on input "Street Address: Line 2" at bounding box center [441, 672] width 421 height 34
type input "Suite 200"
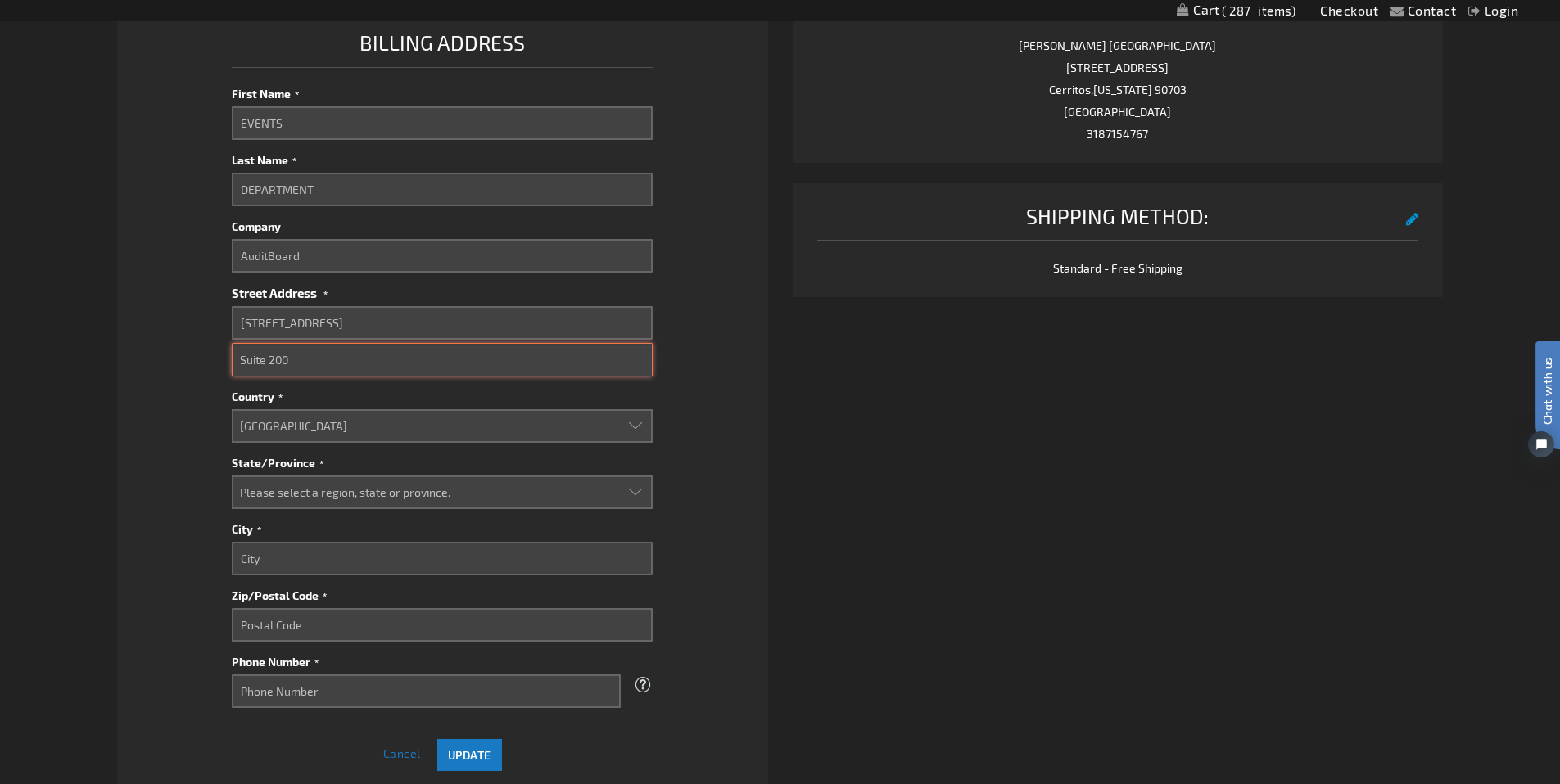
scroll to position [790, 0]
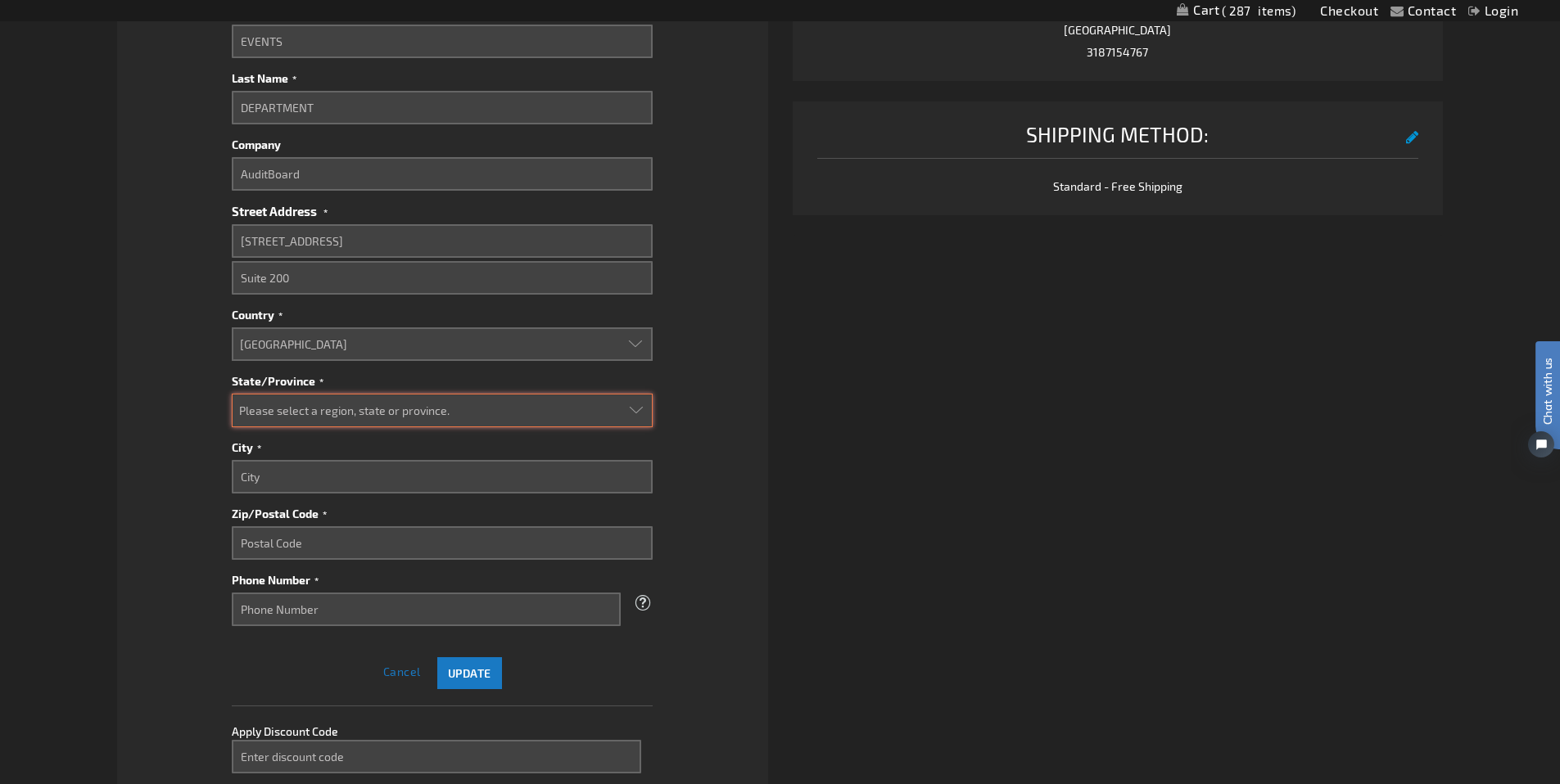
click at [362, 404] on select "Please select a region, state or province. Alabama Alaska Arizona Arkansas Cali…" at bounding box center [441, 410] width 421 height 34
select select "12"
click at [231, 393] on select "Please select a region, state or province. Alabama Alaska Arizona Arkansas Cali…" at bounding box center [441, 410] width 421 height 34
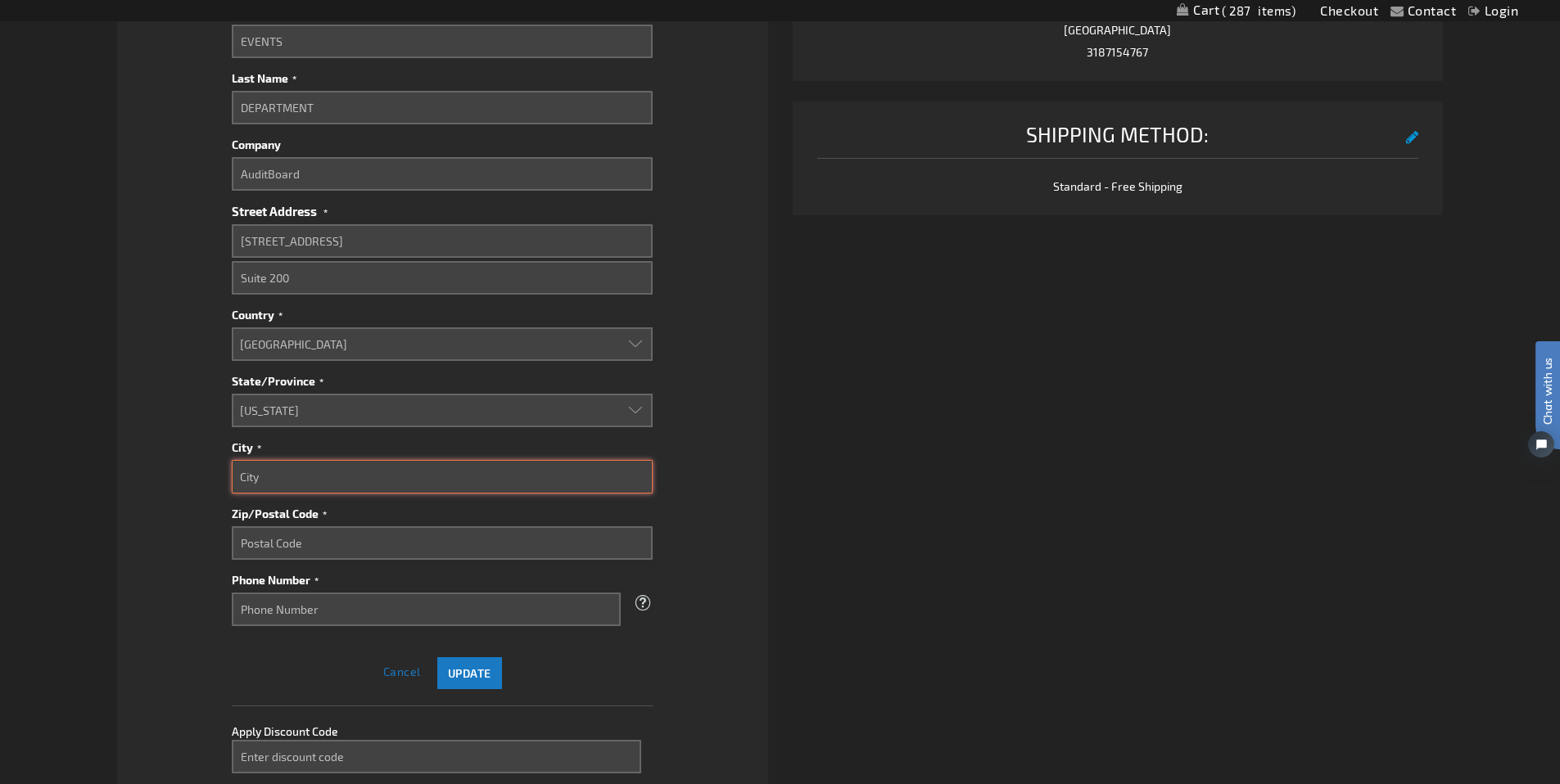
click at [350, 480] on input "City" at bounding box center [441, 477] width 421 height 34
type input "Cerritos"
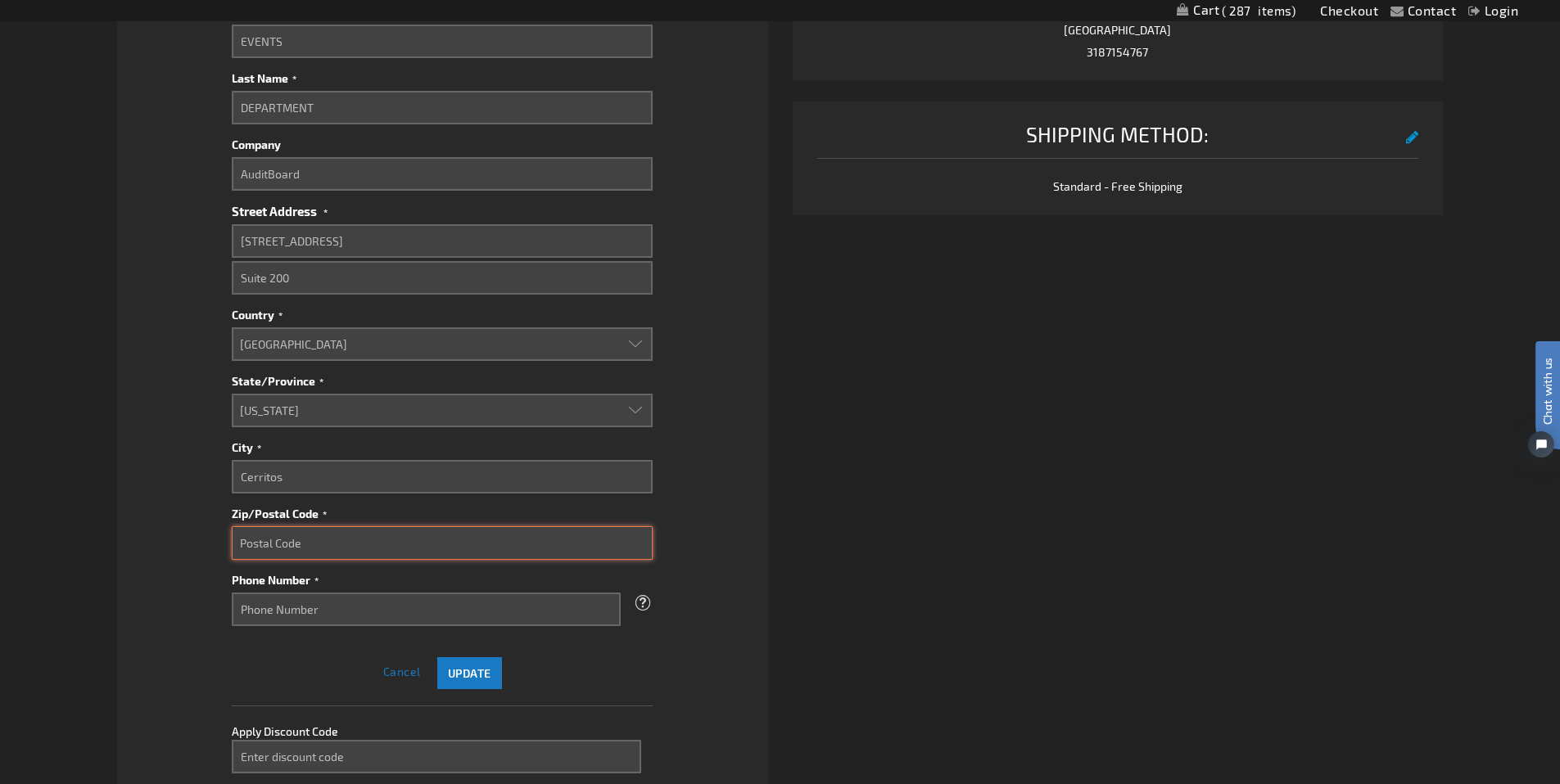
click at [371, 540] on input "Zip/Postal Code" at bounding box center [441, 543] width 421 height 34
type input "90703"
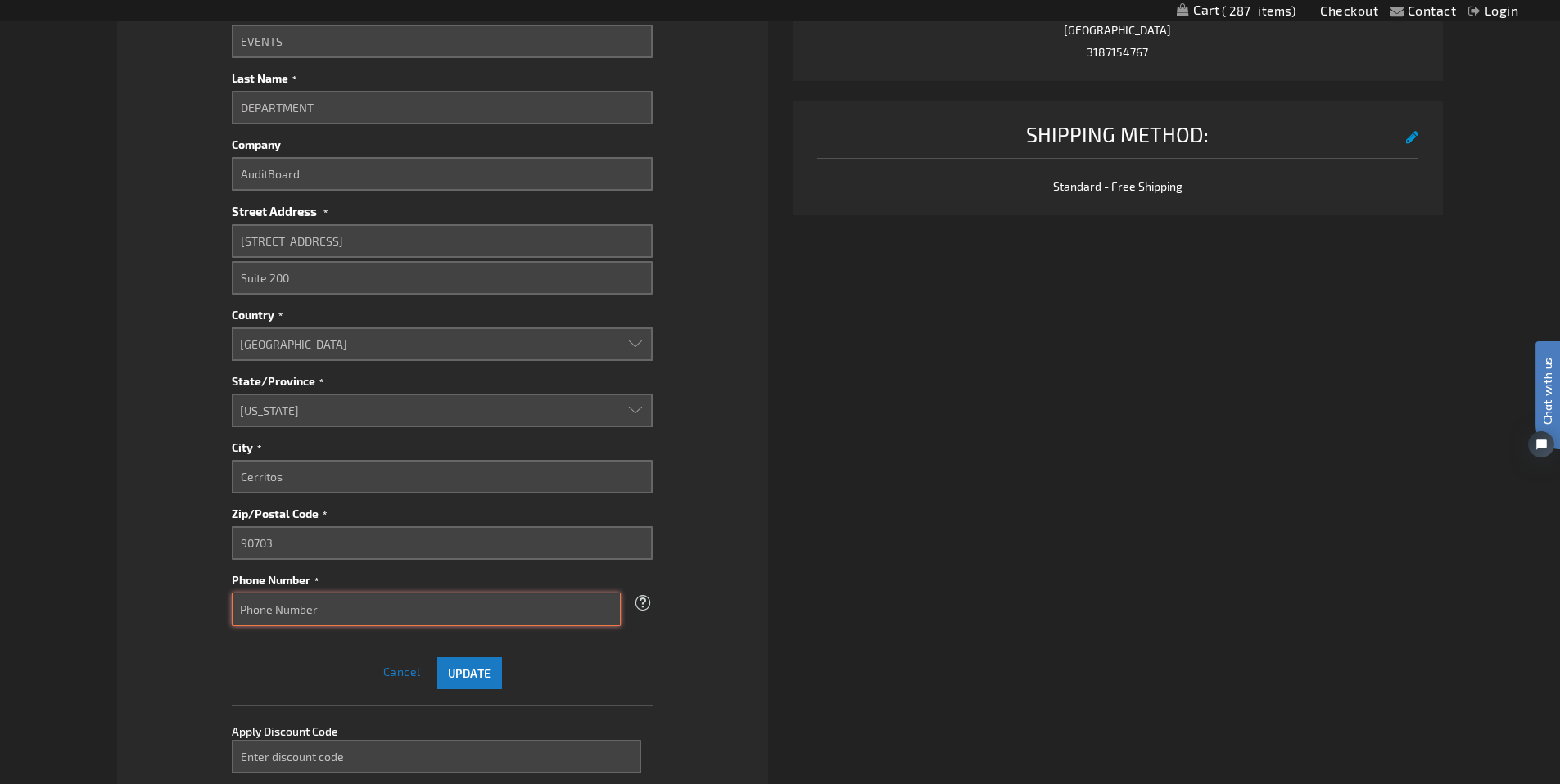
click at [386, 609] on input "Phone Number" at bounding box center [425, 609] width 389 height 34
type input "(877) 769-5444"
click at [475, 673] on span "Update" at bounding box center [469, 673] width 43 height 14
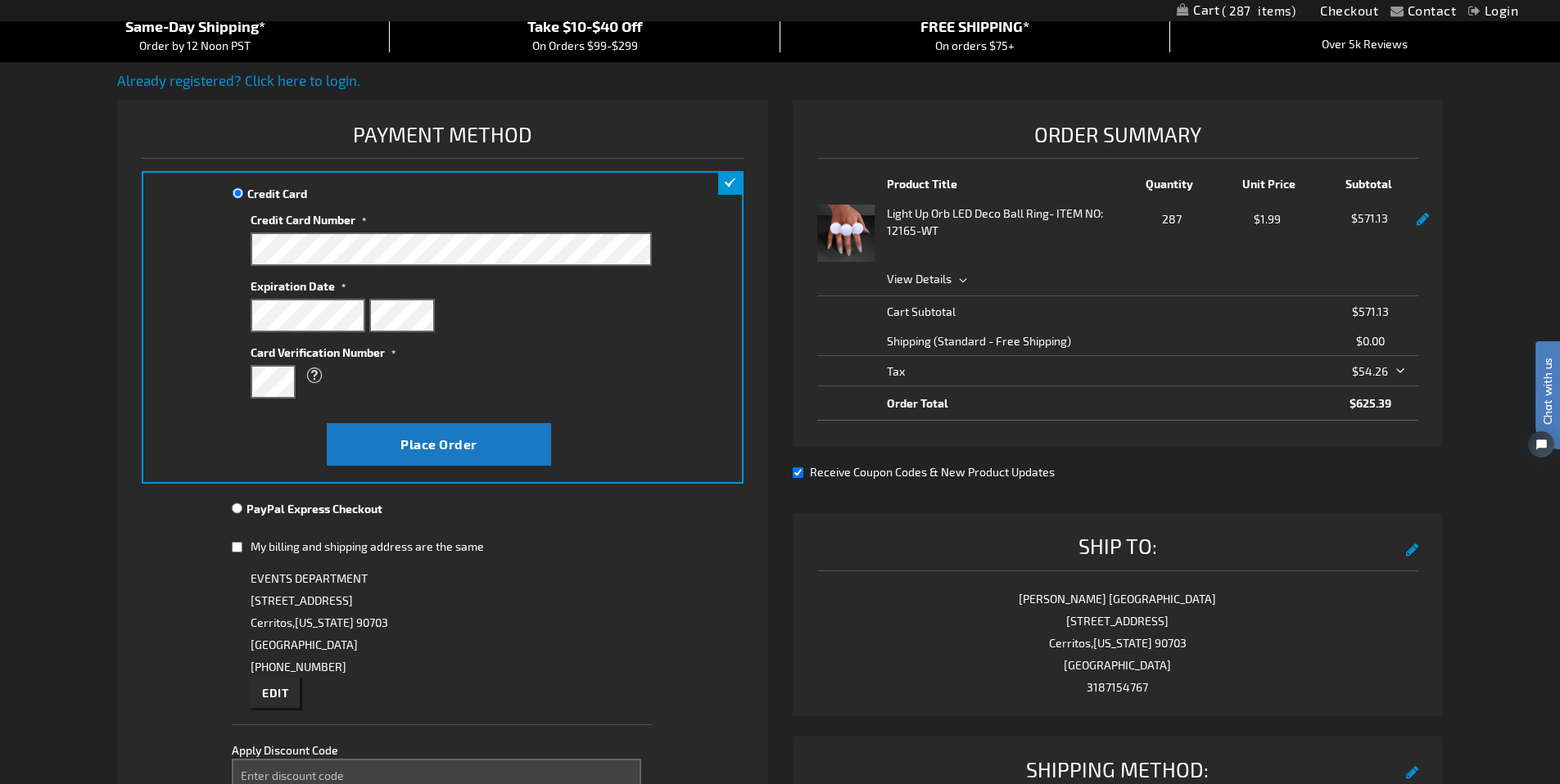
scroll to position [134, 0]
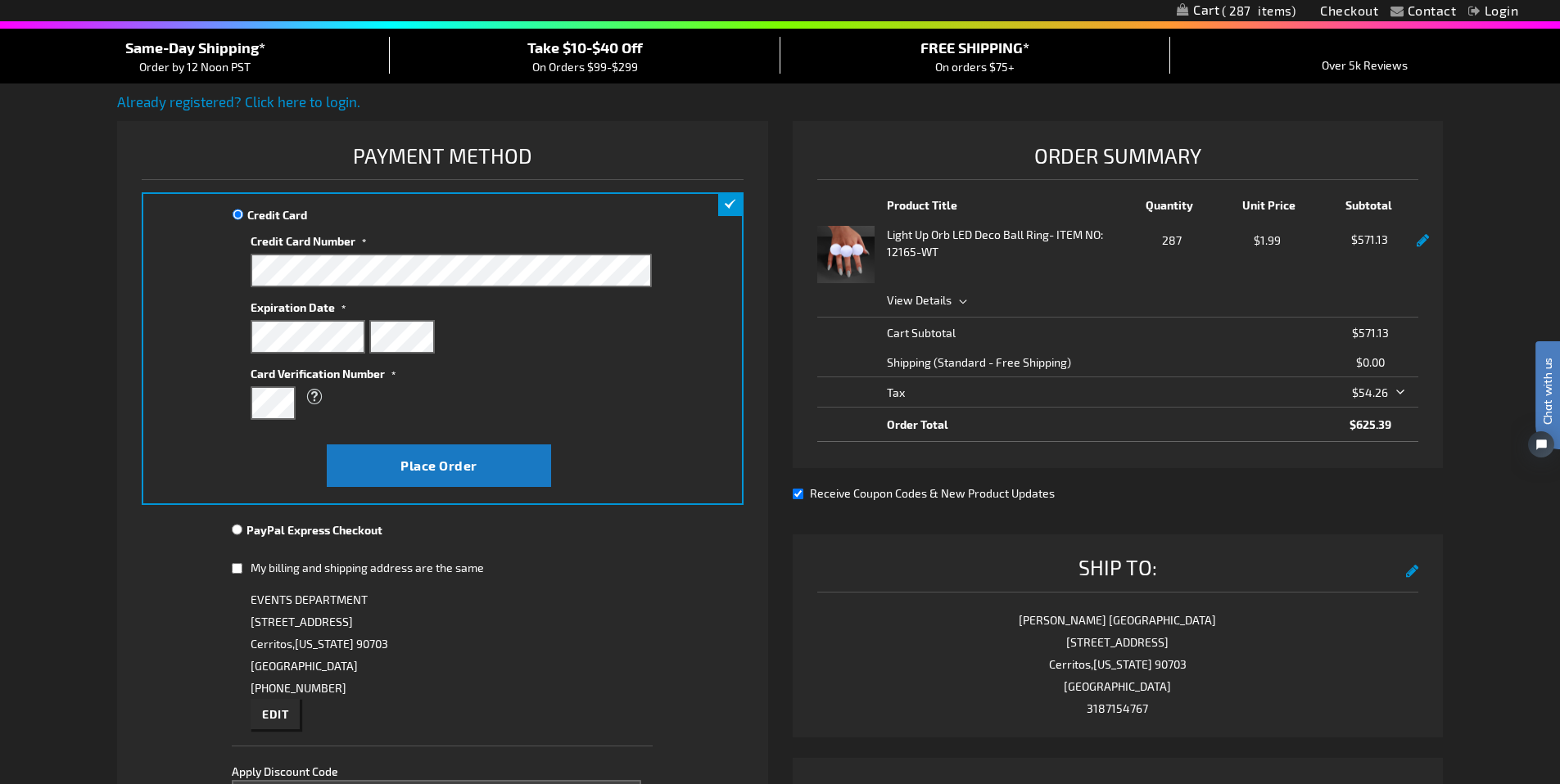
click at [740, 572] on fieldset "Payment Information Payment Method Credit Card Credit Card Information" at bounding box center [442, 507] width 602 height 736
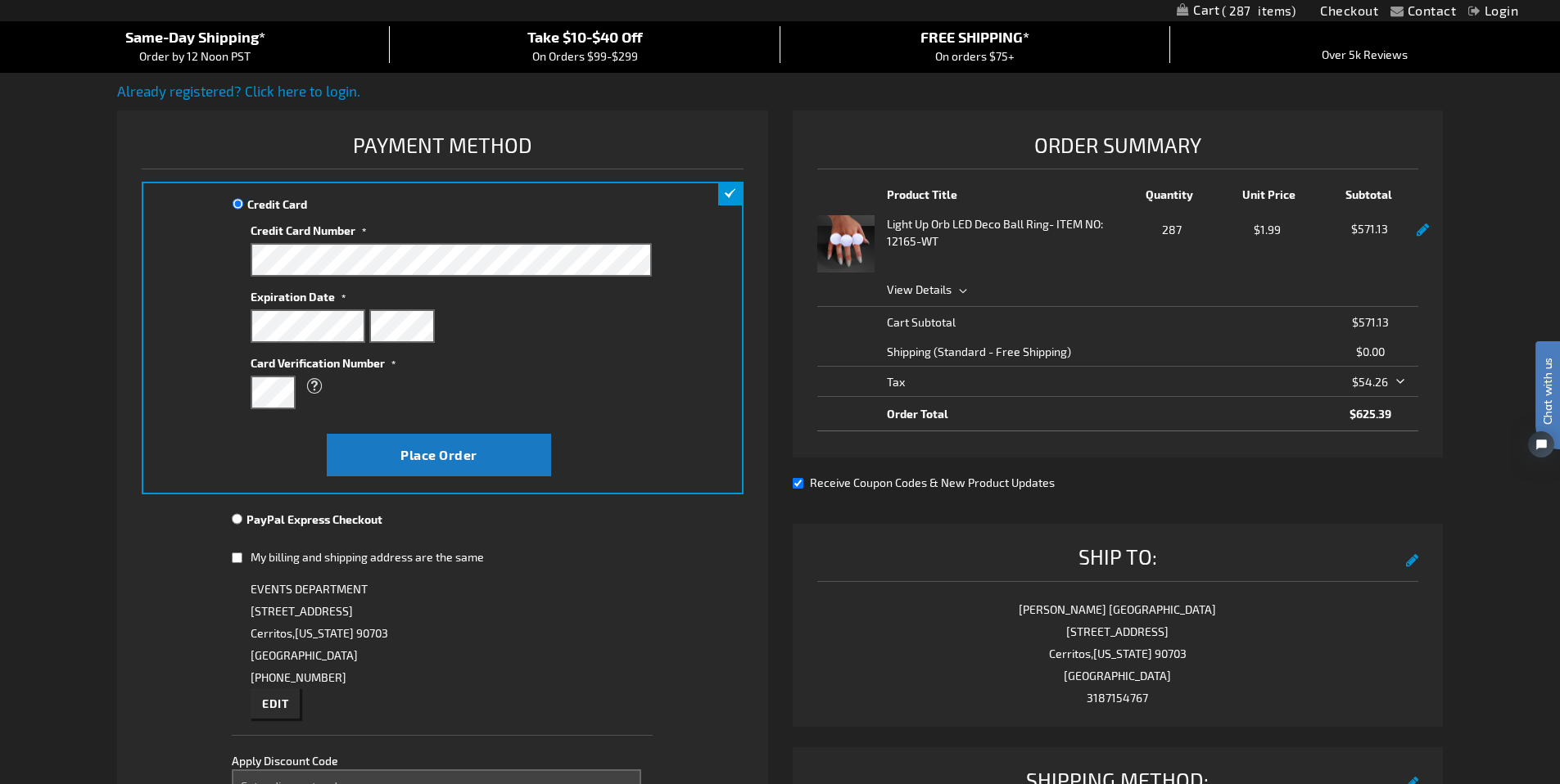
scroll to position [124, 0]
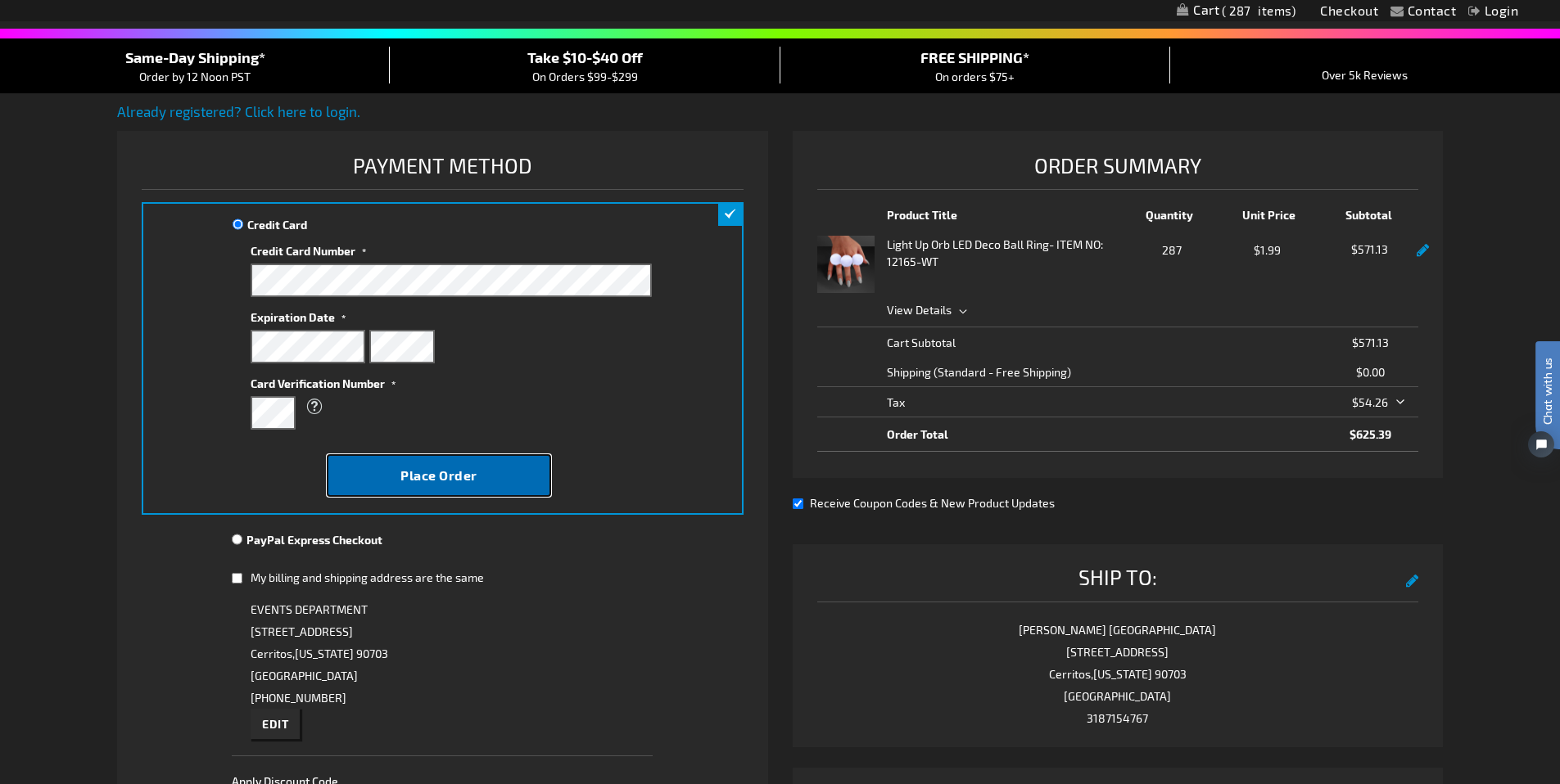
click at [457, 478] on span "Place Order" at bounding box center [439, 476] width 77 height 16
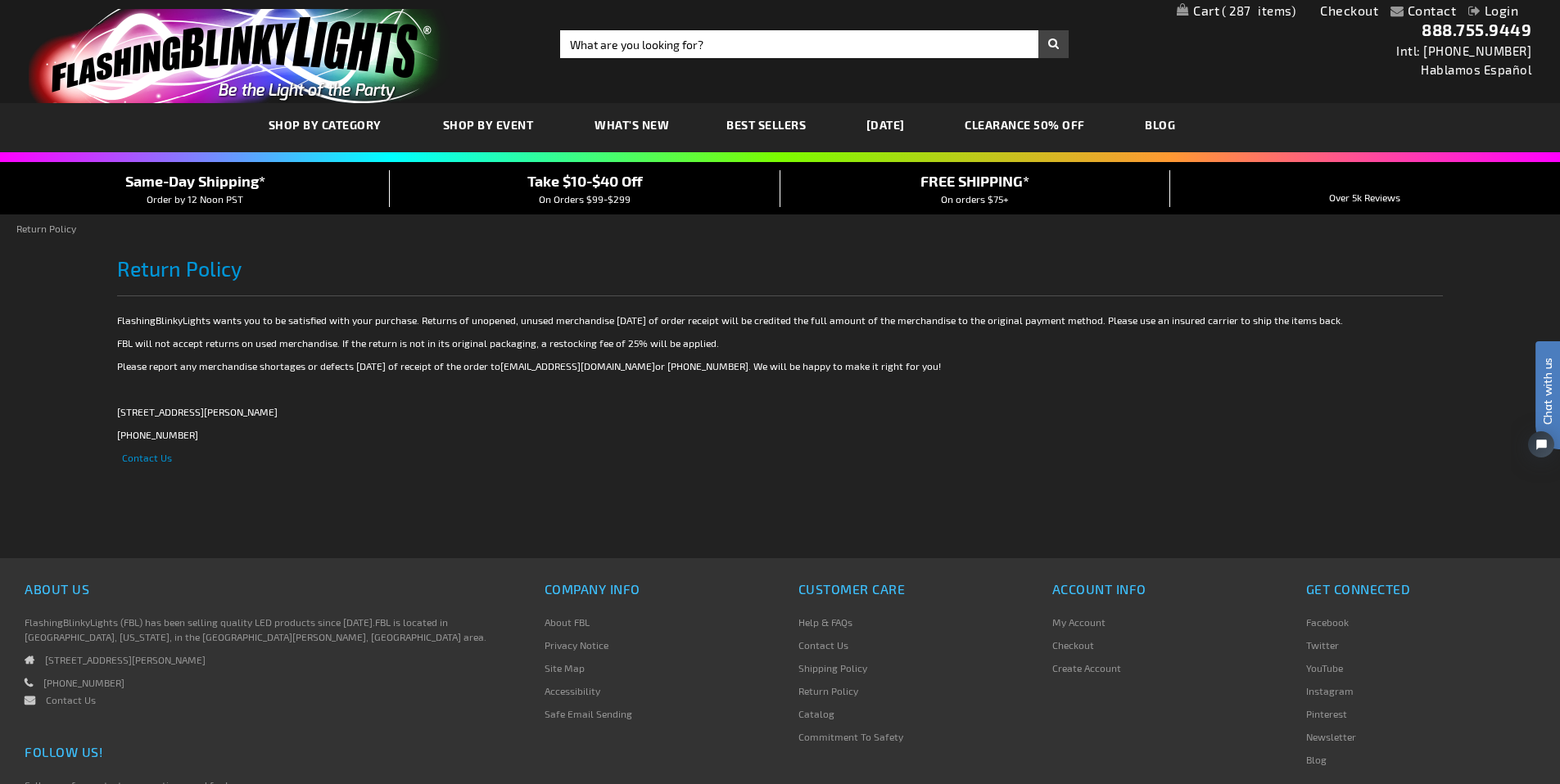
click at [1255, 12] on span "287" at bounding box center [1259, 11] width 74 height 15
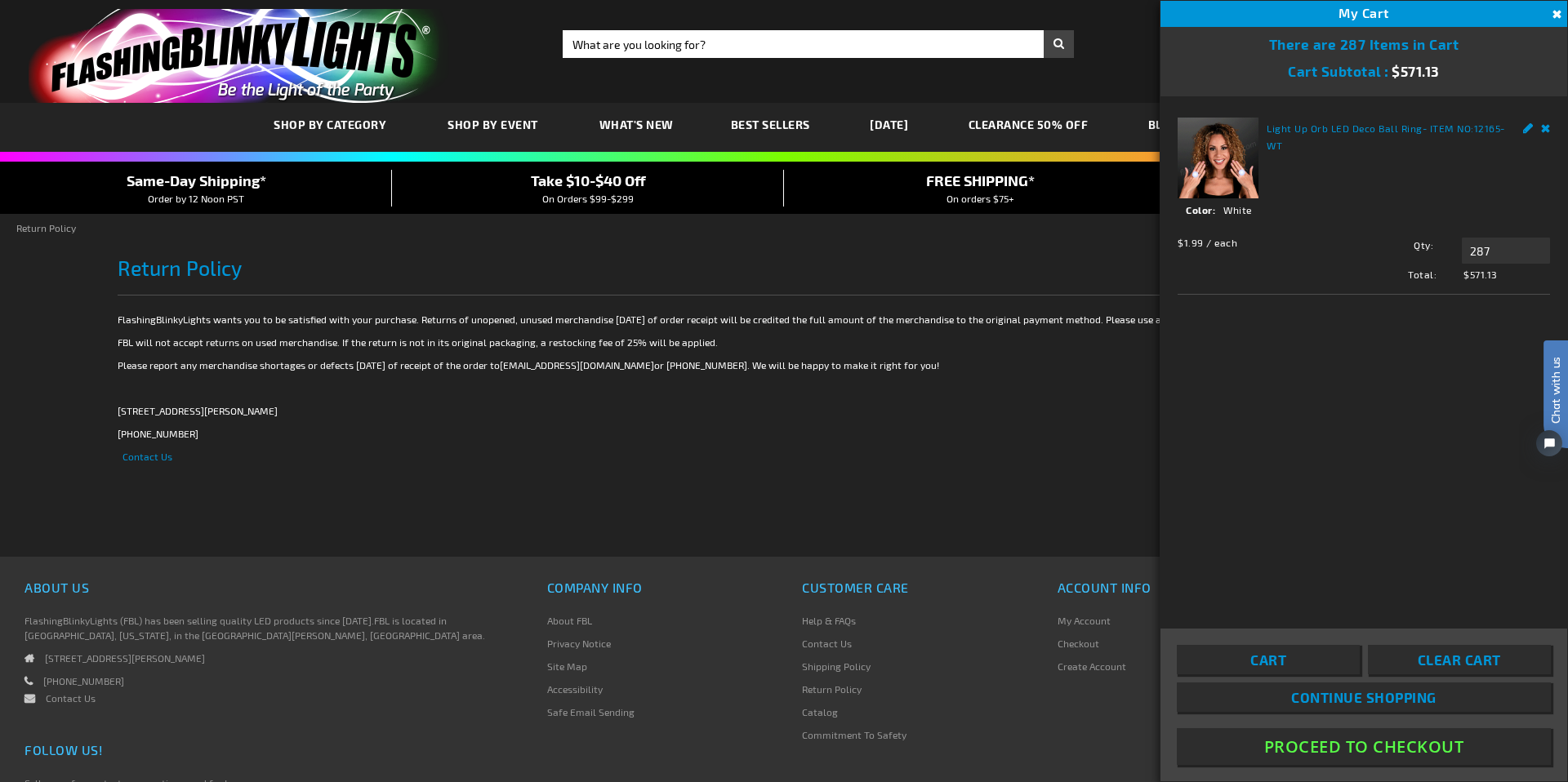
click at [1294, 125] on link "Light Up Orb LED Deco Ball Ring" at bounding box center [1344, 128] width 156 height 11
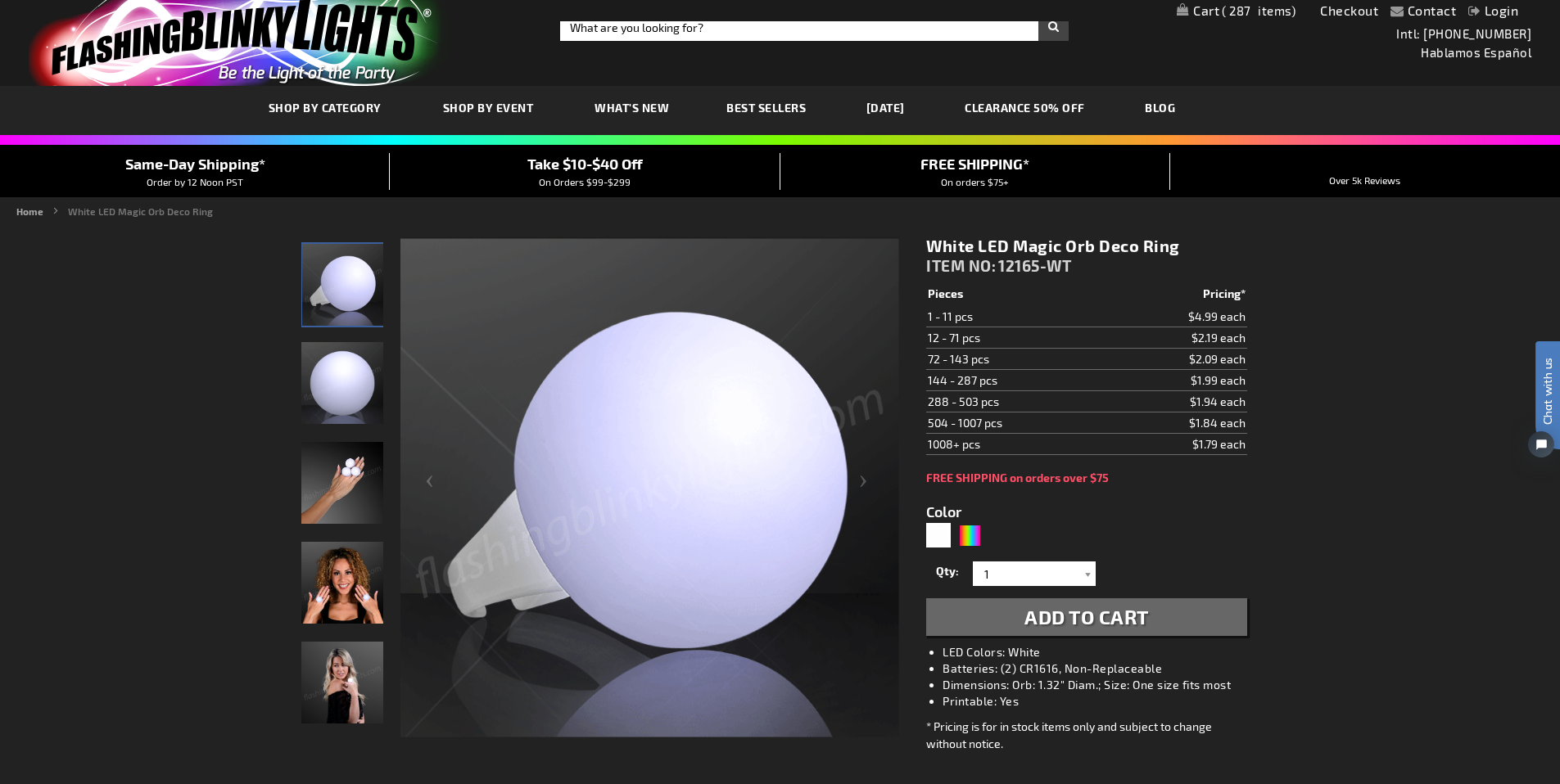
scroll to position [20, 0]
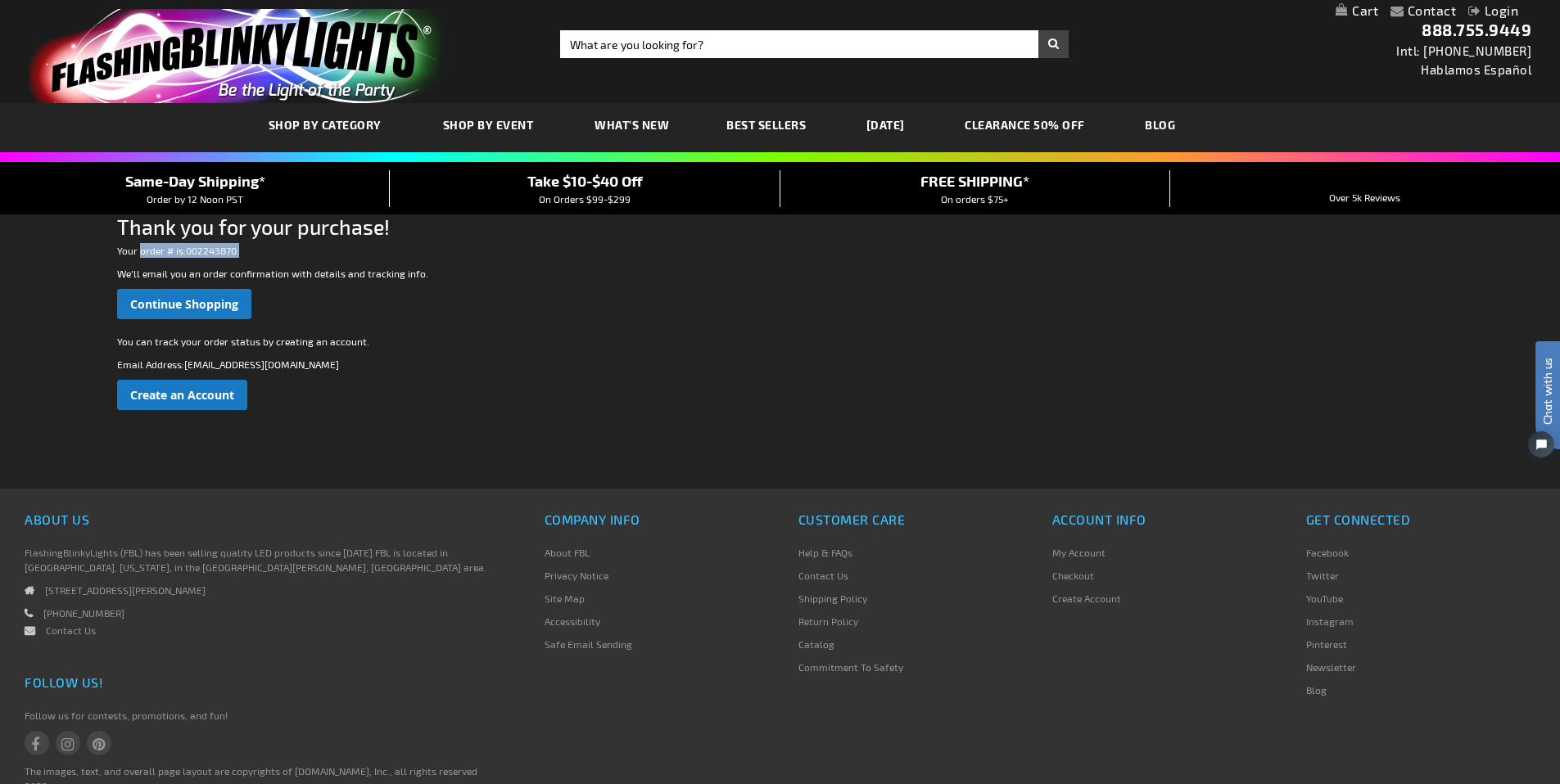
drag, startPoint x: 239, startPoint y: 251, endPoint x: 138, endPoint y: 253, distance: 101.0
click at [138, 253] on p "Your order # is: 002243870 ." at bounding box center [780, 250] width 1326 height 15
copy p "order # is: 002243870 ."
click at [401, 325] on div "You can track your order status by creating an account. Email Address : [EMAIL_…" at bounding box center [780, 364] width 1326 height 91
